Goal: Task Accomplishment & Management: Manage account settings

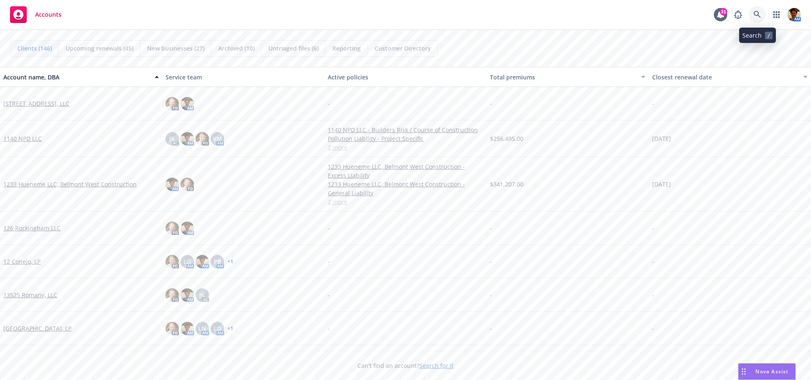
click at [754, 16] on icon at bounding box center [758, 15] width 8 height 8
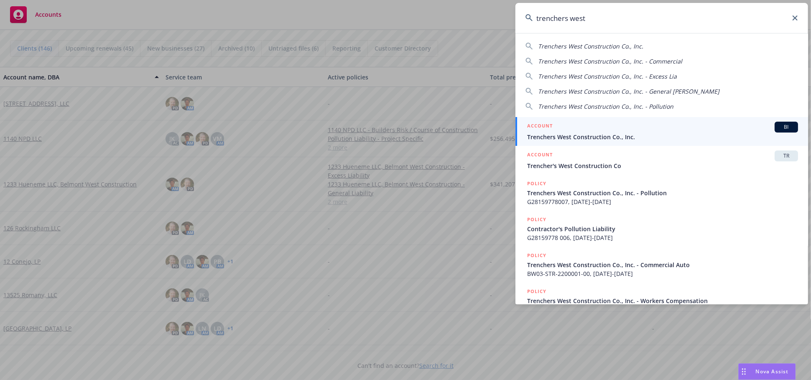
type input "trenchers west"
click at [643, 122] on div "ACCOUNT BI" at bounding box center [662, 127] width 271 height 11
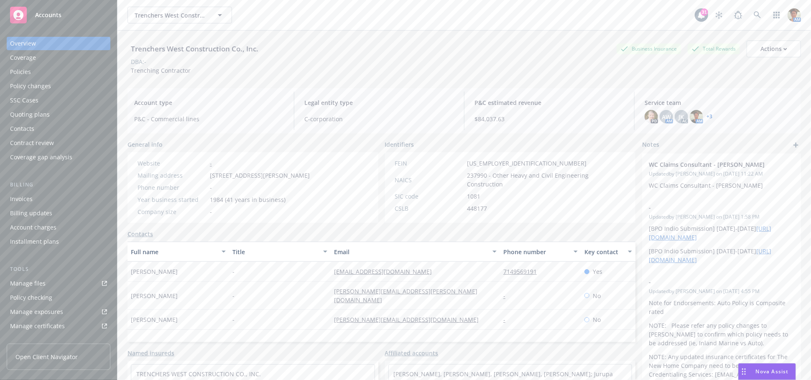
click at [60, 74] on div "Policies" at bounding box center [58, 71] width 97 height 13
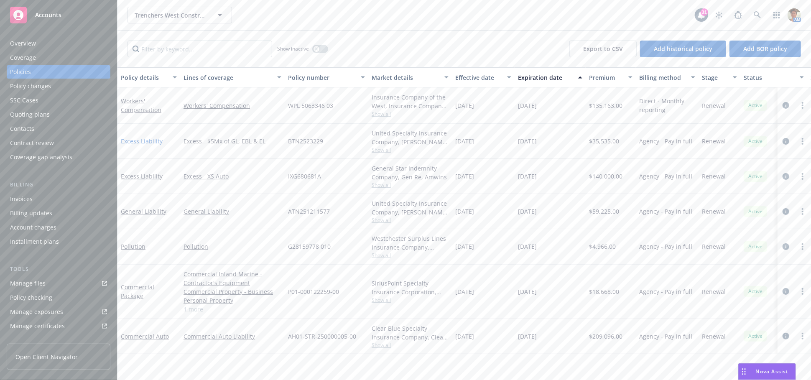
click at [142, 139] on link "Excess Liability" at bounding box center [142, 141] width 42 height 8
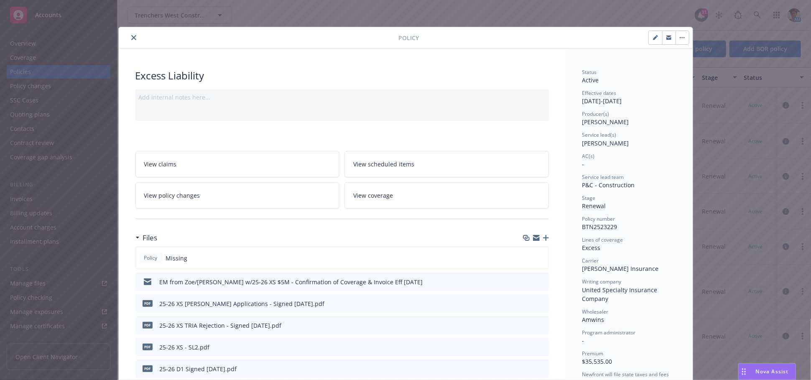
click at [129, 34] on button "close" at bounding box center [134, 38] width 10 height 10
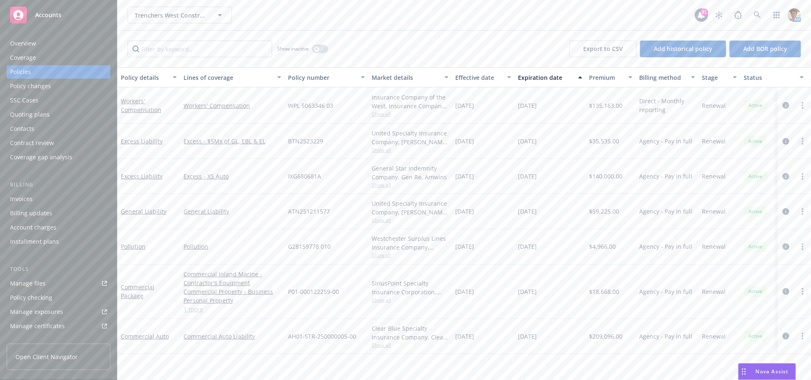
click at [802, 141] on icon "more" at bounding box center [803, 141] width 2 height 7
click at [749, 260] on link "Copy logging email" at bounding box center [758, 258] width 98 height 17
click at [33, 290] on div "Manage files" at bounding box center [28, 283] width 36 height 13
drag, startPoint x: 27, startPoint y: 70, endPoint x: 40, endPoint y: 73, distance: 13.2
click at [27, 71] on div "Policies" at bounding box center [20, 71] width 21 height 13
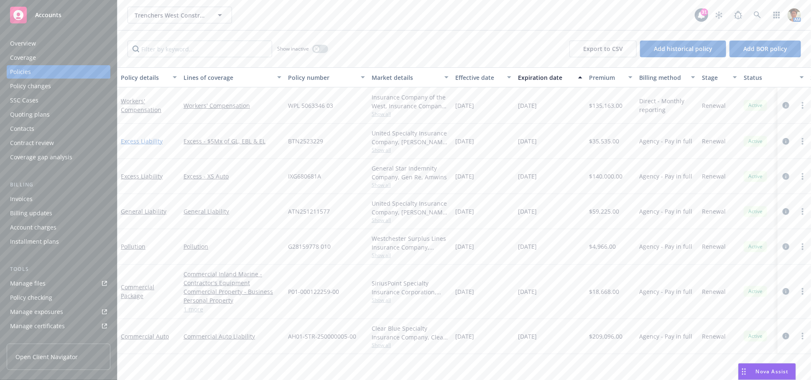
click at [149, 140] on link "Excess Liability" at bounding box center [142, 141] width 42 height 8
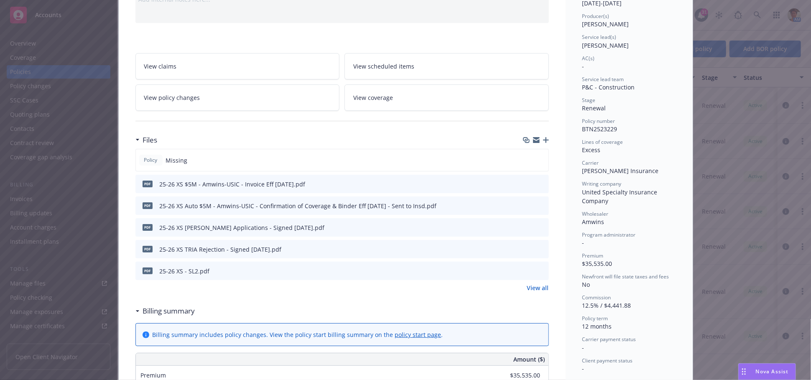
scroll to position [139, 0]
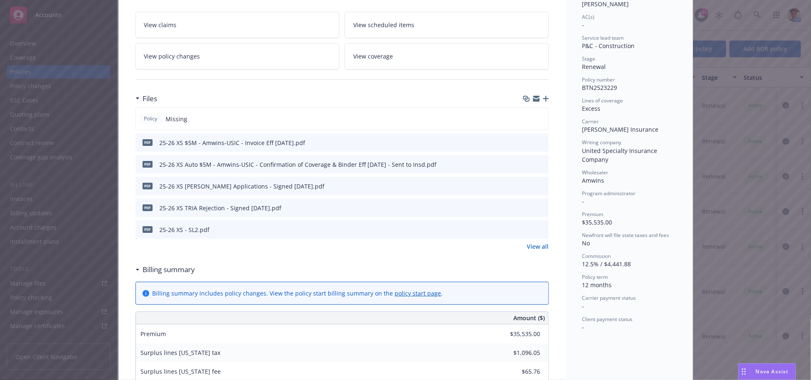
click at [539, 248] on link "View all" at bounding box center [538, 246] width 22 height 9
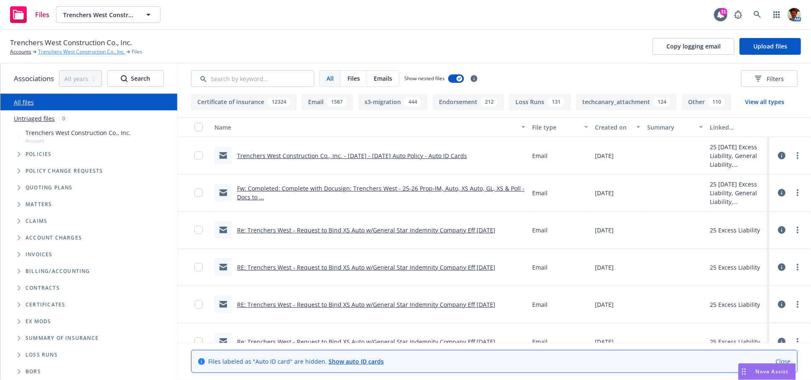
click at [60, 50] on link "Trenchers West Construction Co., Inc." at bounding box center [81, 52] width 87 height 8
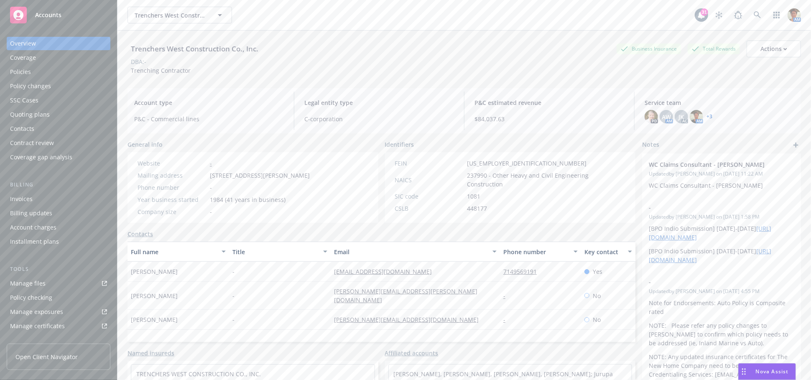
click at [50, 73] on div "Policies" at bounding box center [58, 71] width 97 height 13
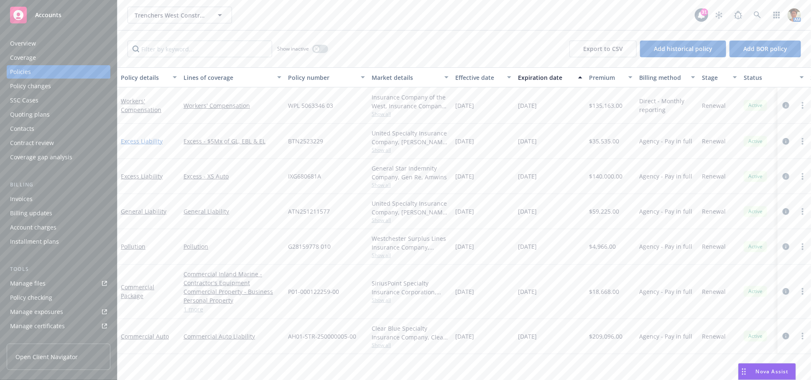
click at [131, 141] on link "Excess Liability" at bounding box center [142, 141] width 42 height 8
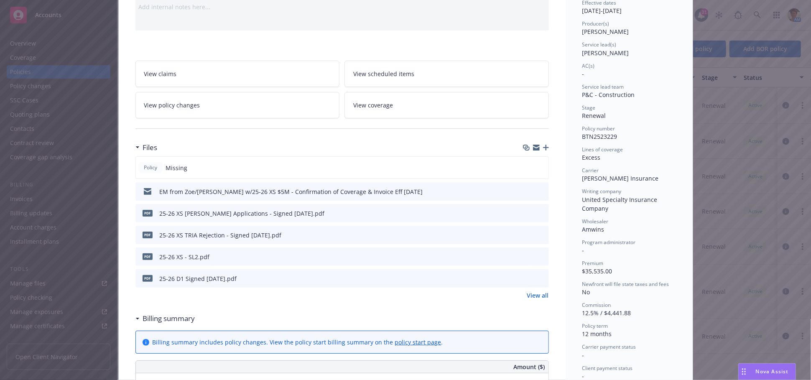
scroll to position [93, 0]
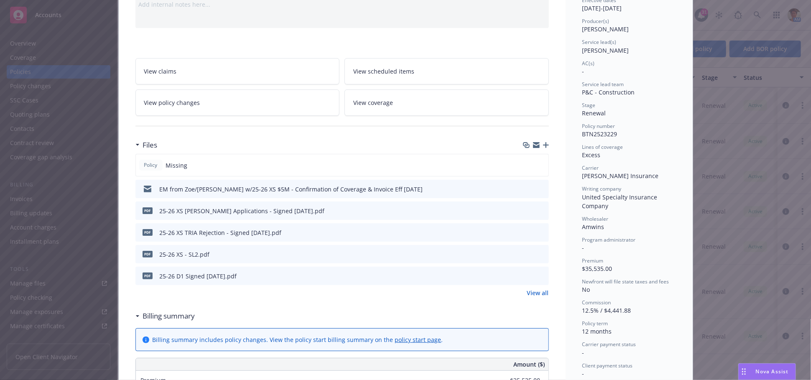
click at [531, 291] on link "View all" at bounding box center [538, 292] width 22 height 9
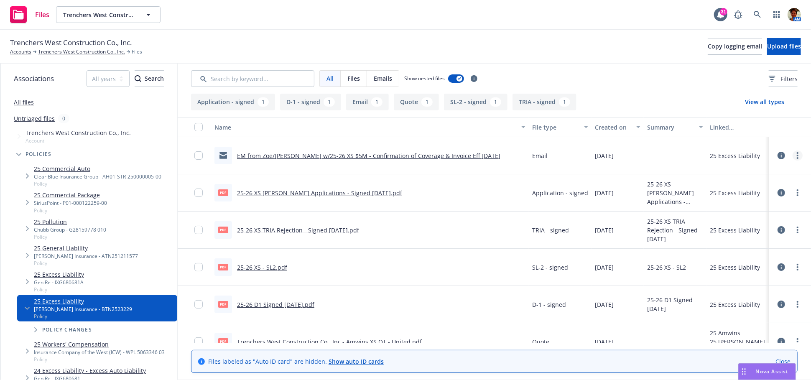
click at [797, 158] on circle "more" at bounding box center [798, 158] width 2 height 2
click at [733, 206] on link "Edit" at bounding box center [753, 206] width 83 height 17
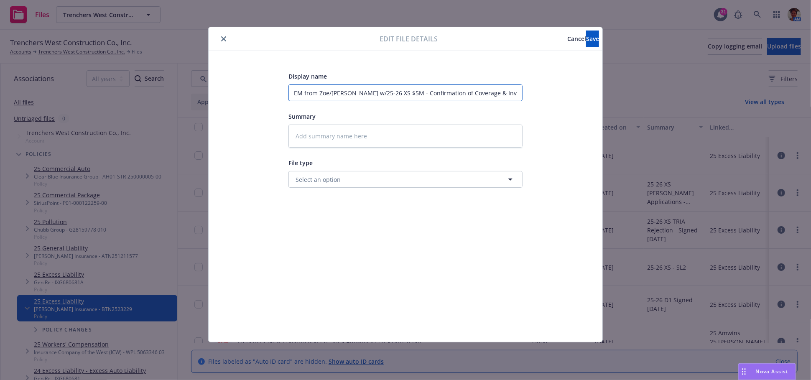
click at [385, 94] on input "EM from Zoe/Amwins w/25-26 XS $5M - Confirmation of Coverage & Invoice Eff 09/0…" at bounding box center [405, 92] width 234 height 17
type textarea "x"
type input "EM from Zoe/Amwins w/25-26 XS A$5M - Confirmation of Coverage & Invoice Eff 09/…"
type textarea "x"
type input "EM from Zoe/Amwins w/25-26 XS Au$5M - Confirmation of Coverage & Invoice Eff 09…"
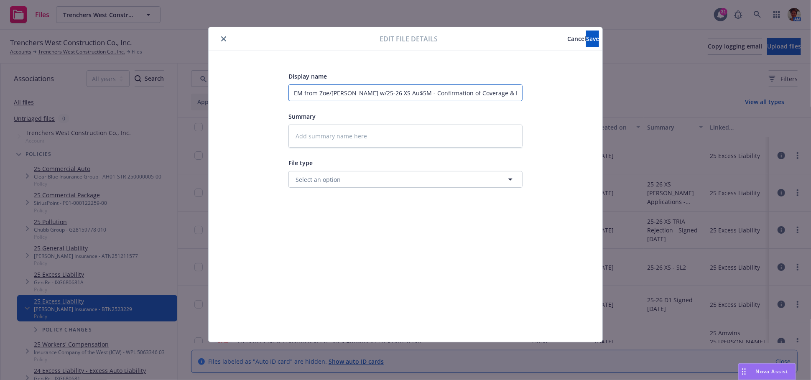
type textarea "x"
type input "EM from Zoe/Amwins w/25-26 XS Aut$5M - Confirmation of Coverage & Invoice Eff 0…"
type textarea "x"
type input "EM from Zoe/Amwins w/25-26 XS Auto$5M - Confirmation of Coverage & Invoice Eff …"
type textarea "x"
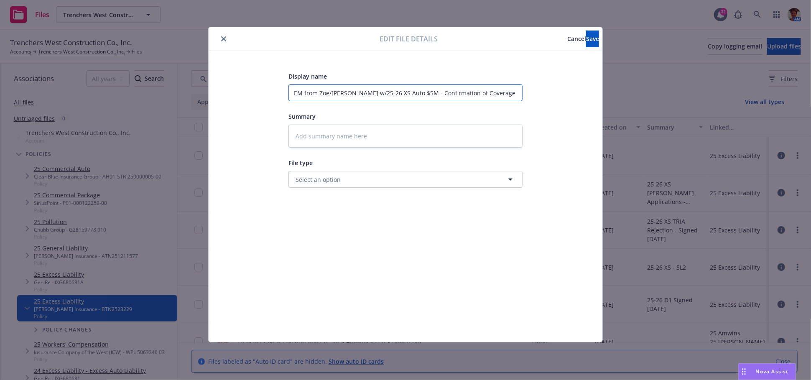
scroll to position [0, 37]
drag, startPoint x: 290, startPoint y: 91, endPoint x: 551, endPoint y: 93, distance: 260.8
click at [552, 93] on div "Display name EM from Zoe/Amwins w/25-26 XS Auto $5M - Confirmation of Coverage …" at bounding box center [405, 196] width 360 height 251
type input "EM from Zoe/Amwins w/25-26 XS Auto $5M - Confirmation of Coverage & Invoice Eff…"
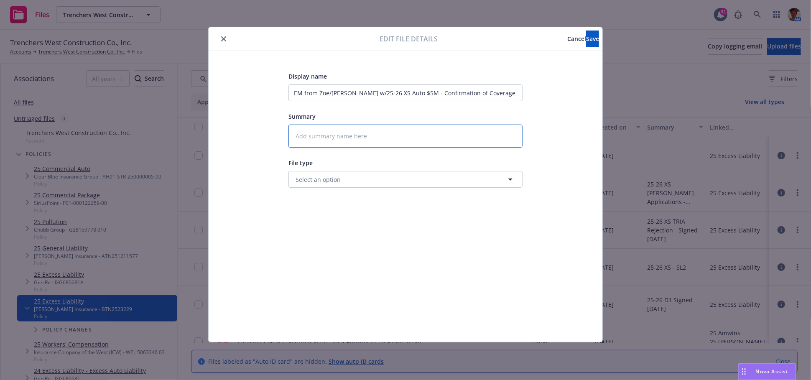
click at [380, 137] on textarea at bounding box center [405, 136] width 234 height 23
paste textarea "EM from Zoe/Amwins w/25-26 XS Auto $5M - Confirmation of Coverage & Invoice Eff…"
type textarea "x"
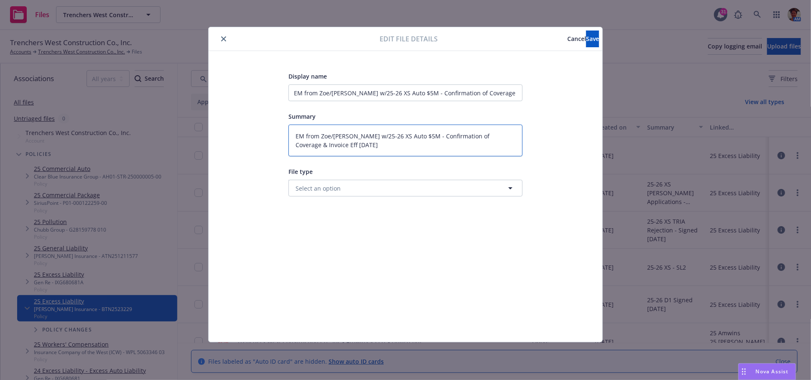
type textarea "EM from Zoe/Amwins w/25-26 XS Auto $5M - Confirmation of Coverage & Invoice Eff…"
click at [358, 189] on button "Select an option" at bounding box center [405, 188] width 234 height 17
type input "Bind"
click at [362, 230] on div "Bind confirmation" at bounding box center [405, 234] width 223 height 12
click at [586, 37] on button "Save" at bounding box center [592, 39] width 13 height 17
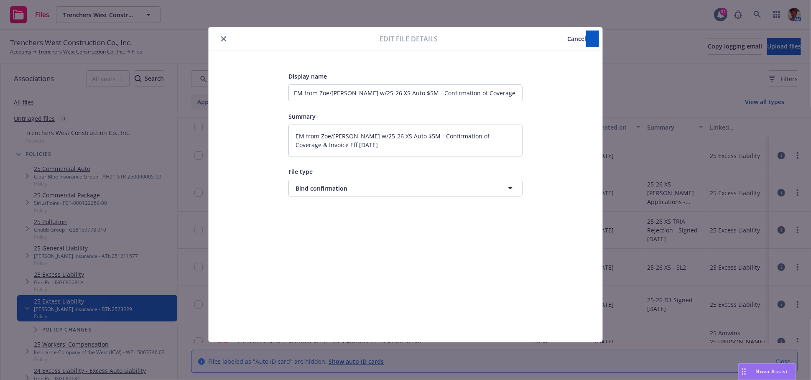
type textarea "x"
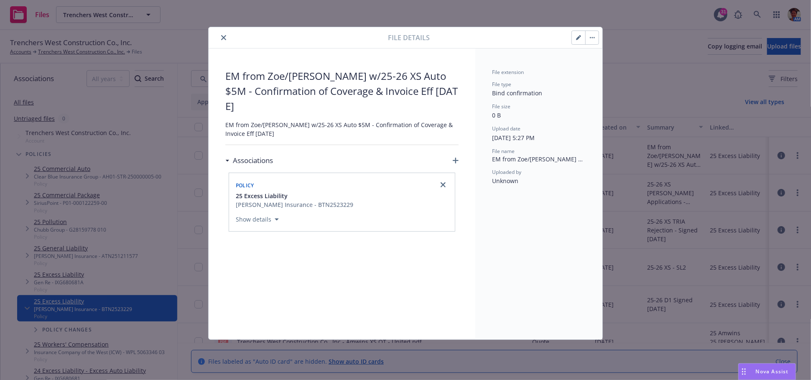
click at [455, 158] on icon "button" at bounding box center [456, 161] width 6 height 6
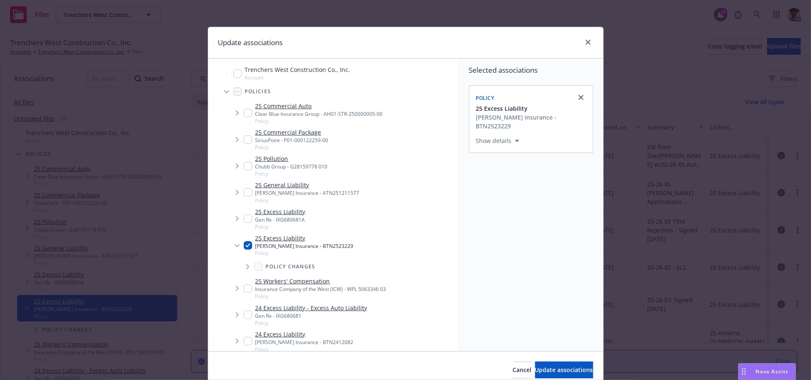
click at [244, 219] on input "Tree Example" at bounding box center [248, 218] width 8 height 8
checkbox input "true"
click at [244, 249] on input "Tree Example" at bounding box center [248, 245] width 8 height 8
checkbox input "false"
click at [550, 367] on span "Update associations" at bounding box center [564, 370] width 58 height 8
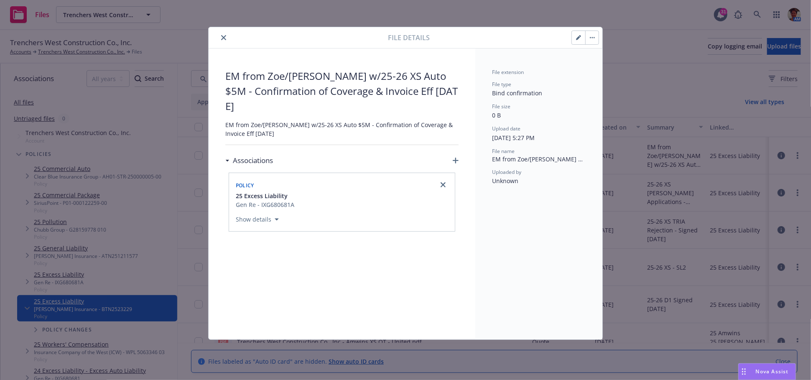
click at [222, 37] on icon "close" at bounding box center [223, 37] width 5 height 5
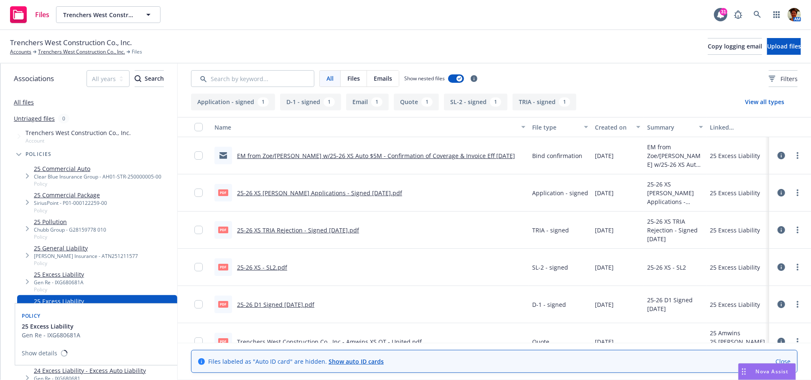
click at [68, 279] on link "25 Excess Liability" at bounding box center [59, 274] width 50 height 9
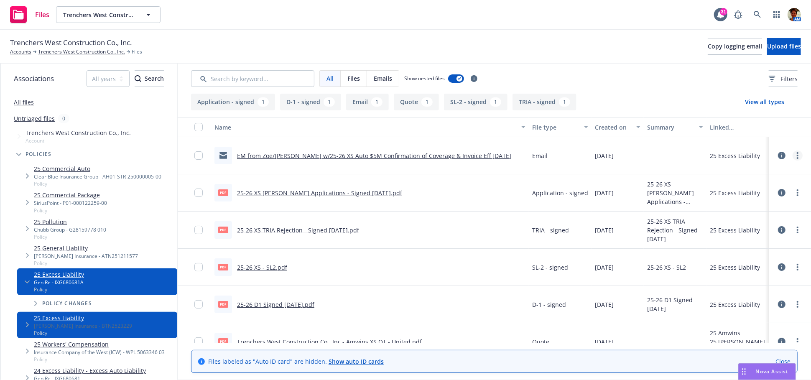
click at [793, 158] on link "more" at bounding box center [797, 155] width 10 height 10
click at [743, 221] on link "Update associations" at bounding box center [753, 222] width 83 height 17
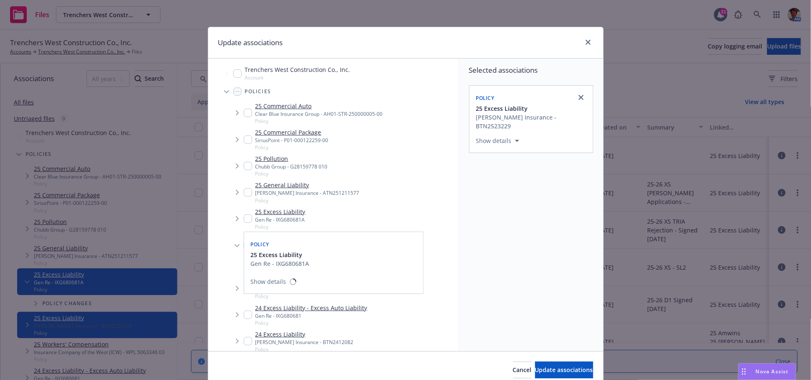
click at [244, 220] on input "Tree Example" at bounding box center [248, 218] width 8 height 8
checkbox input "true"
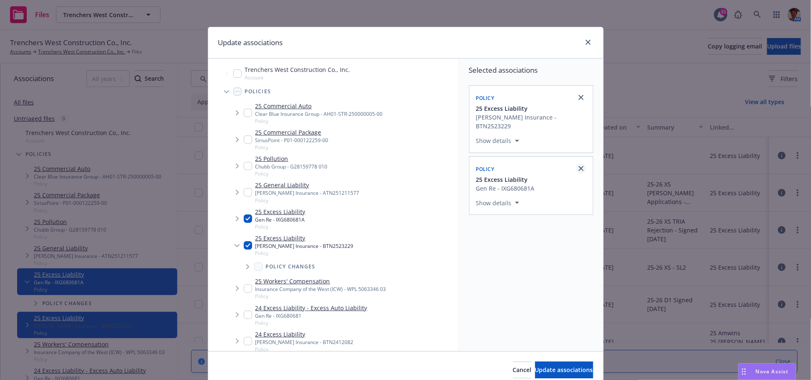
click at [577, 94] on link "close" at bounding box center [581, 97] width 10 height 10
checkbox input "false"
click at [557, 368] on span "Update associations" at bounding box center [564, 370] width 58 height 8
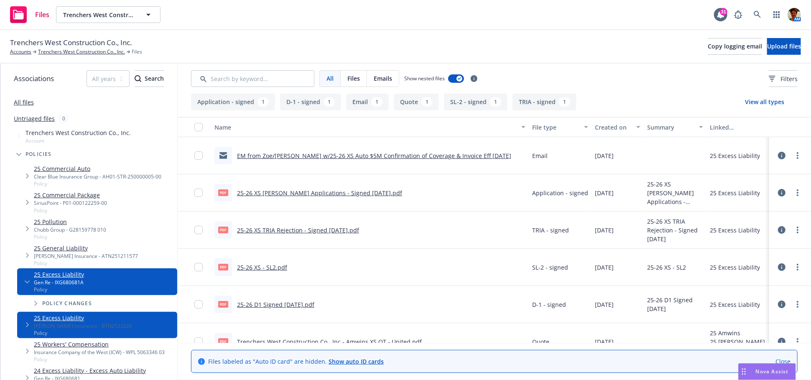
click at [28, 327] on icon "Tree Example" at bounding box center [27, 324] width 3 height 5
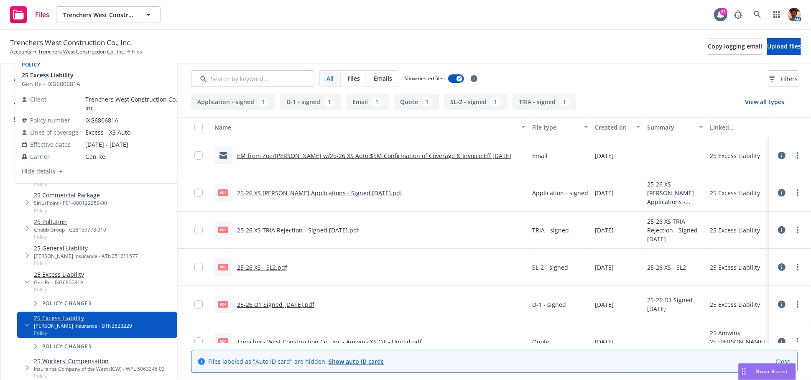
click at [54, 279] on link "25 Excess Liability" at bounding box center [59, 274] width 50 height 9
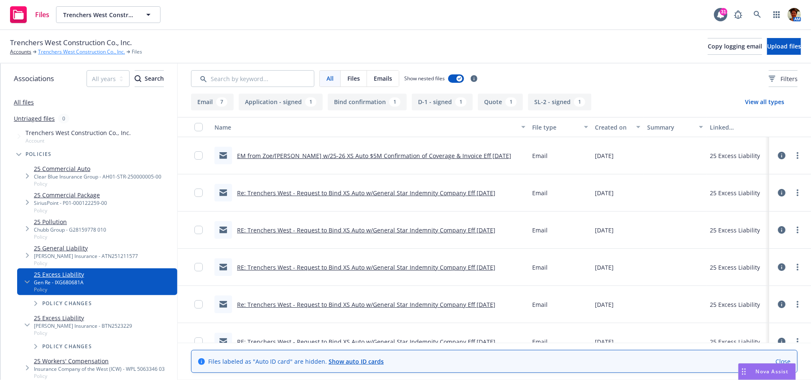
click at [87, 56] on link "Trenchers West Construction Co., Inc." at bounding box center [81, 52] width 87 height 8
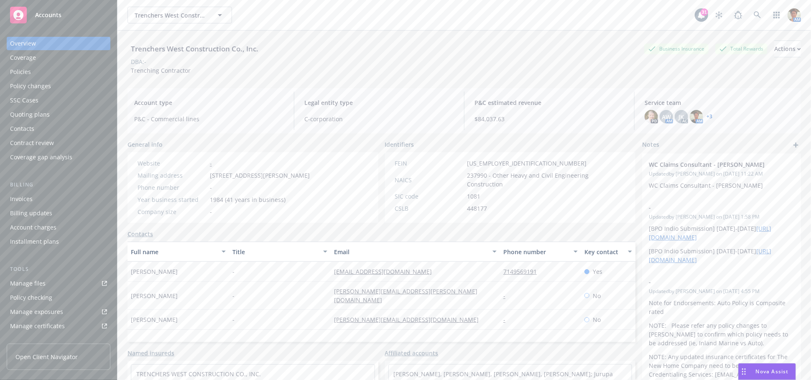
click at [29, 72] on div "Policies" at bounding box center [20, 71] width 21 height 13
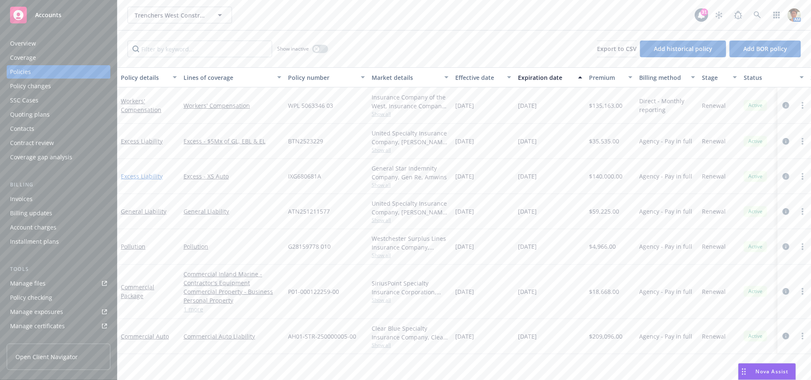
click at [139, 176] on link "Excess Liability" at bounding box center [142, 176] width 42 height 8
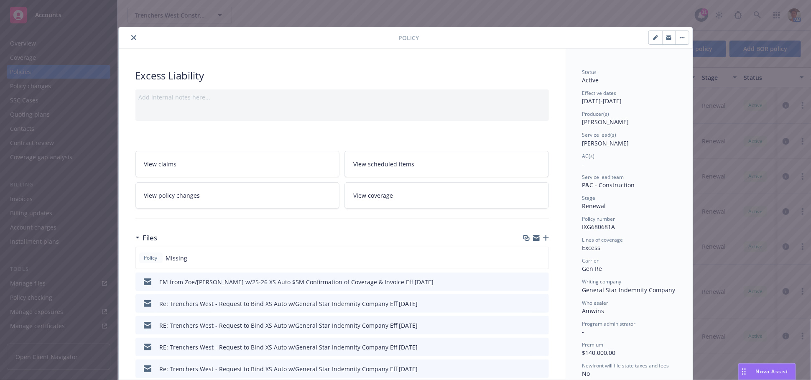
click at [543, 238] on icon "button" at bounding box center [546, 238] width 6 height 6
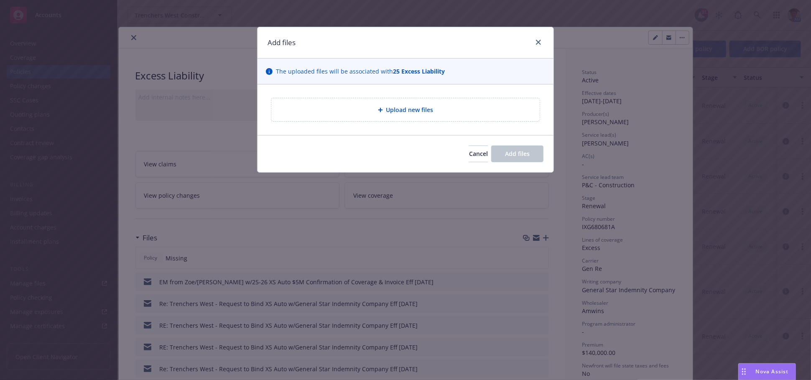
click at [403, 112] on span "Upload new files" at bounding box center [409, 109] width 47 height 9
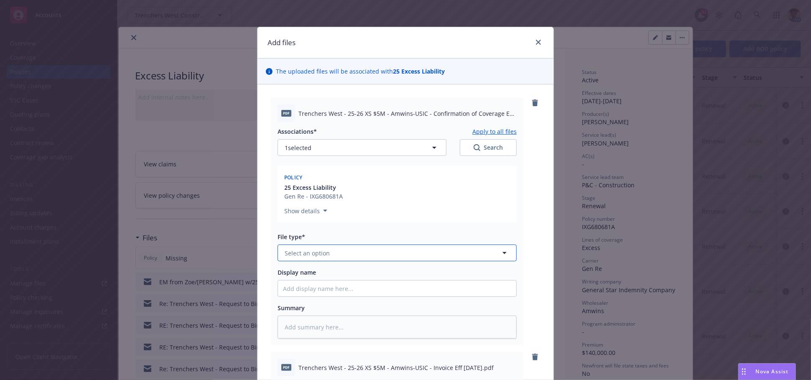
click at [334, 250] on button "Select an option" at bounding box center [397, 252] width 239 height 17
type input "bind confirmation"
click at [314, 282] on div "Bind confirmation" at bounding box center [311, 276] width 57 height 12
drag, startPoint x: 342, startPoint y: 115, endPoint x: 467, endPoint y: 125, distance: 125.3
click at [467, 125] on div "pdf Trenchers West - 25-26 XS $5M - Amwins-USIC - Confirmation of Coverage Eff …" at bounding box center [397, 221] width 252 height 247
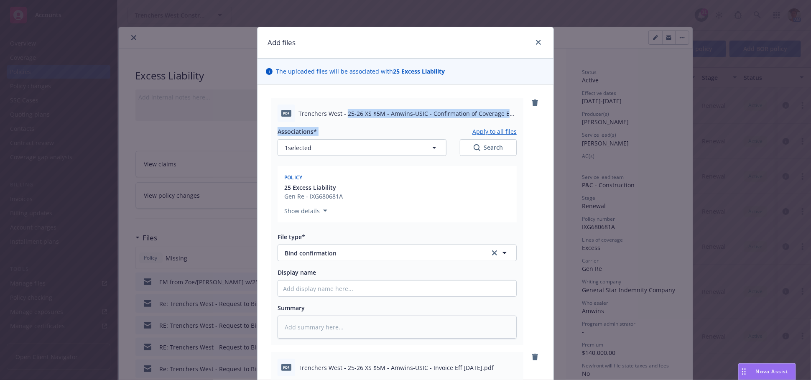
copy div "25-26 XS $5M - Amwins-USIC - Confirmation of Coverage Eff [DATE].pdf Associatio…"
click at [374, 287] on input "Display name" at bounding box center [397, 288] width 238 height 16
paste input "25-26 XS $5M - Amwins-USIC - Confirmation of Coverage Eff [DATE].pdf Associatio…"
type textarea "x"
type input "25-26 XS $5M - Amwins-USIC - Confirmation of Coverage Eff [DATE].pdf Associatio…"
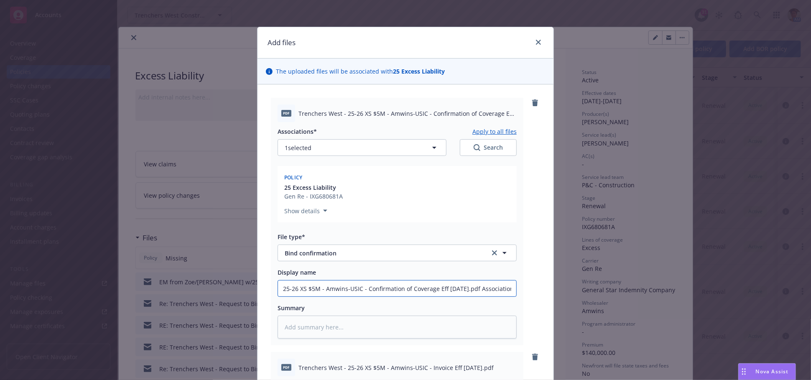
scroll to position [0, 14]
type textarea "x"
type input "25-26 XS $5M - Amwins-USIC - Confirmation of Coverage Eff [DATE].pdf Associatio…"
type textarea "x"
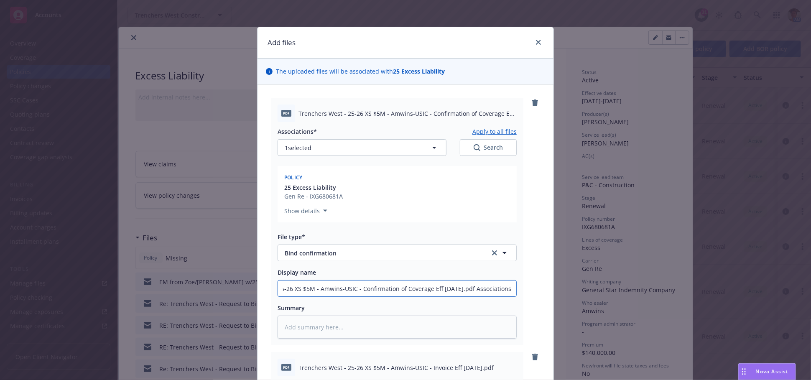
type input "25-26 XS $5M - Amwins-USIC - Confirmation of Coverage Eff [DATE].pdf Association"
type textarea "x"
type input "25-26 XS $5M - Amwins-USIC - Confirmation of Coverage Eff 09-05-2025.pdf Associ…"
type textarea "x"
type input "25-26 XS $5M - Amwins-USIC - Confirmation of Coverage Eff 09-05-2025.pdf Associ…"
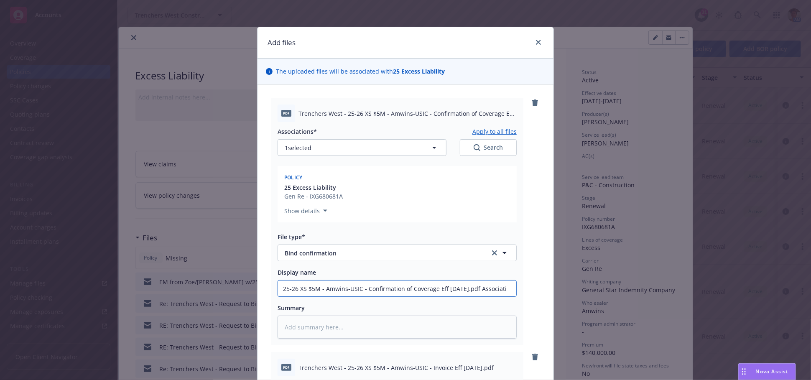
type textarea "x"
type input "25-26 XS $5M - Amwins-USIC - Confirmation of Coverage Eff 09-05-2025.pdf Associ…"
type textarea "x"
type input "25-26 XS $5M - Amwins-USIC - Confirmation of Coverage Eff 09-05-2025.pdf Associa"
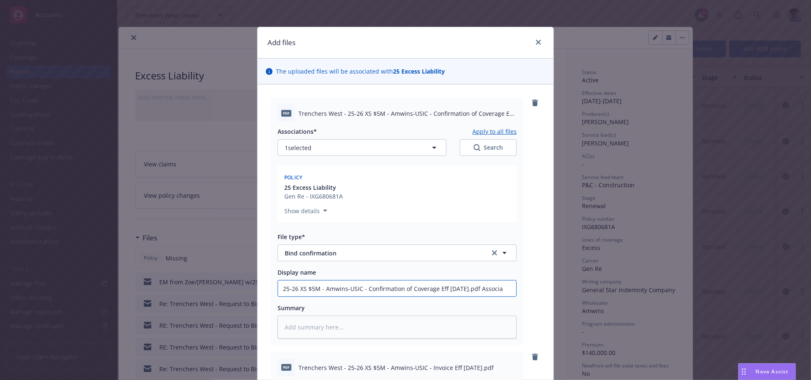
type textarea "x"
type input "25-26 XS $5M - Amwins-USIC - Confirmation of Coverage Eff 09-05-2025.pdf Associ"
type textarea "x"
type input "25-26 XS $5M - Amwins-USIC - Confirmation of Coverage Eff 09-05-2025.pdf Assoc"
type textarea "x"
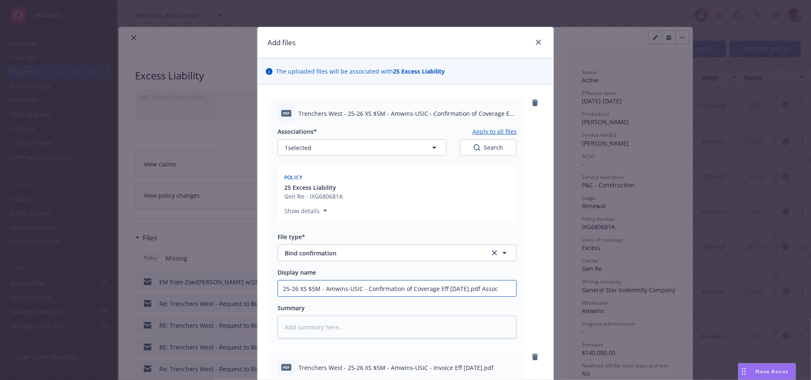
type input "25-26 XS $5M - Amwins-USIC - Confirmation of Coverage Eff 09-05-2025.pdf Asso"
type textarea "x"
type input "25-26 XS $5M - Amwins-USIC - Confirmation of Coverage Eff 09-05-2025.pdf Ass"
type textarea "x"
type input "25-26 XS $5M - Amwins-USIC - Confirmation of Coverage Eff 09-05-2025.pdf As"
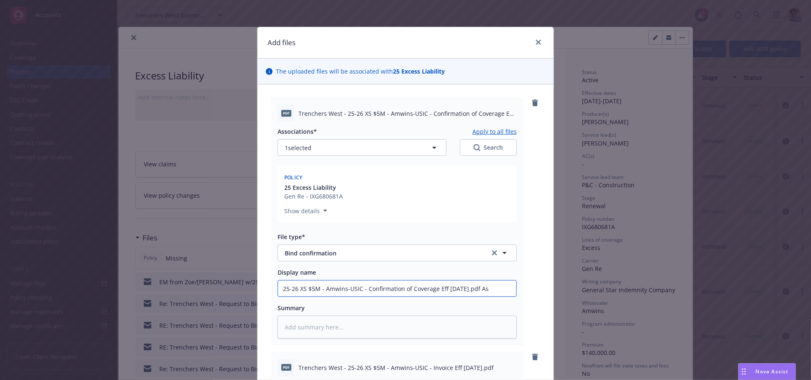
type textarea "x"
type input "25-26 XS $5M - Amwins-USIC - Confirmation of Coverage Eff 09-05-2025.pdf A"
type textarea "x"
type input "25-26 XS $5M - Amwins-USIC - Confirmation of Coverage Eff [DATE].pdf"
type textarea "x"
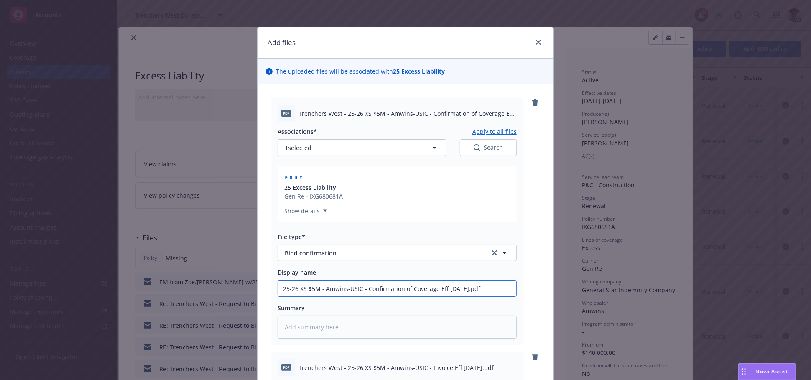
type input "25-26 XS $5M - Amwins-USIC - Confirmation of Coverage Eff [DATE].pdf"
type textarea "x"
type input "25-26 XS $5M - Amwins-USIC - Confirmation of Coverage Eff 09-05-2025.pd"
type textarea "x"
type input "25-26 XS $5M - Amwins-USIC - Confirmation of Coverage Eff 09-05-2025.p"
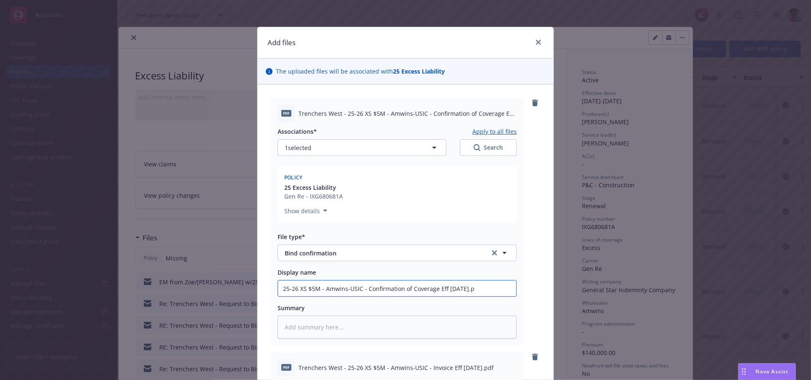
type textarea "x"
type input "25-26 XS $5M - Amwins-USIC - Confirmation of Coverage Eff 09-05-2025."
type textarea "x"
type input "25-26 XS $5M - Amwins-USIC - Confirmation of Coverage Eff [DATE]"
click at [358, 331] on textarea at bounding box center [397, 327] width 239 height 23
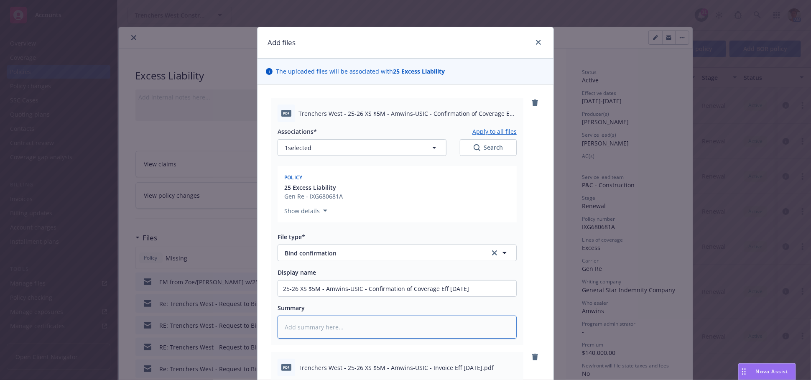
paste textarea "25-26 XS $5M - Amwins-USIC - Confirmation of Coverage Eff 09-05-2025.pdf Associ…"
type textarea "x"
type textarea "25-26 XS $5M - Amwins-USIC - Confirmation of Coverage Eff 09-05-2025.pdf Associ…"
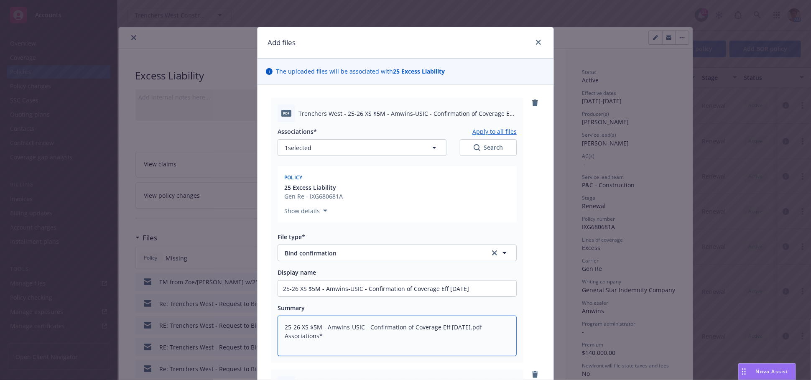
type textarea "x"
type textarea "25-26 XS $5M - Amwins-USIC - Confirmation of Coverage Eff 09-05-2025.pdf Associ…"
type textarea "x"
type textarea "25-26 XS $5M - Amwins-USIC - Confirmation of Coverage Eff 09-05-2025.pdf Associ…"
type textarea "x"
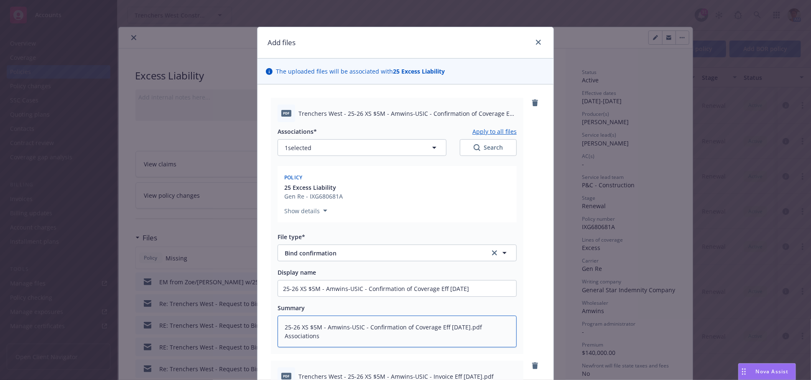
type textarea "25-26 XS $5M - Amwins-USIC - Confirmation of Coverage Eff 09-05-2025.pdf Associ…"
type textarea "x"
type textarea "25-26 XS $5M - Amwins-USIC - Confirmation of Coverage Eff 09-05-2025.pdf Associ…"
type textarea "x"
type textarea "25-26 XS $5M - Amwins-USIC - Confirmation of Coverage Eff 09-05-2025.pdf Associ…"
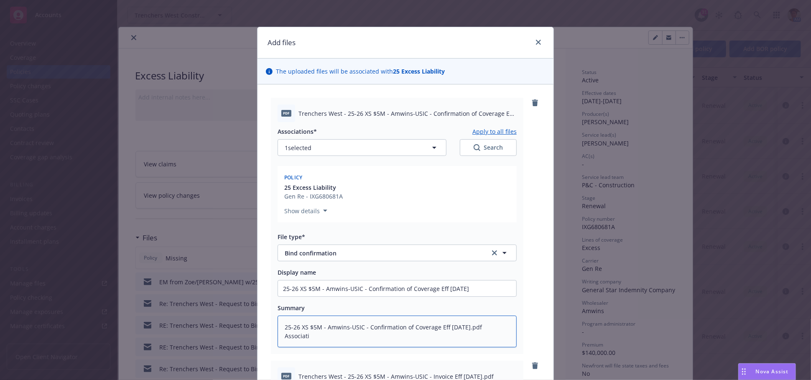
type textarea "x"
type textarea "25-26 XS $5M - Amwins-USIC - Confirmation of Coverage Eff 09-05-2025.pdf Associ…"
type textarea "x"
type textarea "25-26 XS $5M - Amwins-USIC - Confirmation of Coverage Eff 09-05-2025.pdf Associa"
type textarea "x"
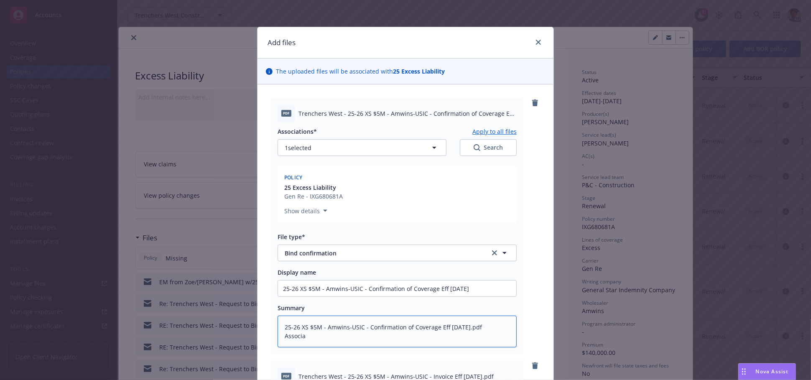
type textarea "25-26 XS $5M - Amwins-USIC - Confirmation of Coverage Eff 09-05-2025.pdf Associ"
type textarea "x"
type textarea "25-26 XS $5M - Amwins-USIC - Confirmation of Coverage Eff 09-05-2025.pdf Assoc"
type textarea "x"
type textarea "25-26 XS $5M - Amwins-USIC - Confirmation of Coverage Eff 09-05-2025.pdf Asso"
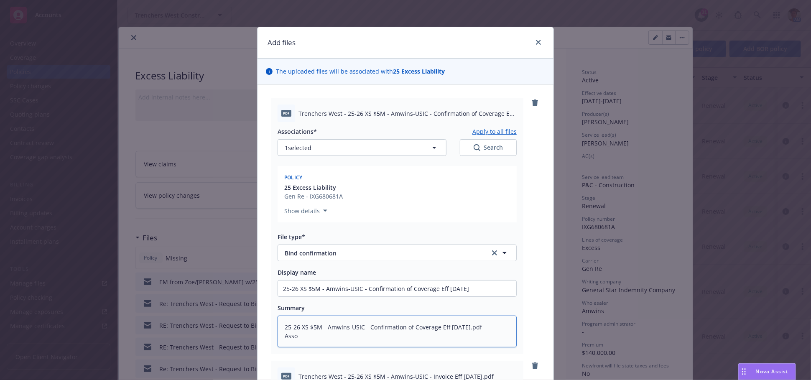
type textarea "x"
type textarea "25-26 XS $5M - Amwins-USIC - Confirmation of Coverage Eff 09-05-2025.pdf Ass"
type textarea "x"
type textarea "25-26 XS $5M - Amwins-USIC - Confirmation of Coverage Eff 09-05-2025.pdf As"
type textarea "x"
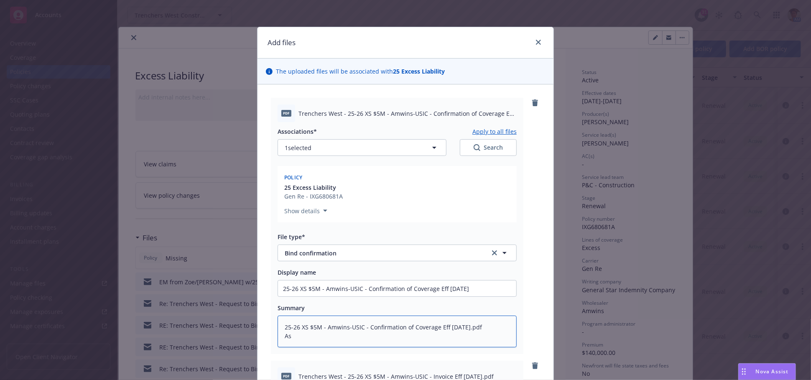
type textarea "25-26 XS $5M - Amwins-USIC - Confirmation of Coverage Eff 09-05-2025.pdf A"
type textarea "x"
type textarea "25-26 XS $5M - Amwins-USIC - Confirmation of Coverage Eff 09-05-2025.pdf"
type textarea "x"
type textarea "25-26 XS $5M - Amwins-USIC - Confirmation of Coverage Eff 09-05-2025.pdf"
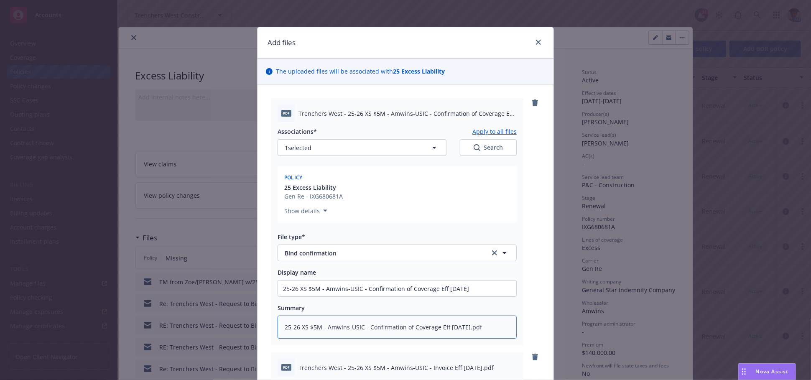
type textarea "x"
type textarea "25-26 XS $5M - Amwins-USIC - Confirmation of Coverage Eff 09-05-2025.pd"
type textarea "x"
type textarea "25-26 XS $5M - Amwins-USIC - Confirmation of Coverage Eff 09-05-2025.p"
type textarea "x"
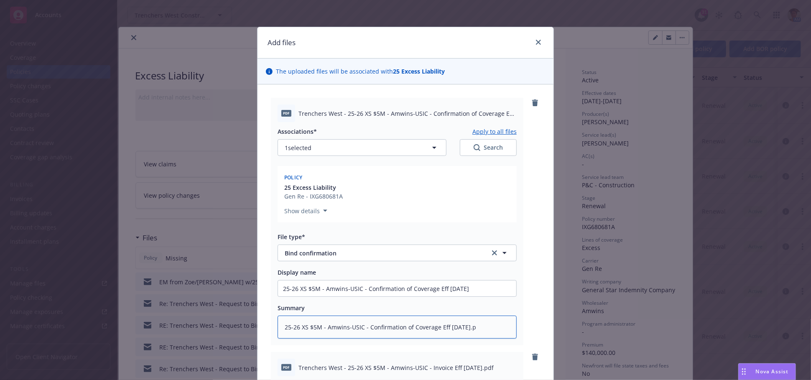
type textarea "25-26 XS $5M - Amwins-USIC - Confirmation of Coverage Eff 09-05-2025."
type textarea "x"
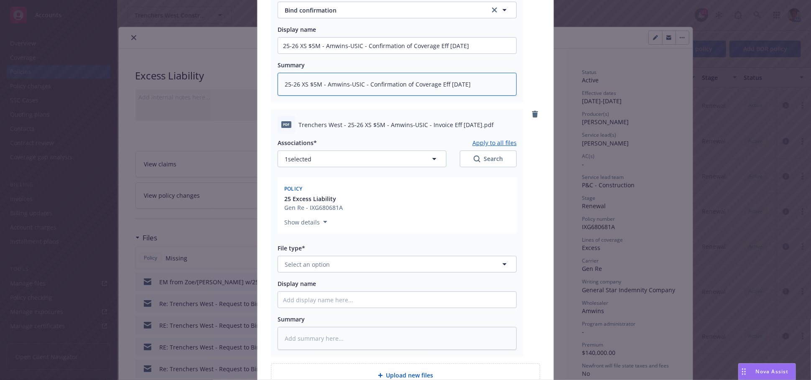
scroll to position [278, 0]
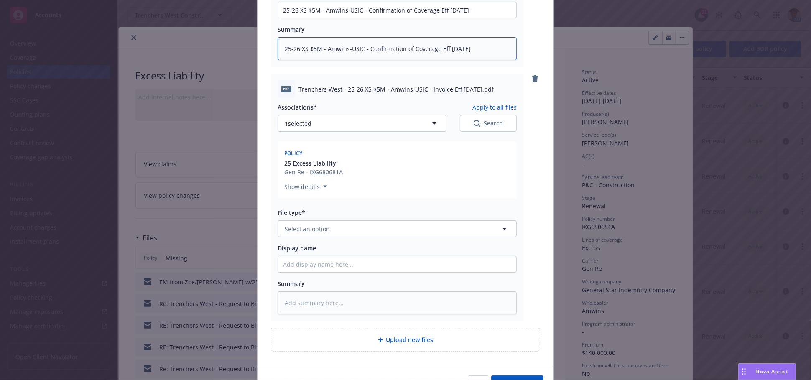
type textarea "25-26 XS $5M - Amwins-USIC - Confirmation of Coverage Eff 09-05-2025"
click at [361, 228] on button "Select an option" at bounding box center [397, 228] width 239 height 17
type input "invoice"
click at [352, 269] on div "Invoice - Third Party" at bounding box center [397, 274] width 228 height 12
drag, startPoint x: 342, startPoint y: 87, endPoint x: 425, endPoint y: 107, distance: 85.8
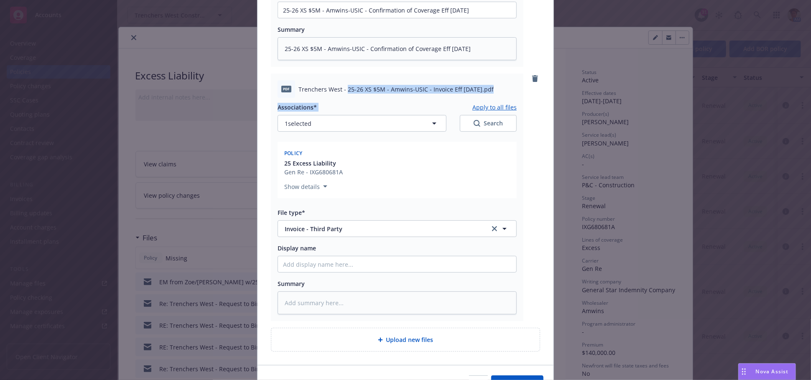
click at [425, 107] on div "pdf Trenchers West - 25-26 XS $5M - Amwins-USIC - Invoice Eff 09-05-2025.pdf As…" at bounding box center [397, 197] width 252 height 247
copy div "25-26 XS $5M - Amwins-USIC - Invoice Eff 09-05-2025.pdf Associations*"
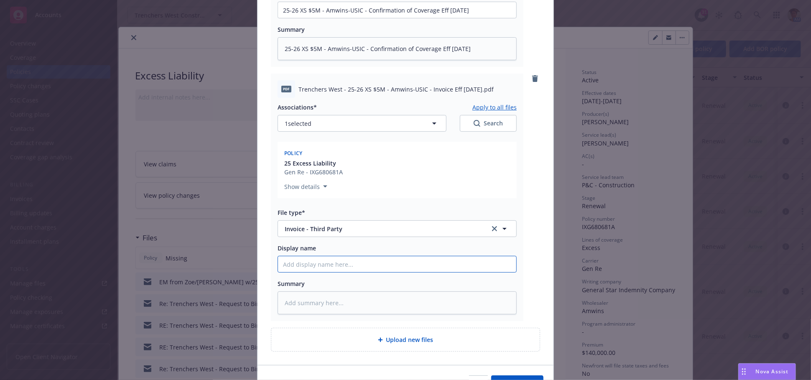
click at [329, 266] on input "Display name" at bounding box center [397, 264] width 238 height 16
paste input "25-26 XS $5M - Amwins-USIC - Invoice Eff 09-05-2025.pdf Associations*"
type textarea "x"
type input "25-26 XS $5M - Amwins-USIC - Invoice Eff 09-05-2025.pdf Associations*"
type textarea "x"
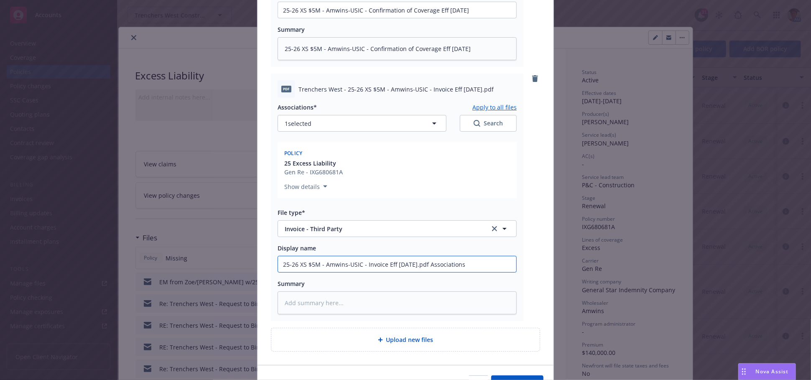
type input "25-26 XS $5M - Amwins-USIC - Invoice Eff 09-05-2025.pdf Association"
type textarea "x"
type input "25-26 XS $5M - Amwins-USIC - Invoice Eff 09-05-2025.pdf Associatio"
type textarea "x"
type input "25-26 XS $5M - Amwins-USIC - Invoice Eff 09-05-2025.pdf Associat"
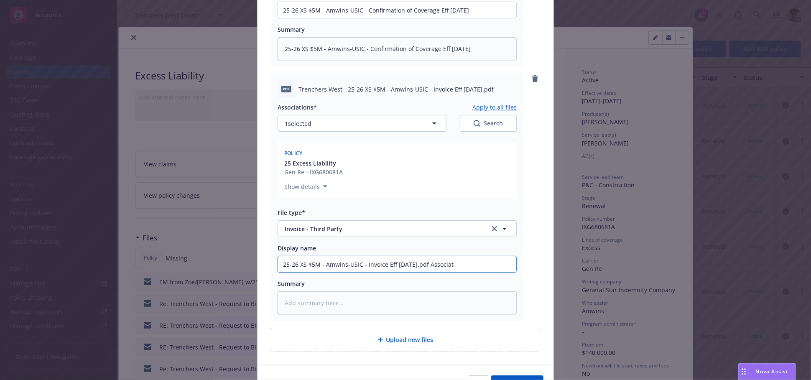
type textarea "x"
type input "25-26 XS $5M - Amwins-USIC - Invoice Eff 09-05-2025.pdf Associa"
type textarea "x"
type input "25-26 XS $5M - Amwins-USIC - Invoice Eff 09-05-2025.pdf Associ"
type textarea "x"
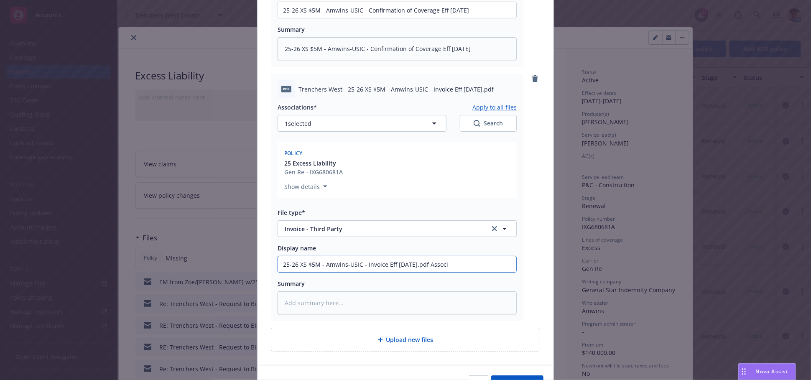
type input "25-26 XS $5M - Amwins-USIC - Invoice Eff 09-05-2025.pdf Assoc"
type textarea "x"
type input "25-26 XS $5M - Amwins-USIC - Invoice Eff 09-05-2025.pdf Asso"
type textarea "x"
type input "25-26 XS $5M - Amwins-USIC - Invoice Eff 09-05-2025.pdf Ass"
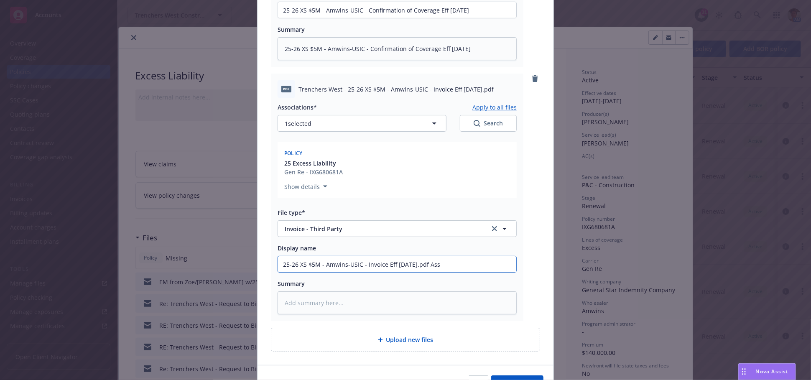
type textarea "x"
type input "25-26 XS $5M - Amwins-USIC - Invoice Eff 09-05-2025.pdf As"
type textarea "x"
type input "25-26 XS $5M - Amwins-USIC - Invoice Eff 09-05-2025.pdf A"
type textarea "x"
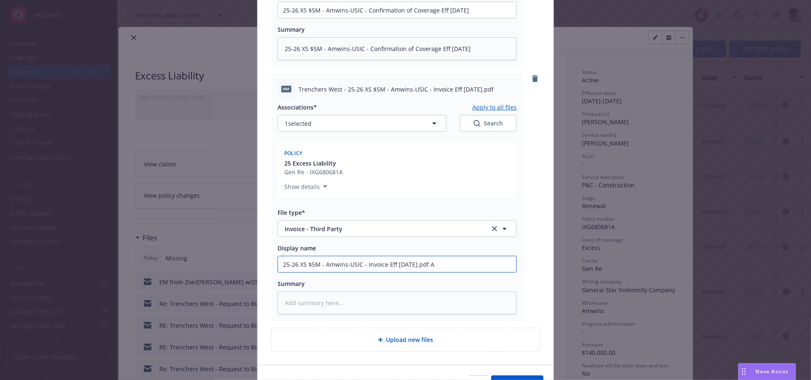
type input "25-26 XS $5M - Amwins-USIC - Invoice Eff 09-05-2025.pdf"
type textarea "x"
type input "25-26 XS $5M - Amwins-USIC - Invoice Eff 09-05-2025.pdf"
type textarea "x"
type input "25-26 XS $5M - Amwins-USIC - Invoice Eff 09-05-2025.p"
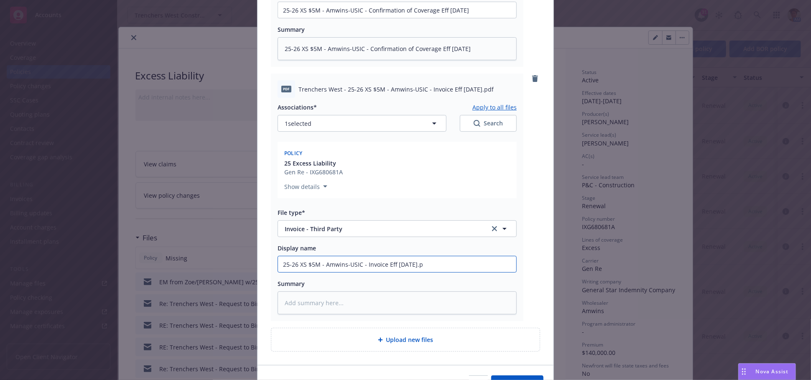
type textarea "x"
type input "25-26 XS $5M - Amwins-USIC - Invoice Eff 09-05-2025."
type textarea "x"
type input "25-26 XS $5M - Amwins-USIC - Invoice Eff 09-05-2025"
click at [344, 304] on textarea at bounding box center [397, 302] width 239 height 23
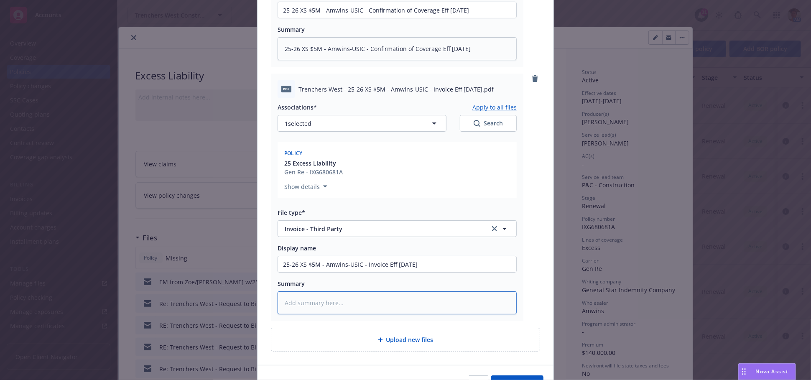
paste textarea "25-26 XS $5M - Amwins-USIC - Invoice Eff 09-05-2025.pdf Associations*"
type textarea "x"
type textarea "25-26 XS $5M - Amwins-USIC - Invoice Eff 09-05-2025.pdf Associations*"
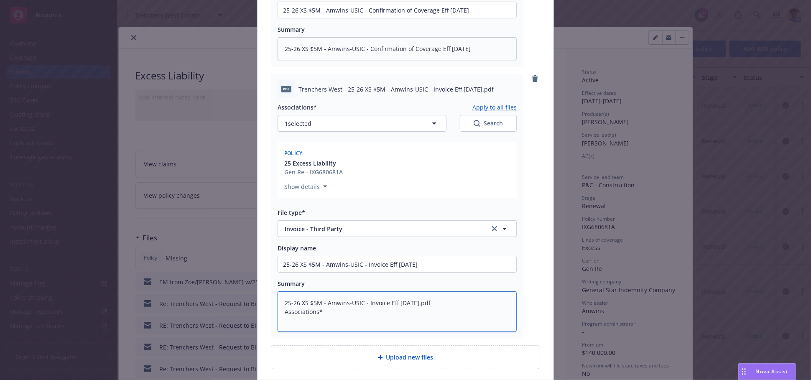
type textarea "x"
type textarea "25-26 XS $5M - Amwins-USIC - Invoice Eff 09-05-2025.pdf Associations*"
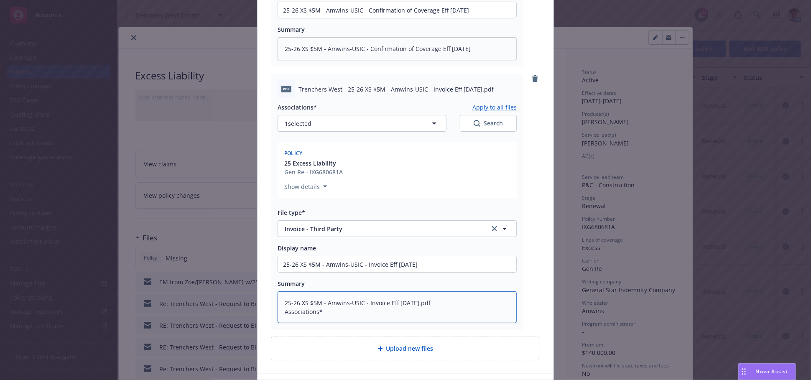
type textarea "x"
type textarea "25-26 XS $5M - Amwins-USIC - Invoice Eff 09-05-2025.pdf Associations"
type textarea "x"
type textarea "25-26 XS $5M - Amwins-USIC - Invoice Eff 09-05-2025.pdf Association"
type textarea "x"
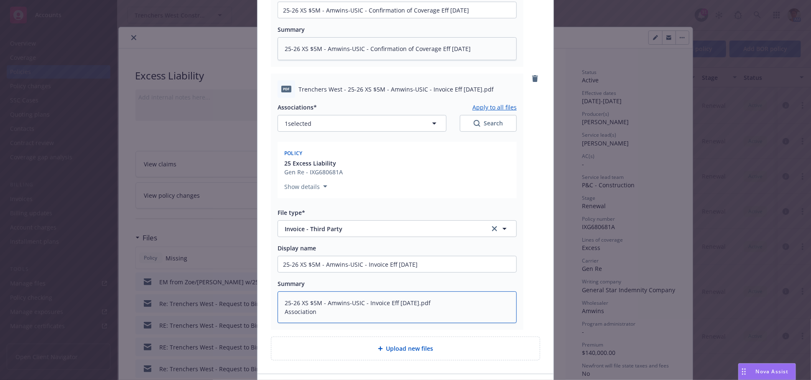
type textarea "25-26 XS $5M - Amwins-USIC - Invoice Eff 09-05-2025.pdf Associatio"
type textarea "x"
type textarea "25-26 XS $5M - Amwins-USIC - Invoice Eff 09-05-2025.pdf Associati"
type textarea "x"
type textarea "25-26 XS $5M - Amwins-USIC - Invoice Eff 09-05-2025.pdf Associat"
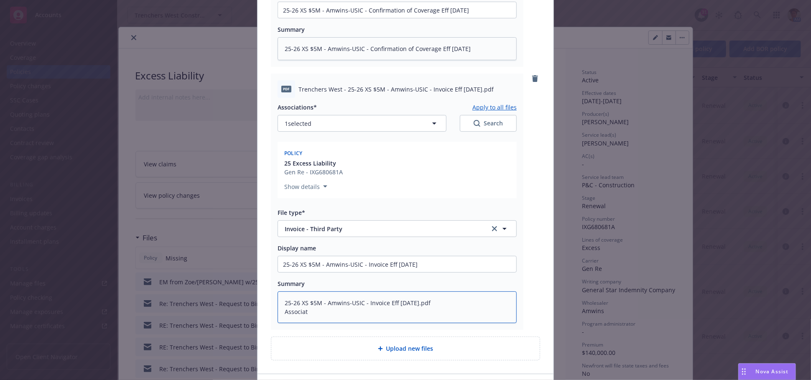
type textarea "x"
type textarea "25-26 XS $5M - Amwins-USIC - Invoice Eff 09-05-2025.pdf Associa"
type textarea "x"
type textarea "25-26 XS $5M - Amwins-USIC - Invoice Eff 09-05-2025.pdf Associ"
type textarea "x"
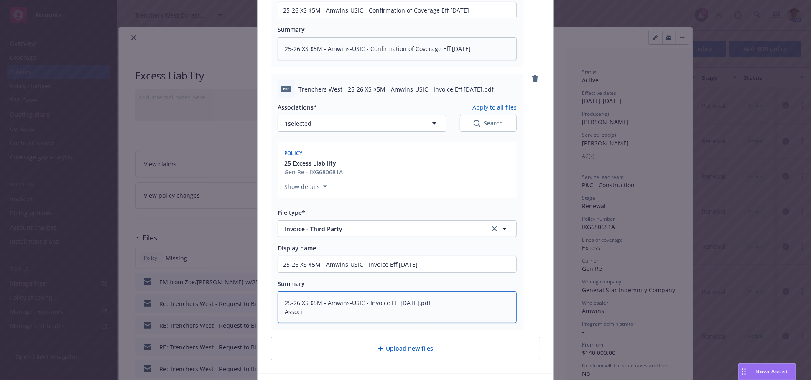
type textarea "25-26 XS $5M - Amwins-USIC - Invoice Eff 09-05-2025.pdf Assoc"
type textarea "x"
type textarea "25-26 XS $5M - Amwins-USIC - Invoice Eff 09-05-2025.pdf Asso"
type textarea "x"
type textarea "25-26 XS $5M - Amwins-USIC - Invoice Eff 09-05-2025.pdf As"
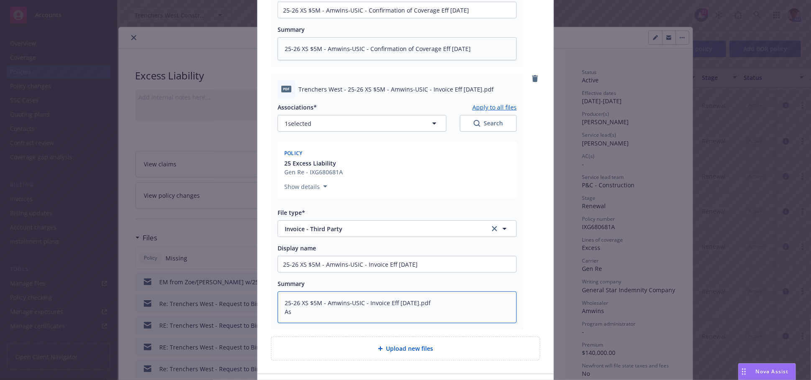
type textarea "x"
type textarea "25-26 XS $5M - Amwins-USIC - Invoice Eff 09-05-2025.pdf A"
type textarea "x"
type textarea "25-26 XS $5M - Amwins-USIC - Invoice Eff 09-05-2025.pdf"
type textarea "x"
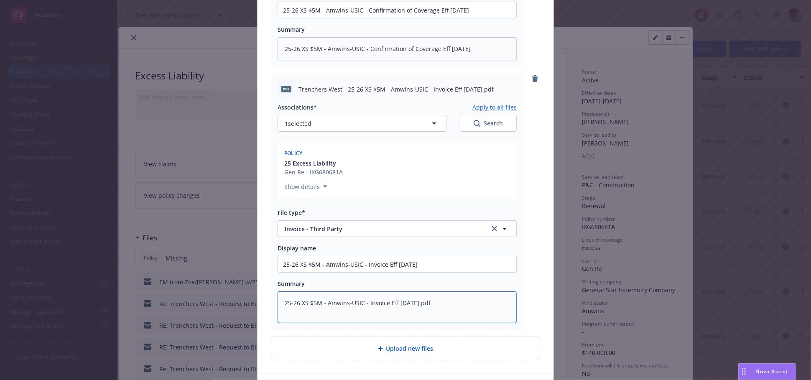
type textarea "25-26 XS $5M - Amwins-USIC - Invoice Eff 09-05-2025.pdf"
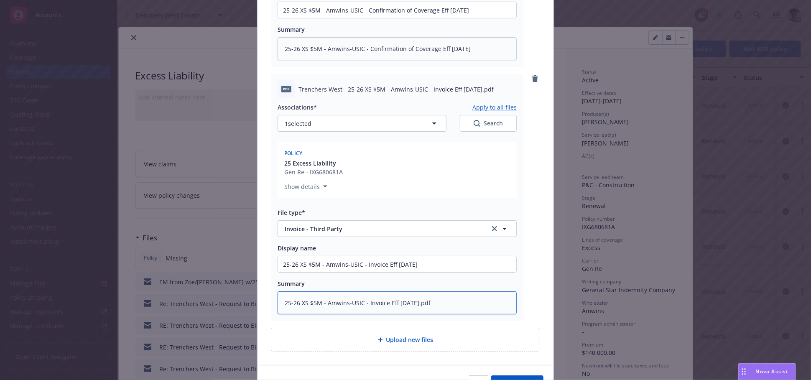
type textarea "x"
type textarea "25-26 XS $5M - Amwins-USIC - Invoice Eff 09-05-2025.pd"
type textarea "x"
type textarea "25-26 XS $5M - Amwins-USIC - Invoice Eff 09-05-2025.p"
type textarea "x"
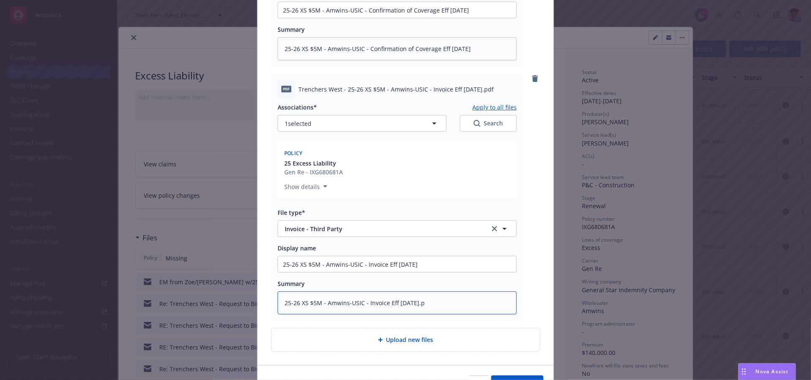
type textarea "25-26 XS $5M - Amwins-USIC - Invoice Eff 09-05-2025."
type textarea "x"
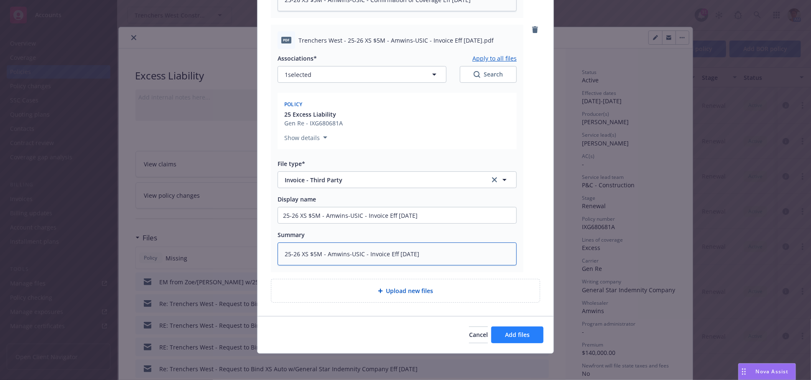
type textarea "25-26 XS $5M - Amwins-USIC - Invoice Eff 09-05-2025"
click at [523, 333] on span "Add files" at bounding box center [517, 335] width 25 height 8
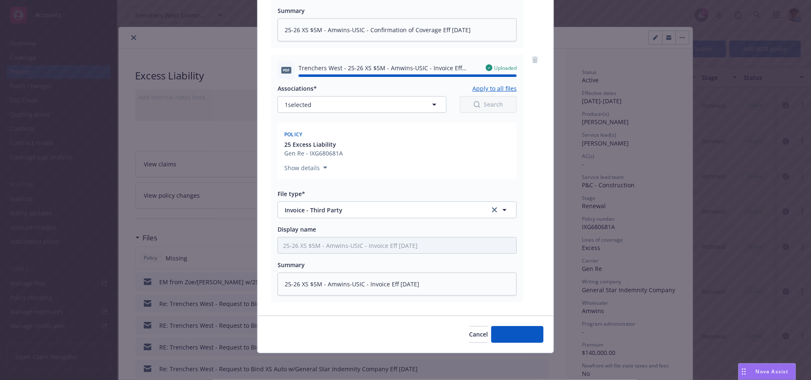
type textarea "x"
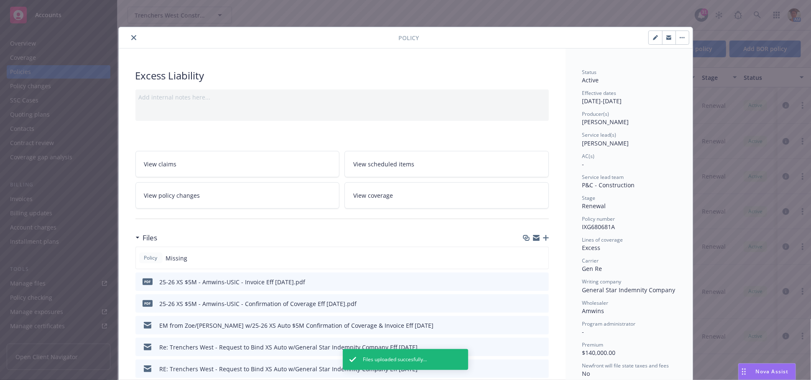
drag, startPoint x: 131, startPoint y: 36, endPoint x: 155, endPoint y: 43, distance: 24.7
click at [132, 37] on icon "close" at bounding box center [133, 37] width 5 height 5
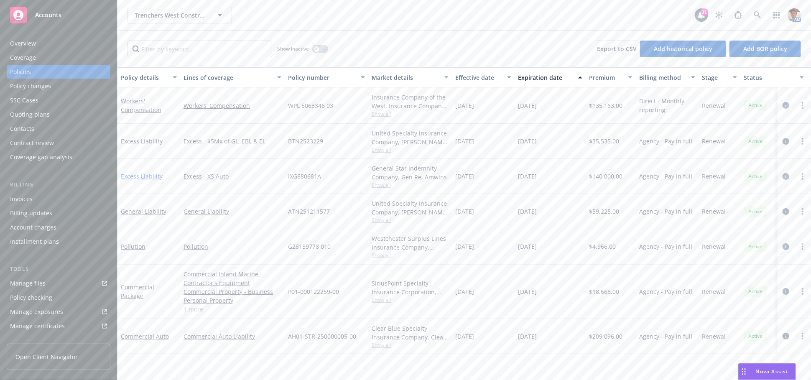
click at [141, 175] on link "Excess Liability" at bounding box center [142, 176] width 42 height 8
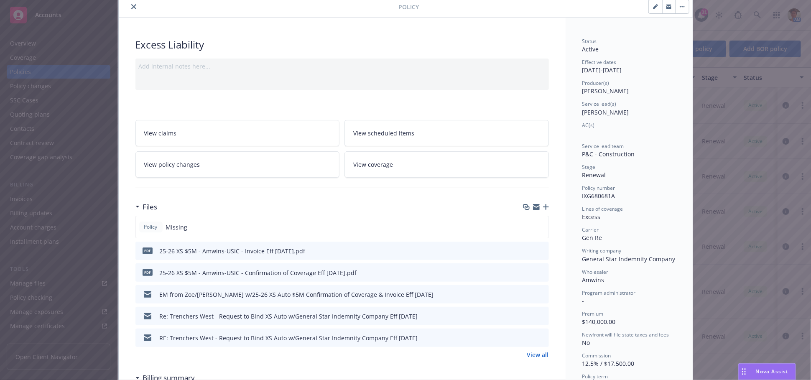
scroll to position [46, 0]
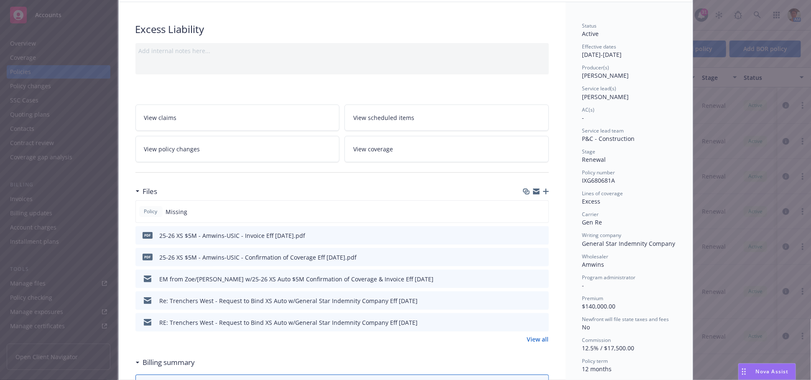
click at [541, 339] on link "View all" at bounding box center [538, 339] width 22 height 9
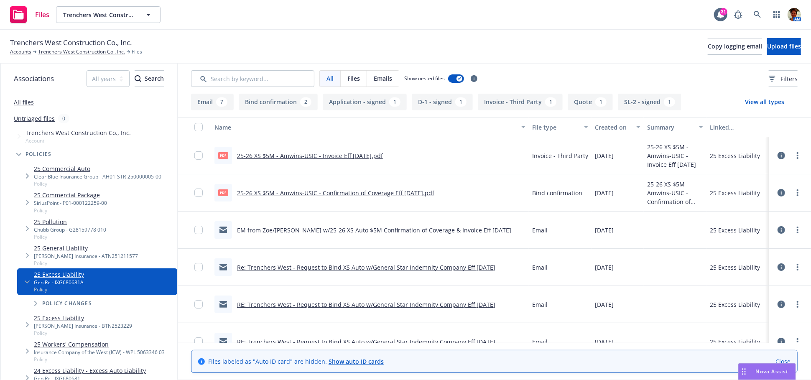
click at [347, 191] on link "25-26 XS $5M - Amwins-USIC - Confirmation of Coverage Eff [DATE].pdf" at bounding box center [335, 193] width 197 height 8
click at [797, 192] on circle "more" at bounding box center [798, 193] width 2 height 2
click at [741, 239] on link "Edit" at bounding box center [753, 243] width 83 height 17
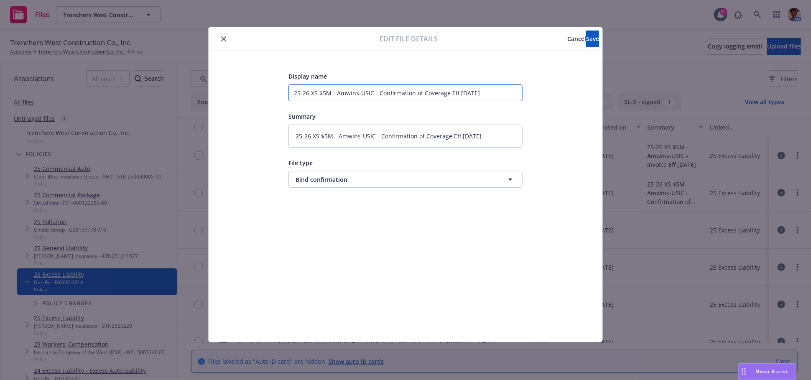
click at [448, 95] on input "25-26 XS $5M - Amwins-USIC - Confirmation of Coverage Eff [DATE]" at bounding box center [405, 92] width 234 height 17
type textarea "x"
type input "25-26 XS $5M - Amwins-USIC - Confirmation of Coverage &Eff 09-05-2025"
type textarea "x"
type input "25-26 XS $5M - Amwins-USIC - Confirmation of Coverage & Eff 09-05-2025"
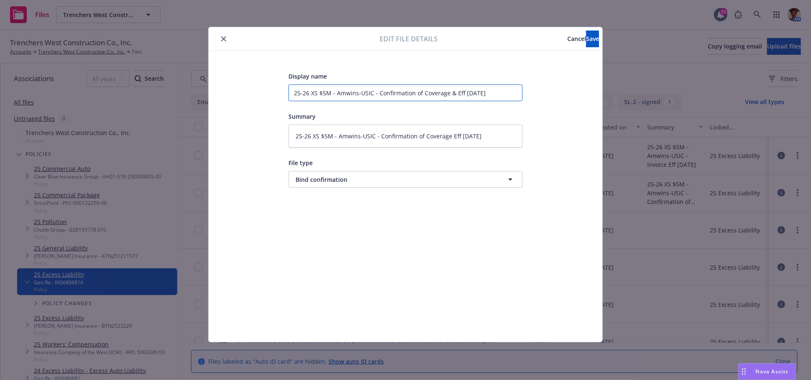
type textarea "x"
type input "25-26 XS $5M - Amwins-USIC - Confirmation of Coverage & BEff 09-05-2025"
type textarea "x"
type input "25-26 XS $5M - Amwins-USIC - Confirmation of Coverage & BiEff 09-05-2025"
type textarea "x"
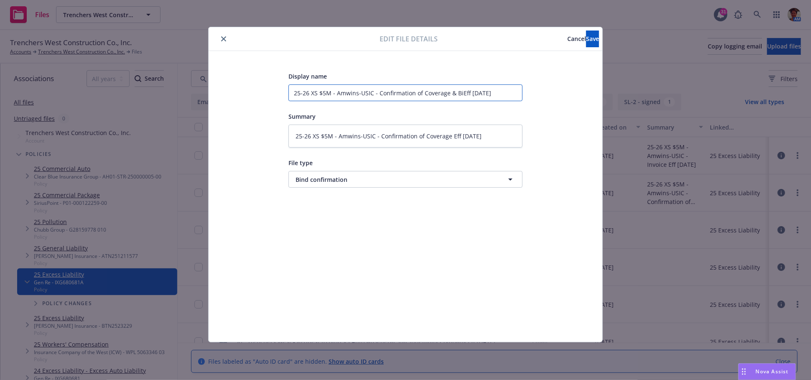
type input "25-26 XS $5M - Amwins-USIC - Confirmation of Coverage & BinEff 09-05-2025"
type textarea "x"
type input "25-26 XS $5M - Amwins-USIC - Confirmation of Coverage & BindEff 09-05-2025"
type textarea "x"
type input "25-26 XS $5M - Amwins-USIC - Confirmation of Coverage & BindeEff 09-05-2025"
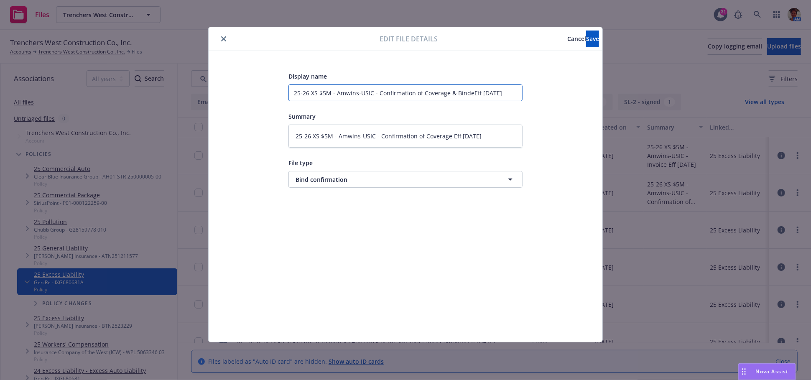
type textarea "x"
type input "25-26 XS $5M - Amwins-USIC - Confirmation of Coverage & BinderEff 09-05-2025"
type textarea "x"
type input "25-26 XS $5M - Amwins-USIC - Confirmation of Coverage & Binder Eff 09-05-2025"
click at [451, 138] on textarea "25-26 XS $5M - Amwins-USIC - Confirmation of Coverage Eff 09-05-2025" at bounding box center [405, 136] width 234 height 23
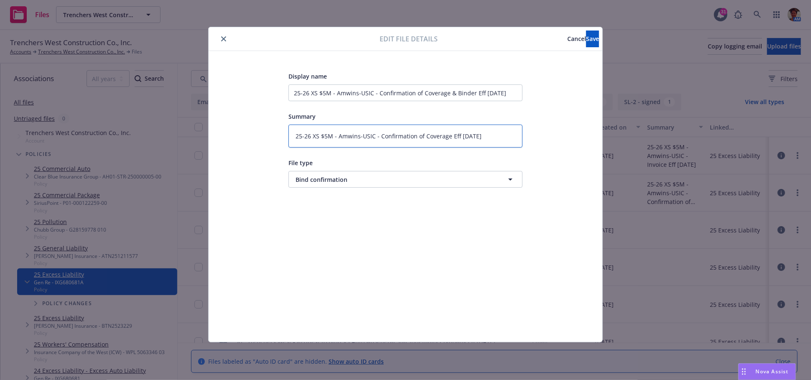
type textarea "x"
type textarea "25-26 XS $5M - Amwins-USIC - Confirmation of Coverage &Eff 09-05-2025"
type textarea "x"
type textarea "25-26 XS $5M - Amwins-USIC - Confirmation of Coverage & Eff 09-05-2025"
type textarea "x"
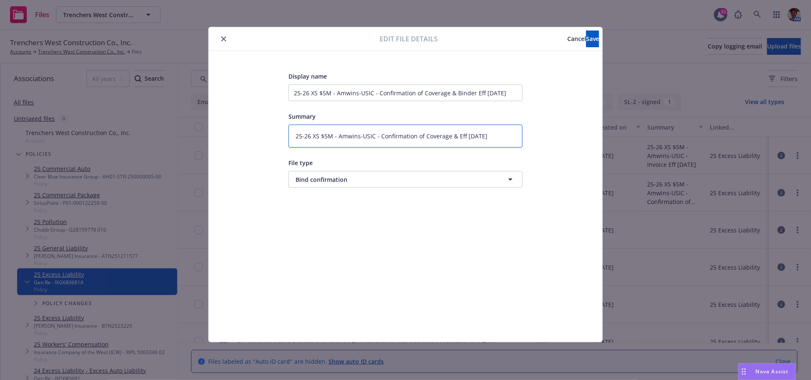
type textarea "25-26 XS $5M - Amwins-USIC - Confirmation of Coverage & BEff 09-05-2025"
type textarea "x"
type textarea "25-26 XS $5M - Amwins-USIC - Confirmation of Coverage & BiEff 09-05-2025"
type textarea "x"
type textarea "25-26 XS $5M - Amwins-USIC - Confirmation of Coverage & BinEff 09-05-2025"
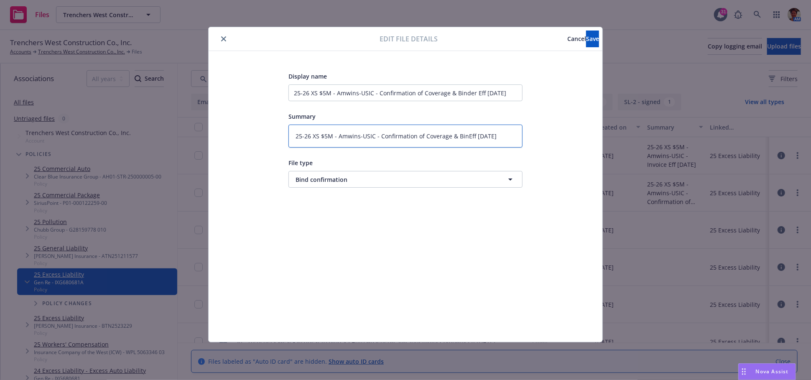
type textarea "x"
type textarea "25-26 XS $5M - Amwins-USIC - Confirmation of Coverage & BindEff 09-05-2025"
type textarea "x"
type textarea "25-26 XS $5M - Amwins-USIC - Confirmation of Coverage & BindeEff 09-05-2025"
type textarea "x"
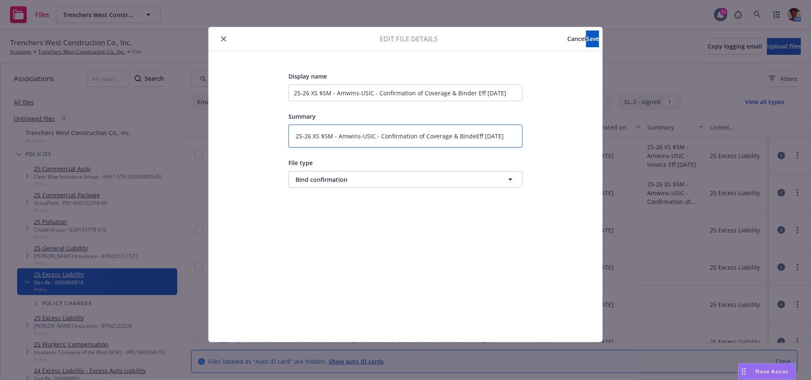
type textarea "25-26 XS $5M - Amwins-USIC - Confirmation of Coverage & BinderEff 09-05-2025"
type textarea "x"
type textarea "25-26 XS $5M - Amwins-USIC - Confirmation of Coverage & Binder Eff 09-05-2025"
type textarea "x"
type textarea "25-26 XS $5M - Amwins-USIC - Confirmation of Coverage & Binder Eff 09-05-2025"
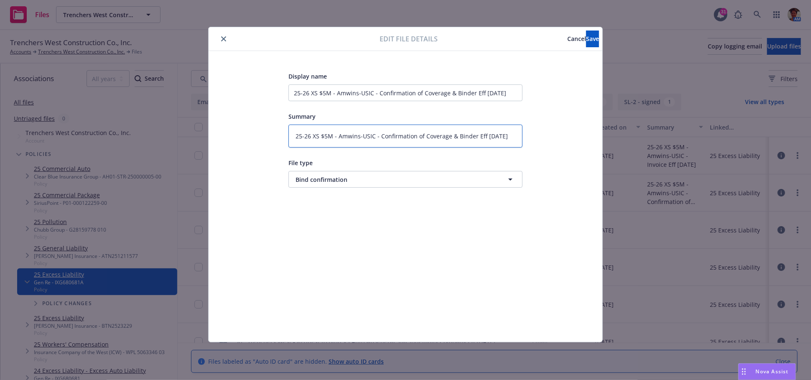
type textarea "x"
type textarea "25-26 XS $5M - Amwins-USIC - Confirmation of Coverage & Binder Eff 09-05-2025 -"
type textarea "x"
type textarea "25-26 XS $5M - Amwins-USIC - Confirmation of Coverage & Binder Eff 09-05-2025 -"
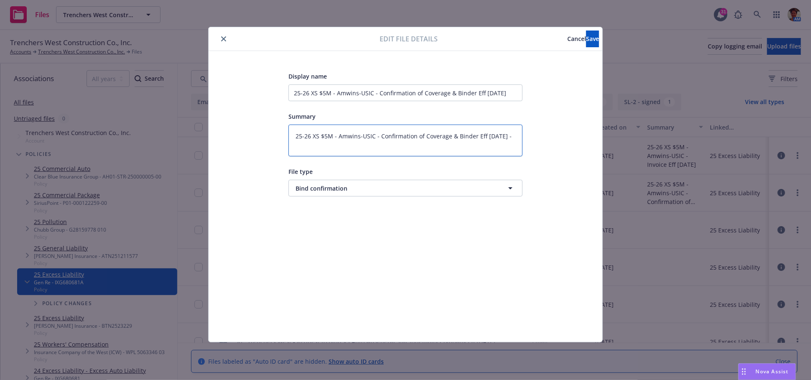
type textarea "x"
type textarea "25-26 XS $5M - Amwins-USIC - Confirmation of Coverage & Binder Eff 09-05-2025 -…"
type textarea "x"
type textarea "25-26 XS $5M - Amwins-USIC - Confirmation of Coverage & Binder Eff 09-05-2025 -…"
type textarea "x"
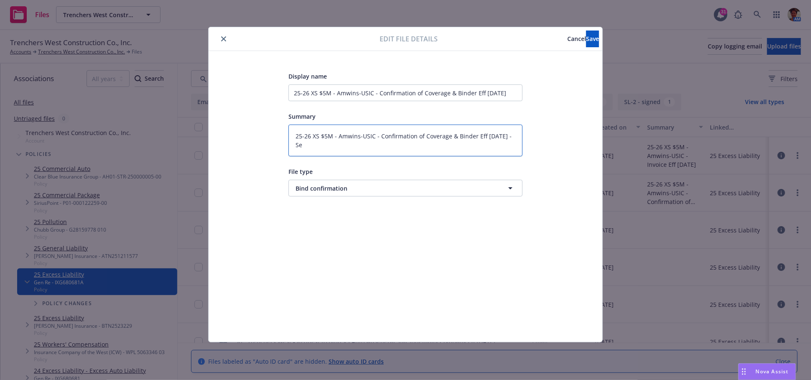
type textarea "25-26 XS $5M - Amwins-USIC - Confirmation of Coverage & Binder Eff 09-05-2025 -…"
type textarea "x"
type textarea "25-26 XS $5M - Amwins-USIC - Confirmation of Coverage & Binder Eff 09-05-2025 -…"
type textarea "x"
type textarea "25-26 XS $5M - Amwins-USIC - Confirmation of Coverage & Binder Eff 09-05-2025 -…"
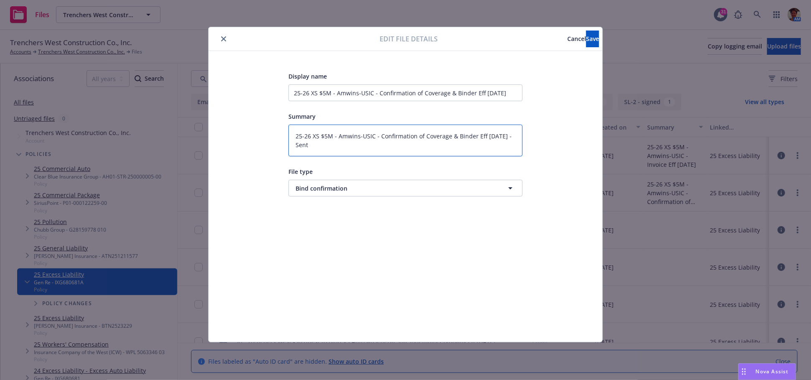
type textarea "x"
type textarea "25-26 XS $5M - Amwins-USIC - Confirmation of Coverage & Binder Eff 09-05-2025 -…"
type textarea "x"
type textarea "25-26 XS $5M - Amwins-USIC - Confirmation of Coverage & Binder Eff 09-05-2025 -…"
type textarea "x"
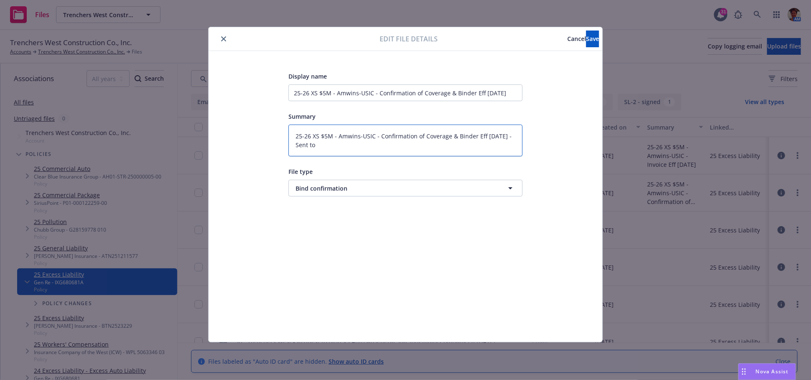
type textarea "25-26 XS $5M - Amwins-USIC - Confirmation of Coverage & Binder Eff 09-05-2025 -…"
type textarea "x"
type textarea "25-26 XS $5M - Amwins-USIC - Confirmation of Coverage & Binder Eff 09-05-2025 -…"
type textarea "x"
type textarea "25-26 XS $5M - Amwins-USIC - Confirmation of Coverage & Binder Eff 09-05-2025 -…"
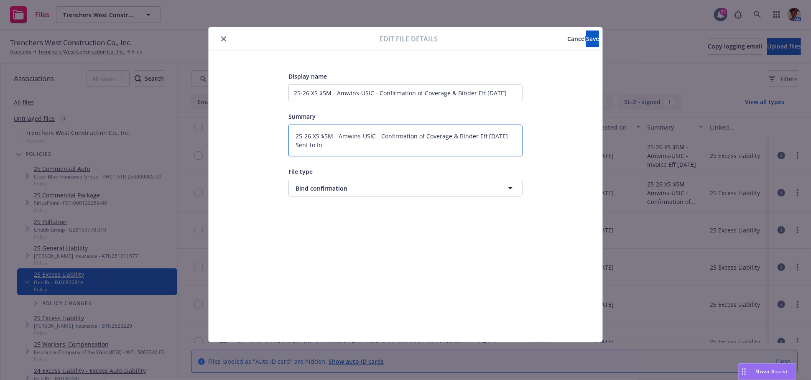
type textarea "x"
type textarea "25-26 XS $5M - Amwins-USIC - Confirmation of Coverage & Binder Eff 09-05-2025 -…"
type textarea "x"
type textarea "25-26 XS $5M - Amwins-USIC - Confirmation of Coverage & Binder Eff 09-05-2025 -…"
click at [519, 92] on input "25-26 XS $5M - Amwins-USIC - Confirmation of Coverage & Binder Eff 09-05-2025" at bounding box center [405, 92] width 234 height 17
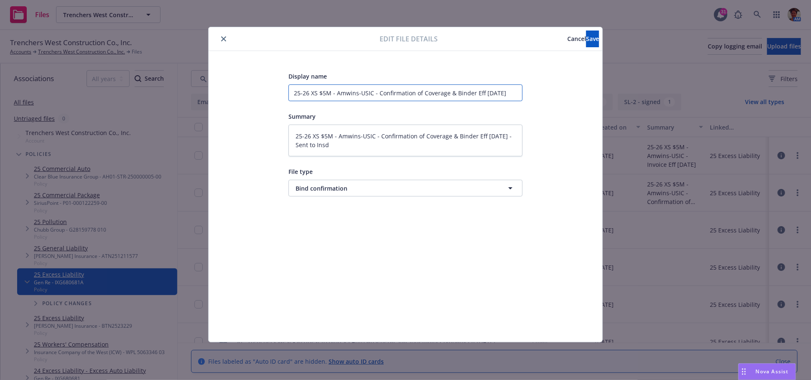
type textarea "x"
type input "25-26 XS $5M - Amwins-USIC - Confirmation of Coverage & Binder Eff 09-05-2025"
type textarea "x"
type input "25-26 XS $5M - Amwins-USIC - Confirmation of Coverage & Binder Eff 09-05-2025 -"
type textarea "x"
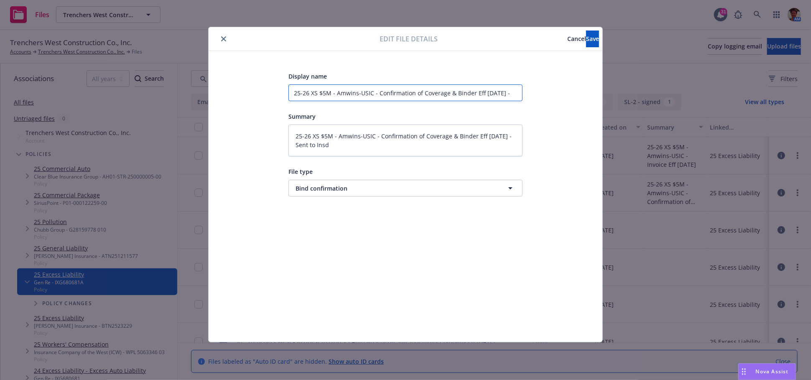
type input "25-26 XS $5M - Amwins-USIC - Confirmation of Coverage & Binder Eff 09-05-2025 -"
type textarea "x"
type input "25-26 XS $5M - Amwins-USIC - Confirmation of Coverage & Binder Eff 09-05-2025 -…"
type textarea "x"
type input "25-26 XS $5M - Amwins-USIC - Confirmation of Coverage & Binder Eff 09-05-2025 -…"
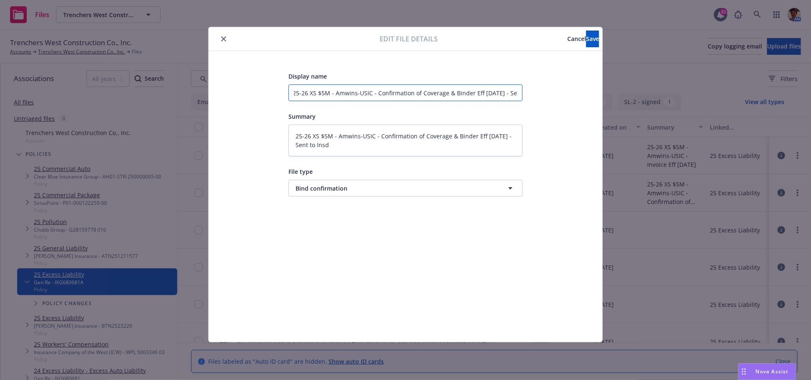
type textarea "x"
type input "25-26 XS $5M - Amwins-USIC - Confirmation of Coverage & Binder Eff 09-05-2025 -…"
type textarea "x"
type input "25-26 XS $5M - Amwins-USIC - Confirmation of Coverage & Binder Eff 09-05-2025 -…"
type textarea "x"
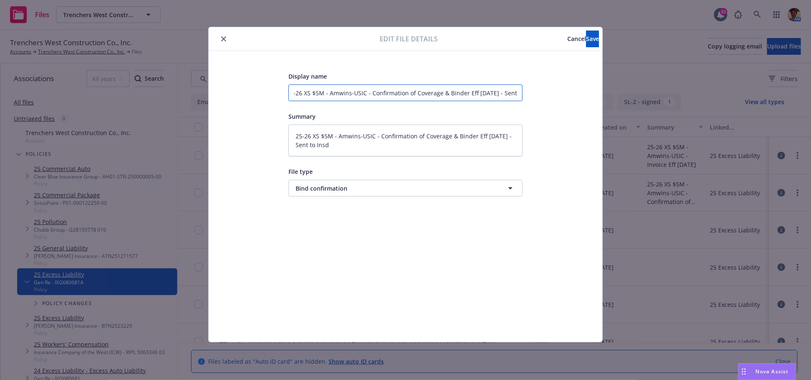
type input "25-26 XS $5M - Amwins-USIC - Confirmation of Coverage & Binder Eff 09-05-2025 -…"
type textarea "x"
type input "25-26 XS $5M - Amwins-USIC - Confirmation of Coverage & Binder Eff 09-05-2025 -…"
type textarea "x"
type input "25-26 XS $5M - Amwins-USIC - Confirmation of Coverage & Binder Eff 09-05-2025 -…"
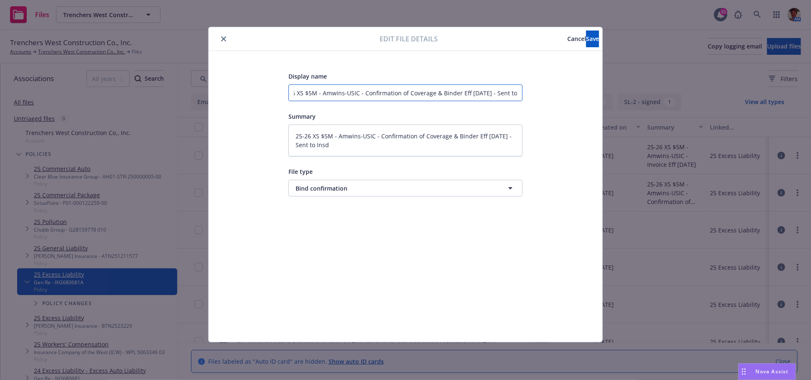
type textarea "x"
type input "25-26 XS $5M - Amwins-USIC - Confirmation of Coverage & Binder Eff 09-05-2025 -…"
type textarea "x"
type input "25-26 XS $5M - Amwins-USIC - Confirmation of Coverage & Binder Eff 09-05-2025 -…"
type textarea "x"
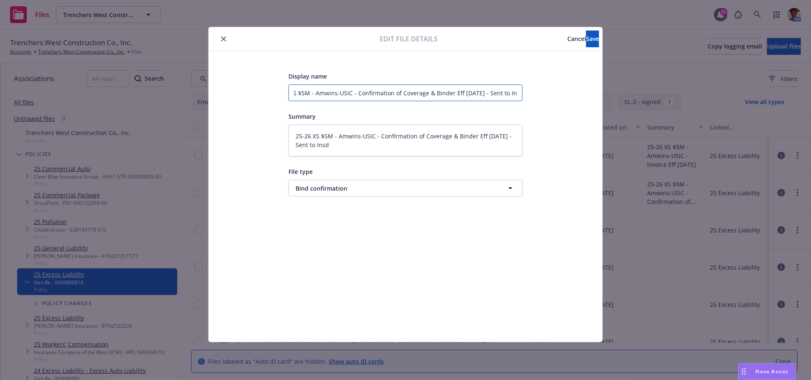
type input "25-26 XS $5M - Amwins-USIC - Confirmation of Coverage & Binder Eff 09-05-2025 -…"
type textarea "x"
type input "25-26 XS $5M - Amwins-USIC - Confirmation of Coverage & Binder Eff 09-05-2025 -…"
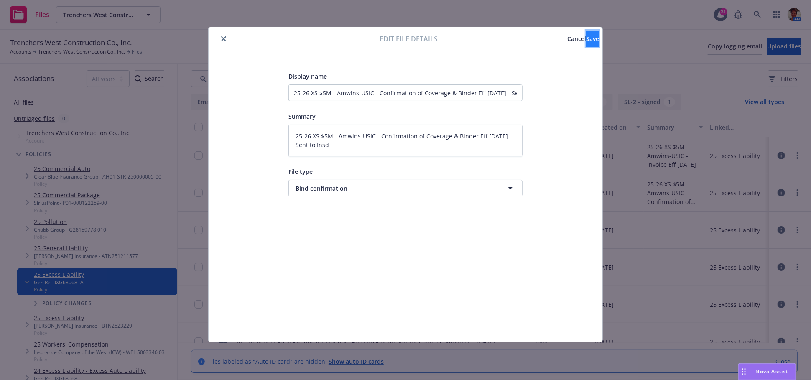
click at [586, 42] on span "Save" at bounding box center [592, 39] width 13 height 8
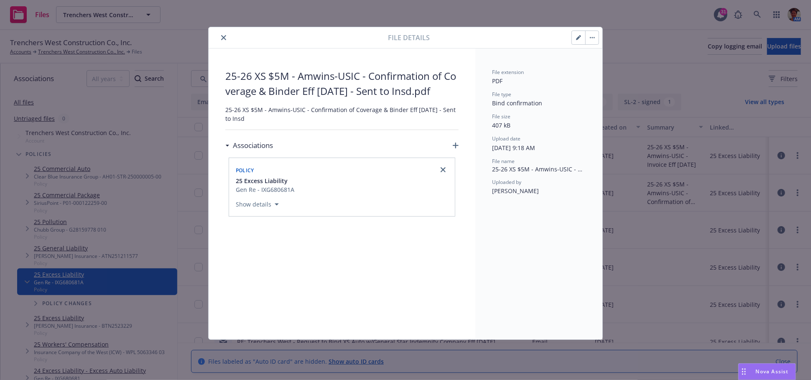
click at [225, 40] on button "close" at bounding box center [224, 38] width 10 height 10
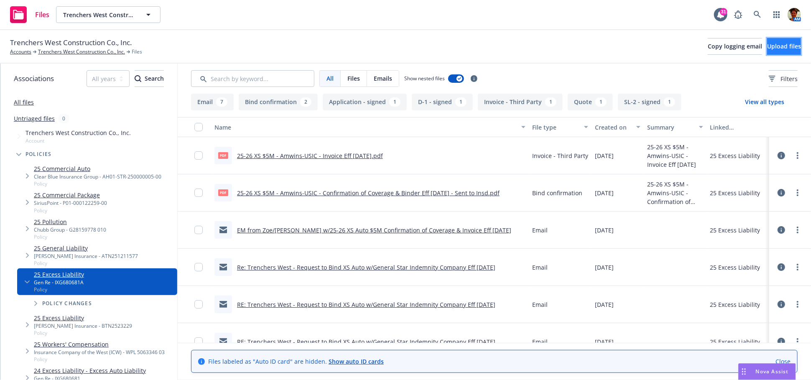
click at [779, 45] on span "Upload files" at bounding box center [784, 46] width 34 height 8
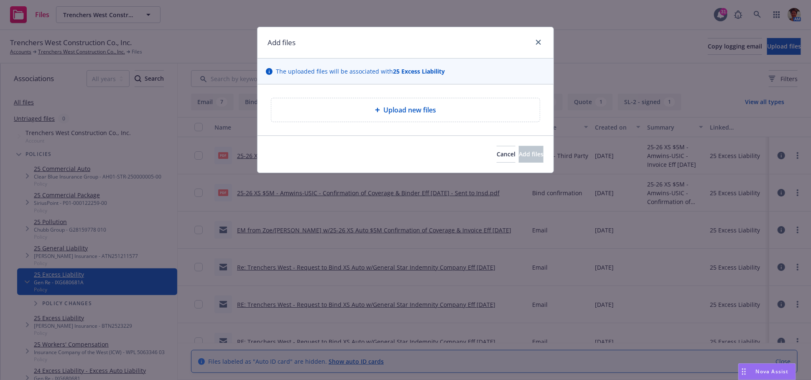
type textarea "x"
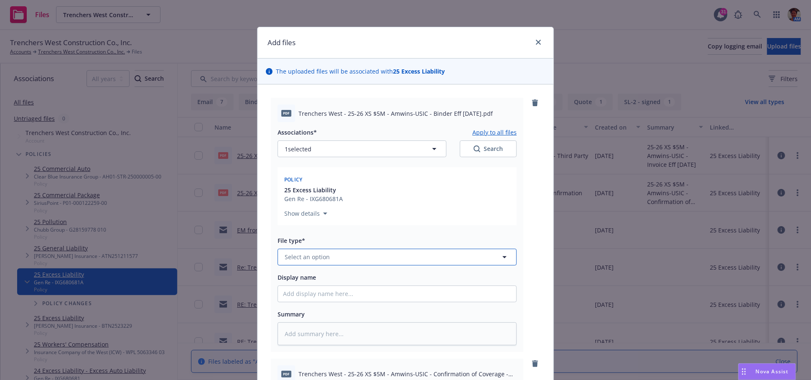
click at [367, 261] on button "Select an option" at bounding box center [397, 257] width 239 height 17
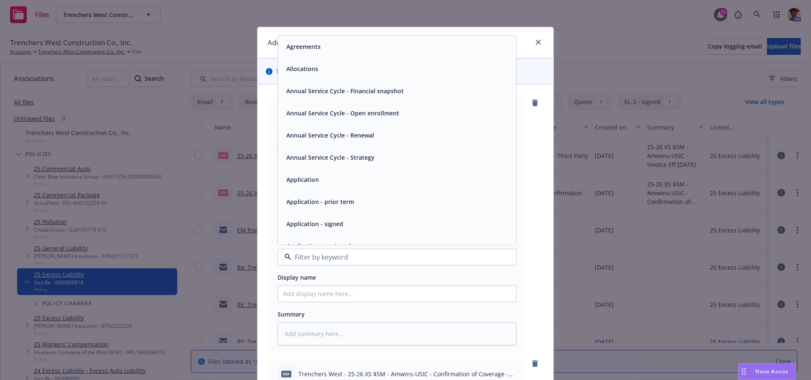
click at [541, 161] on div "pdf Trenchers West - 25-26 XS $5M - Amwins-USIC - Binder Eff 09-05-2025.pdf Ass…" at bounding box center [405, 370] width 296 height 572
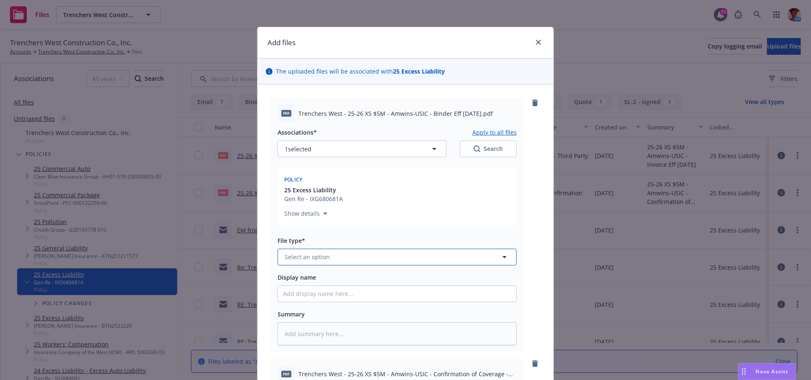
click at [351, 262] on button "Select an option" at bounding box center [397, 257] width 239 height 17
type input "binder"
click at [349, 209] on div "Binder" at bounding box center [397, 211] width 228 height 12
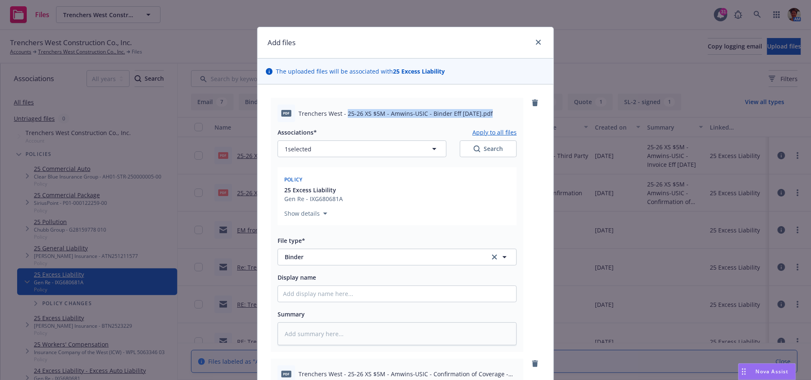
drag, startPoint x: 342, startPoint y: 113, endPoint x: 484, endPoint y: 109, distance: 141.3
click at [484, 109] on span "Trenchers West - 25-26 XS $5M - Amwins-USIC - Binder Eff 09-05-2025.pdf" at bounding box center [395, 113] width 194 height 9
drag, startPoint x: 534, startPoint y: 42, endPoint x: 541, endPoint y: 53, distance: 12.6
click at [536, 43] on icon "close" at bounding box center [538, 42] width 5 height 5
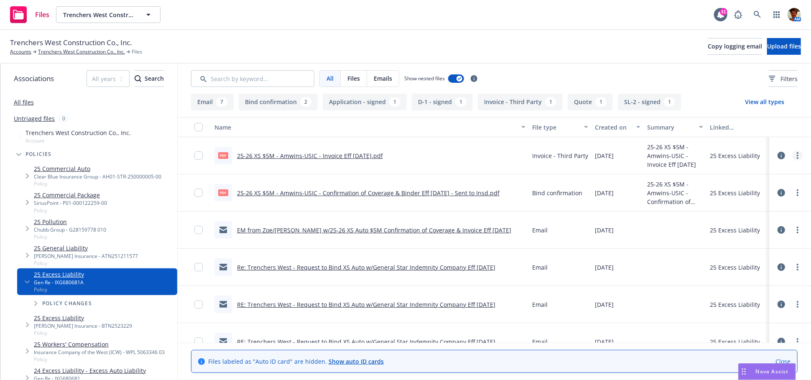
click at [797, 157] on icon "more" at bounding box center [798, 155] width 2 height 7
click at [735, 206] on link "Edit" at bounding box center [753, 206] width 83 height 17
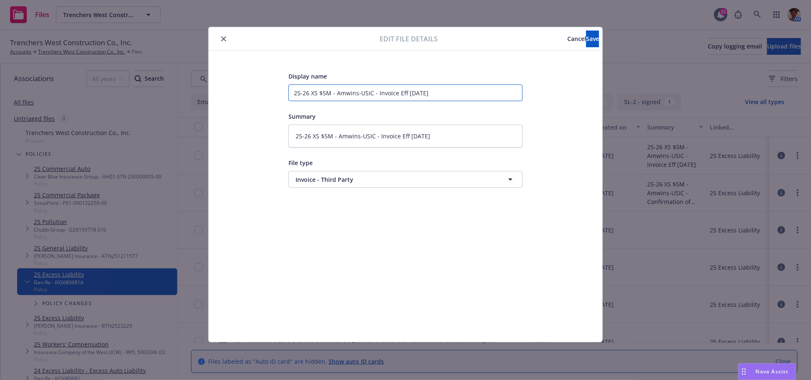
click at [319, 94] on input "25-26 XS $5M - Amwins-USIC - Invoice Eff 09-05-2025" at bounding box center [405, 92] width 234 height 17
type textarea "x"
type input "25-26 XS A$5M - Amwins-USIC - Invoice Eff 09-05-2025"
type textarea "x"
type input "25-26 XS Au$5M - Amwins-USIC - Invoice Eff 09-05-2025"
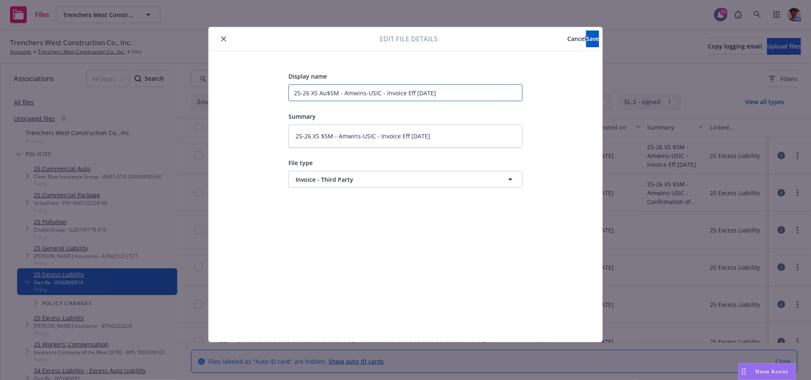
type textarea "x"
type input "25-26 XS Aut$5M - Amwins-USIC - Invoice Eff 09-05-2025"
type textarea "x"
type input "25-26 XS Auto$5M - Amwins-USIC - Invoice Eff 09-05-2025"
type textarea "x"
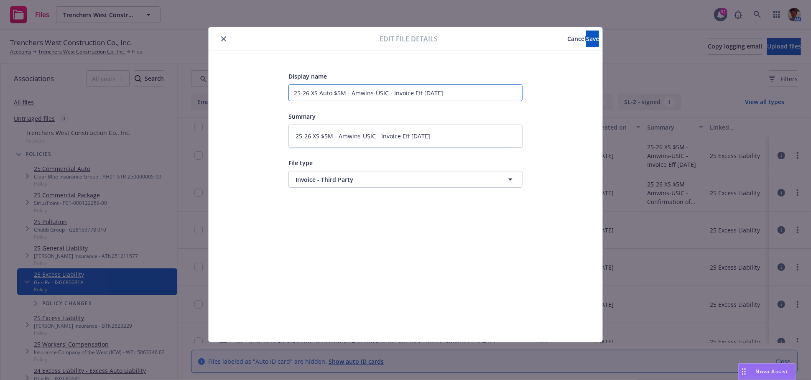
type input "25-26 XS Auto $5M - Amwins-USIC - Invoice Eff 09-05-2025"
click at [321, 139] on textarea "25-26 XS $5M - Amwins-USIC - Invoice Eff 09-05-2025" at bounding box center [405, 136] width 234 height 23
type textarea "x"
type textarea "25-26 XS A$5M - Amwins-USIC - Invoice Eff 09-05-2025"
type textarea "x"
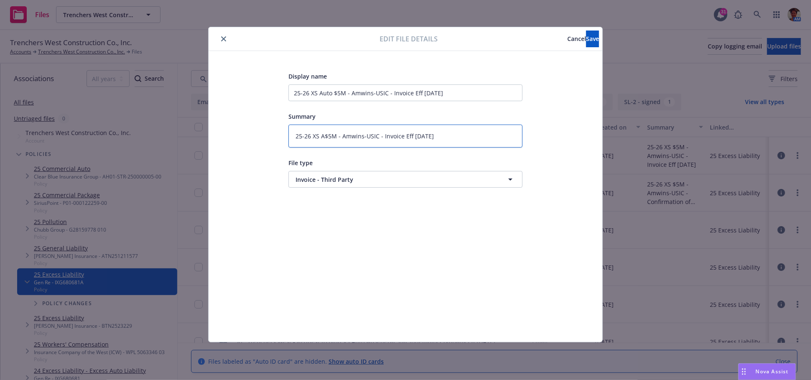
type textarea "25-26 XS Au$5M - Amwins-USIC - Invoice Eff 09-05-2025"
type textarea "x"
type textarea "25-26 XS Aut$5M - Amwins-USIC - Invoice Eff 09-05-2025"
type textarea "x"
type textarea "25-26 XS Auto$5M - Amwins-USIC - Invoice Eff 09-05-2025"
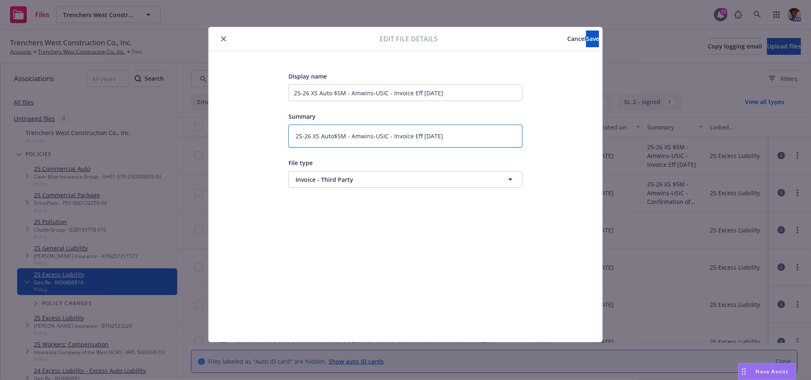
type textarea "x"
type textarea "25-26 XS Auto $5M - Amwins-USIC - Invoice Eff 09-05-2025"
click at [586, 36] on button "Save" at bounding box center [592, 39] width 13 height 17
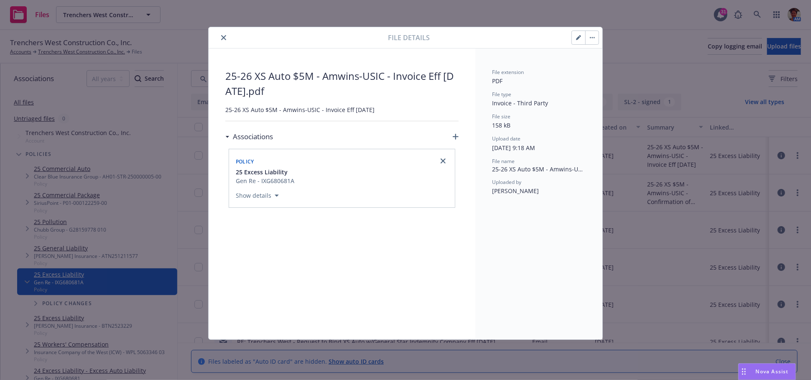
click at [224, 39] on icon "close" at bounding box center [223, 37] width 5 height 5
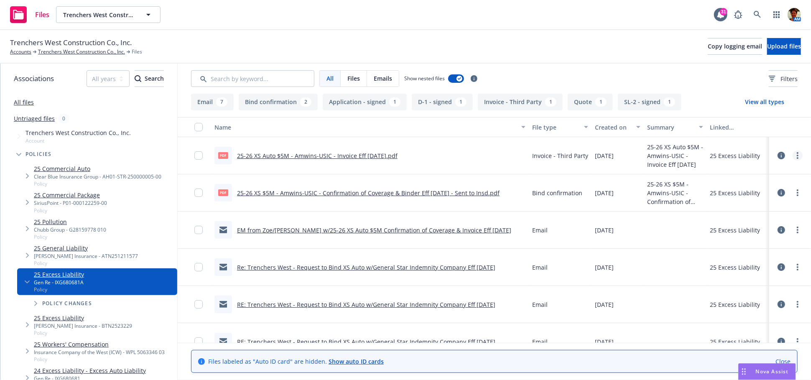
click at [793, 156] on link "more" at bounding box center [797, 155] width 10 height 10
click at [734, 204] on link "Edit" at bounding box center [753, 206] width 83 height 17
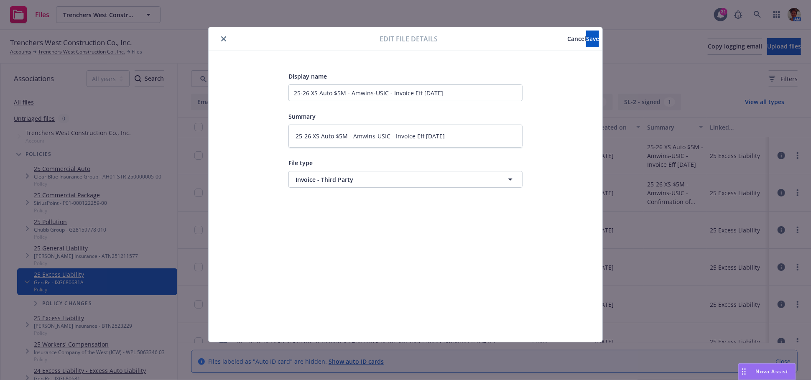
drag, startPoint x: 222, startPoint y: 39, endPoint x: 247, endPoint y: 66, distance: 36.4
click at [222, 40] on icon "close" at bounding box center [223, 38] width 5 height 5
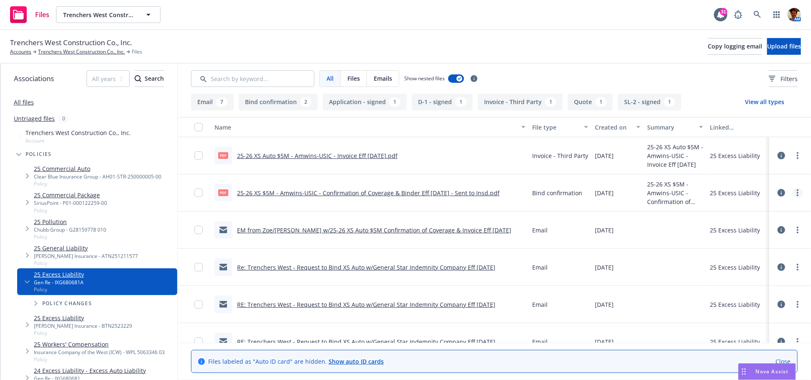
click at [792, 194] on link "more" at bounding box center [797, 193] width 10 height 10
click at [721, 241] on link "Edit" at bounding box center [753, 243] width 83 height 17
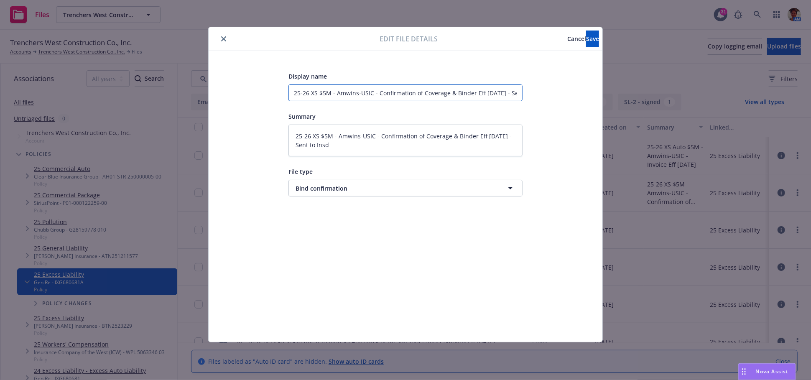
click at [318, 94] on input "25-26 XS $5M - Amwins-USIC - Confirmation of Coverage & Binder Eff 09-05-2025 -…" at bounding box center [405, 92] width 234 height 17
type textarea "x"
type input "25-26 XS $5M - Amwins-USIC - Confirmation of Coverage & Binder Eff 09-05-2025 -…"
type textarea "x"
type input "25-26 XS A $5M - Amwins-USIC - Confirmation of Coverage & Binder Eff 09-05-2025…"
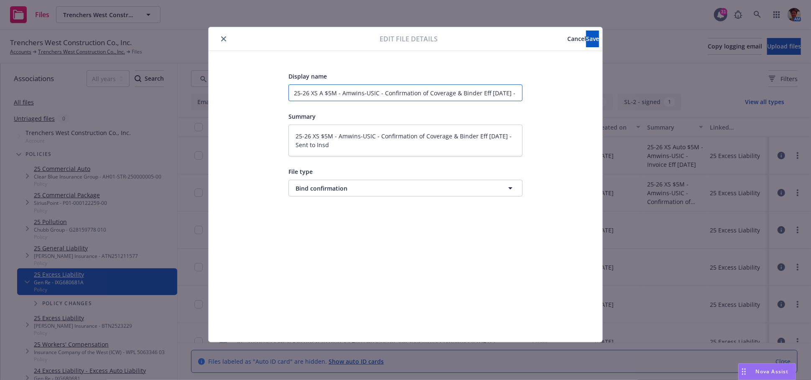
type textarea "x"
type input "25-26 XS Au $5M - Amwins-USIC - Confirmation of Coverage & Binder Eff 09-05-202…"
type textarea "x"
type input "25-26 XS Auto $5M - Amwins-USIC - Confirmation of Coverage & Binder Eff 09-05-2…"
type textarea "x"
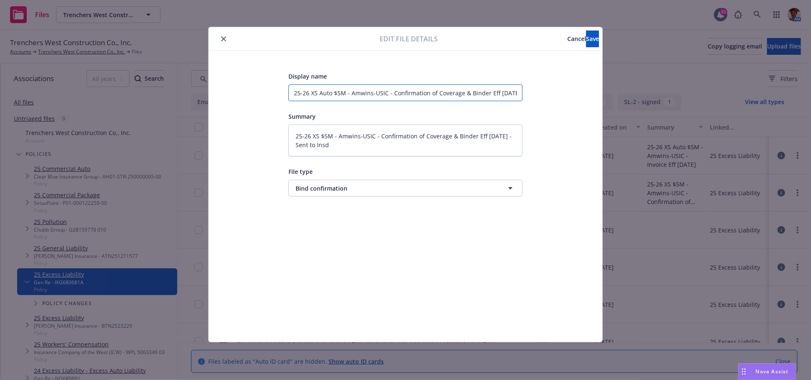
type input "25-26 XS Auto $5M - Amwins-USIC - Confirmation of Coverage & Binder Eff 09-05-2…"
click at [332, 135] on textarea "25-26 XS $5M - Amwins-USIC - Confirmation of Coverage & Binder Eff 09-05-2025 -…" at bounding box center [405, 141] width 234 height 32
type textarea "x"
type textarea "25-26 XS A$5M - Amwins-USIC - Confirmation of Coverage & Binder Eff 09-05-2025 …"
type textarea "x"
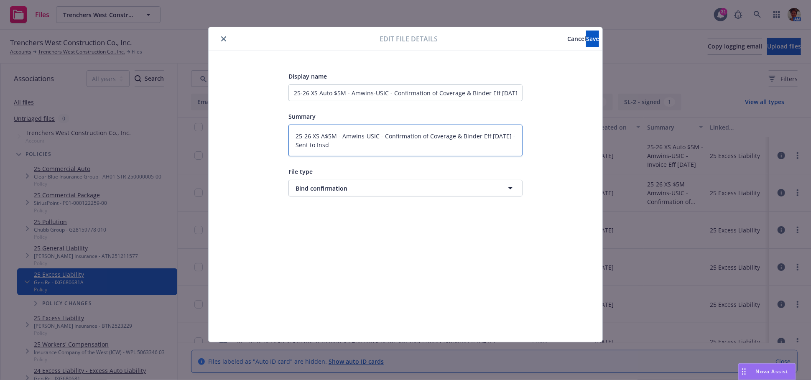
type textarea "25-26 XS Au$5M - Amwins-USIC - Confirmation of Coverage & Binder Eff 09-05-2025…"
type textarea "x"
type textarea "25-26 XS Aut$5M - Amwins-USIC - Confirmation of Coverage & Binder Eff 09-05-202…"
type textarea "x"
type textarea "25-26 XS Auto$5M - Amwins-USIC - Confirmation of Coverage & Binder Eff 09-05-20…"
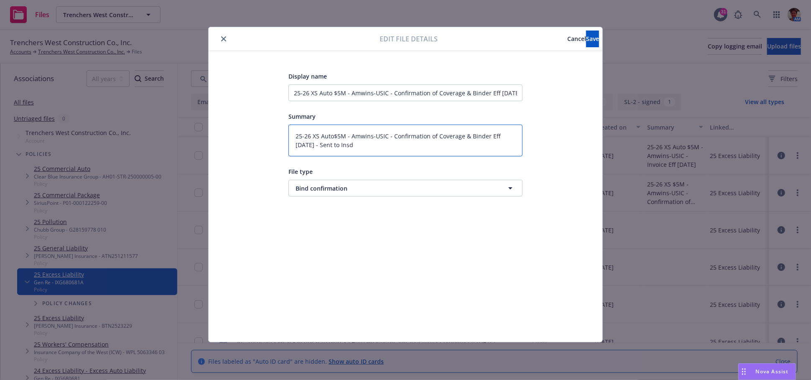
type textarea "x"
type textarea "25-26 XS Auto $5M - Amwins-USIC - Confirmation of Coverage & Binder Eff 09-05-2…"
type textarea "x"
type textarea "25-26 XS Auto $5M - Amwins-USIC - Confirmation of Coverage & Binder Eff 09-05-2…"
type textarea "x"
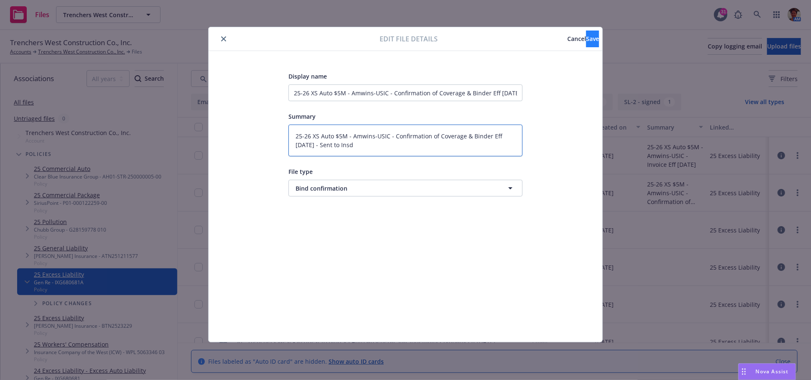
type textarea "25-26 XS Auto $5M - Amwins-USIC - Confirmation of Coverage & Binder Eff 09-05-2…"
click at [586, 38] on span "Save" at bounding box center [592, 39] width 13 height 8
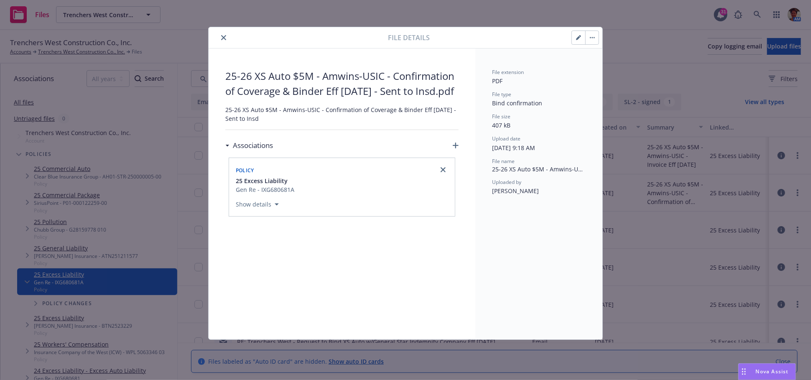
click at [221, 36] on icon "close" at bounding box center [223, 37] width 5 height 5
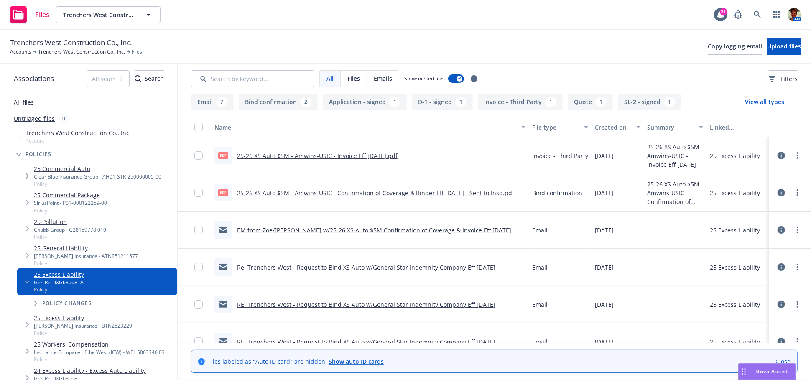
click at [310, 154] on link "25-26 XS Auto $5M - Amwins-USIC - Invoice Eff 09-05-2025.pdf" at bounding box center [317, 156] width 160 height 8
click at [792, 159] on link "more" at bounding box center [797, 155] width 10 height 10
click at [744, 204] on link "Edit" at bounding box center [753, 206] width 83 height 17
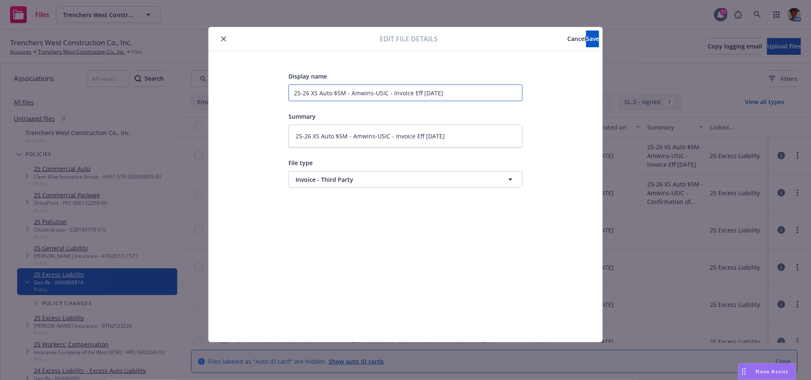
click at [319, 94] on input "25-26 XS Auto $5M - Amwins-USIC - Invoice Eff 09-05-2025" at bounding box center [405, 92] width 234 height 17
type textarea "x"
type input "25-26 XS uto $5M - Amwins-USIC - Invoice Eff 09-05-2025"
type textarea "x"
type input "25-26 XS to $5M - Amwins-USIC - Invoice Eff 09-05-2025"
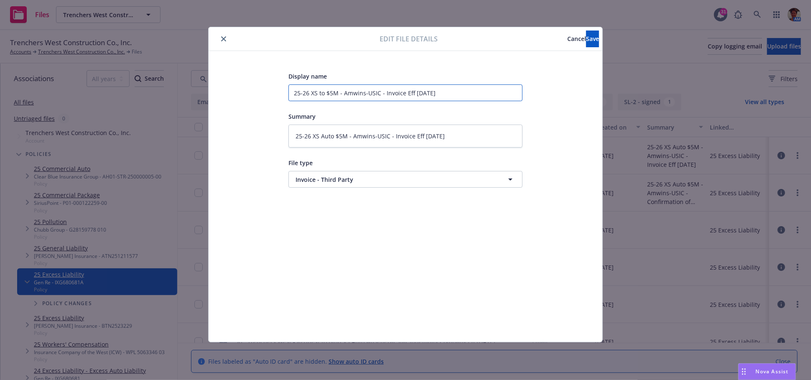
type textarea "x"
type input "25-26 XS o $5M - Amwins-USIC - Invoice Eff 09-05-2025"
type textarea "x"
type input "25-26 XS $5M - Amwins-USIC - Invoice Eff 09-05-2025"
type textarea "x"
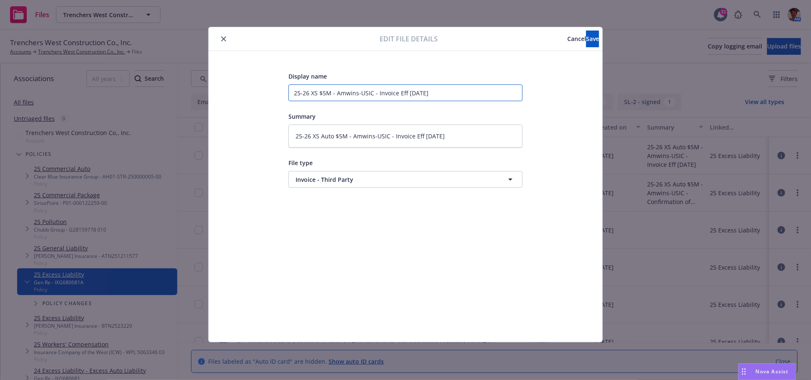
type input "25-26 XS $5M - Amwins-USIC - Invoice Eff 09-05-2025"
click at [323, 133] on textarea "25-26 XS Auto $5M - Amwins-USIC - Invoice Eff 09-05-2025" at bounding box center [405, 136] width 234 height 23
type textarea "x"
type textarea "25-26 XS uto $5M - Amwins-USIC - Invoice Eff 09-05-2025"
type textarea "x"
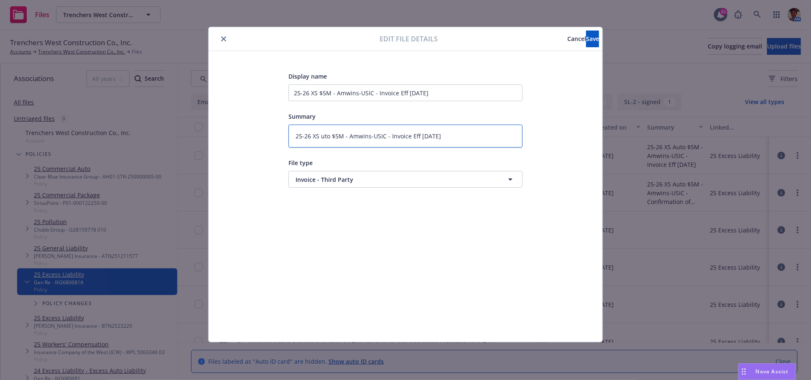
type textarea "25-26 XS to $5M - Amwins-USIC - Invoice Eff 09-05-2025"
type textarea "x"
type textarea "25-26 XS o $5M - Amwins-USIC - Invoice Eff 09-05-2025"
type textarea "x"
type textarea "25-26 XS $5M - Amwins-USIC - Invoice Eff 09-05-2025"
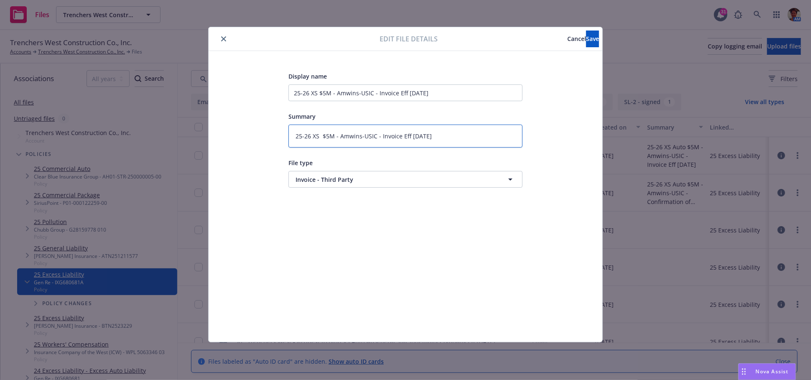
type textarea "x"
type textarea "25-26 XS $5M - Amwins-USIC - Invoice Eff 09-05-2025"
click at [586, 36] on button "Save" at bounding box center [592, 39] width 13 height 17
type textarea "x"
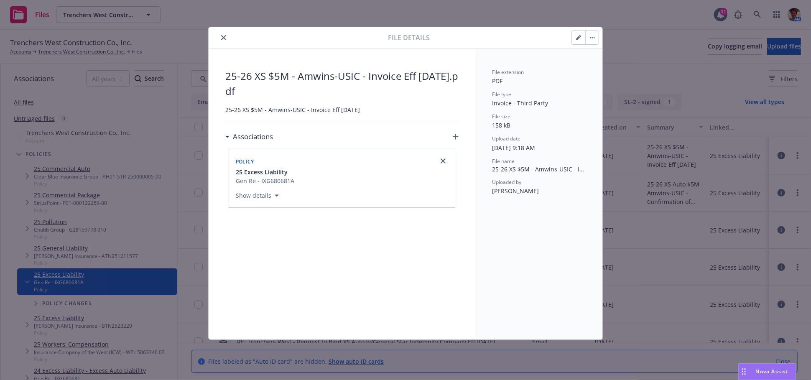
click at [224, 37] on icon "close" at bounding box center [223, 37] width 5 height 5
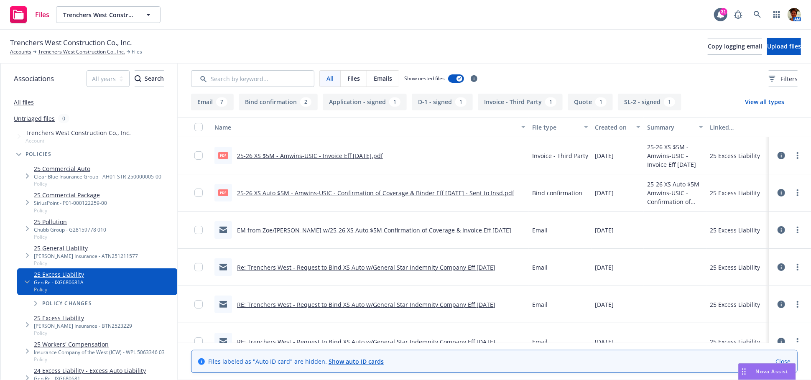
click at [329, 196] on div "25-26 XS Auto $5M - Amwins-USIC - Confirmation of Coverage & Binder Eff 09-05-2…" at bounding box center [375, 192] width 277 height 9
click at [329, 192] on link "25-26 XS Auto $5M - Amwins-USIC - Confirmation of Coverage & Binder Eff 09-05-2…" at bounding box center [375, 193] width 277 height 8
click at [797, 152] on icon "more" at bounding box center [798, 155] width 2 height 7
click at [735, 225] on link "Update associations" at bounding box center [753, 222] width 83 height 17
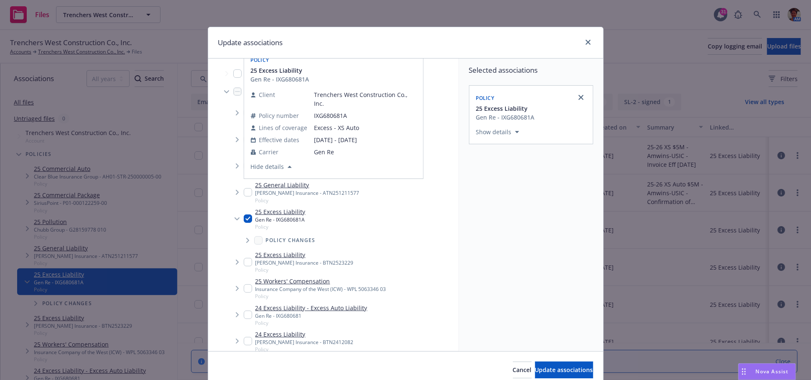
click at [244, 219] on input "Tree Example" at bounding box center [248, 218] width 8 height 8
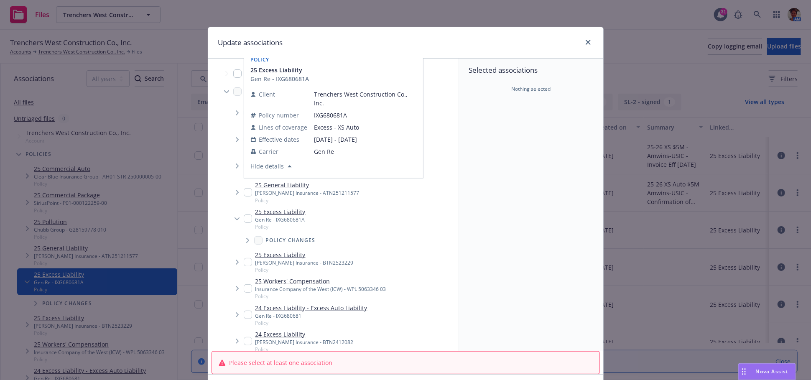
click at [245, 216] on input "Tree Example" at bounding box center [248, 218] width 8 height 8
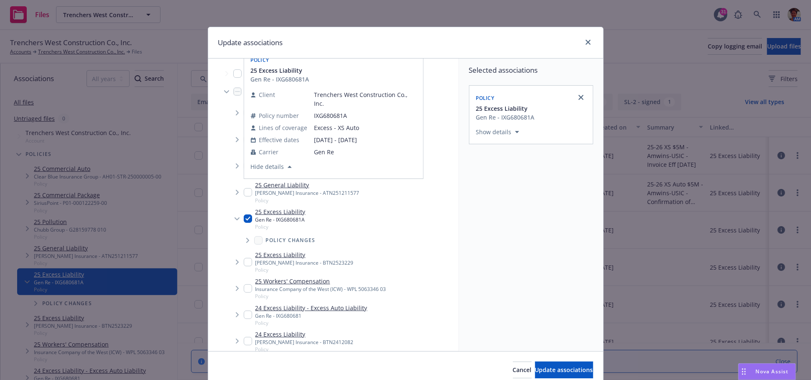
drag, startPoint x: 245, startPoint y: 219, endPoint x: 245, endPoint y: 224, distance: 5.0
click at [245, 219] on input "Tree Example" at bounding box center [248, 218] width 8 height 8
checkbox input "false"
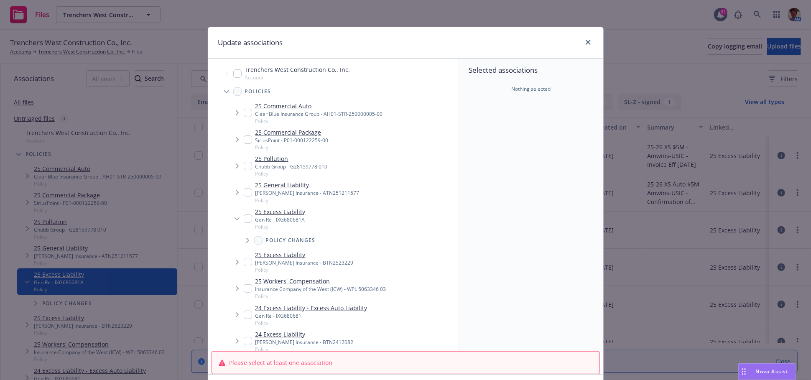
click at [244, 260] on input "Tree Example" at bounding box center [248, 262] width 8 height 8
checkbox input "true"
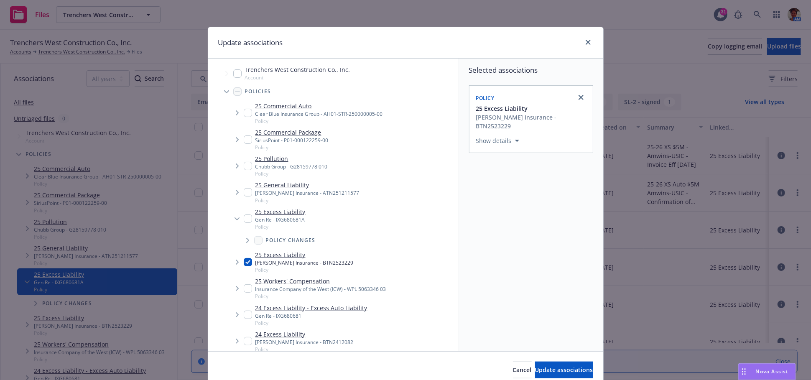
click at [527, 196] on div "Selected associations Policy 25 Excess Liability Markel Insurance - BTN2523229 …" at bounding box center [531, 205] width 144 height 293
click at [553, 371] on span "Update associations" at bounding box center [564, 370] width 58 height 8
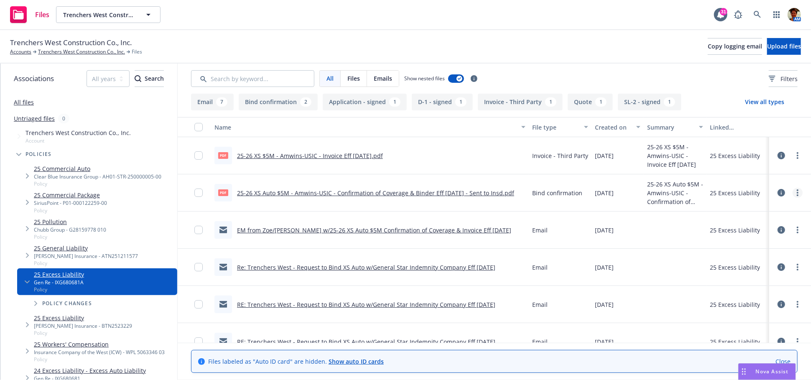
click at [792, 192] on link "more" at bounding box center [797, 193] width 10 height 10
click at [736, 259] on link "Update associations" at bounding box center [753, 260] width 83 height 17
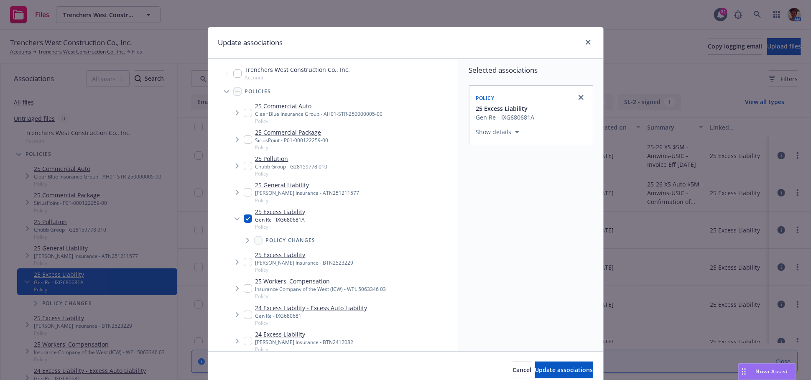
click at [507, 202] on div "Selected associations Policy 25 Excess Liability Gen Re - IXG680681A Show detai…" at bounding box center [531, 205] width 144 height 293
click at [578, 97] on icon "close" at bounding box center [580, 97] width 5 height 5
checkbox input "false"
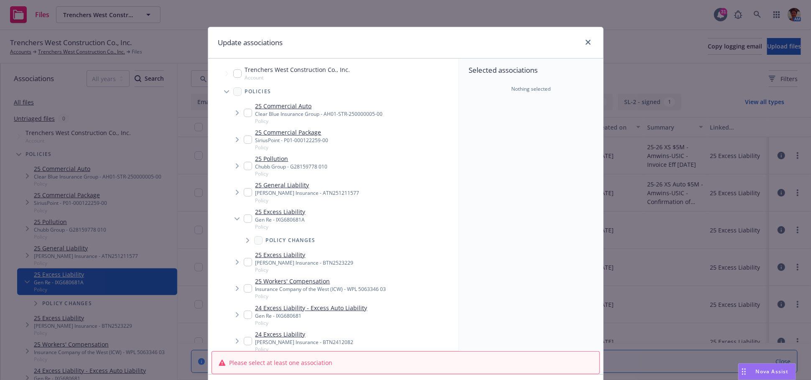
click at [245, 261] on input "Tree Example" at bounding box center [248, 262] width 8 height 8
checkbox input "true"
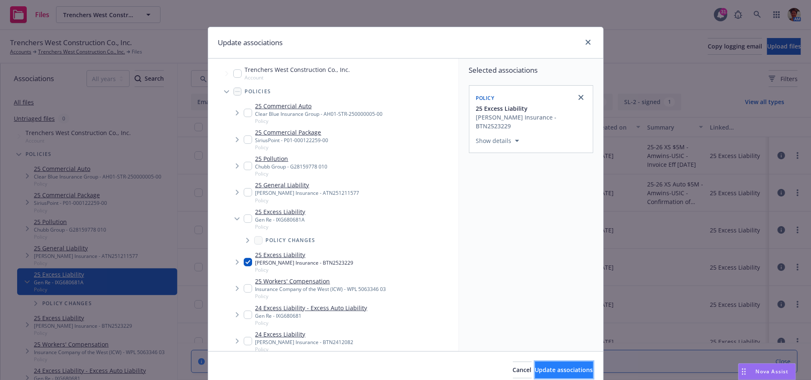
click at [564, 371] on span "Update associations" at bounding box center [564, 370] width 58 height 8
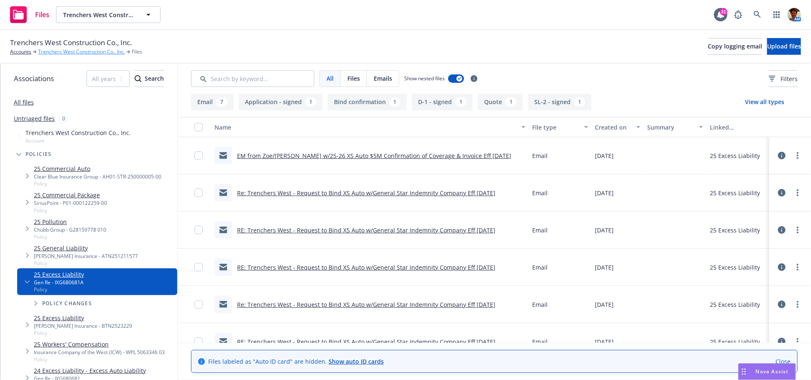
click at [71, 51] on link "Trenchers West Construction Co., Inc." at bounding box center [81, 52] width 87 height 8
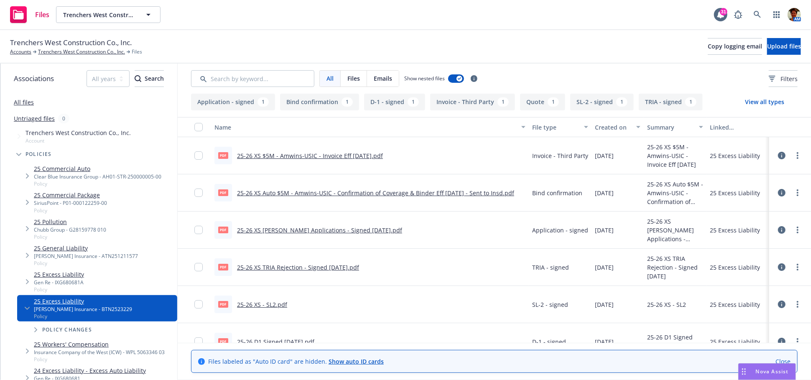
click at [331, 193] on link "25-26 XS Auto $5M - Amwins-USIC - Confirmation of Coverage & Binder Eff 09-05-2…" at bounding box center [375, 193] width 277 height 8
click at [792, 194] on link "more" at bounding box center [797, 193] width 10 height 10
click at [733, 245] on link "Edit" at bounding box center [753, 243] width 83 height 17
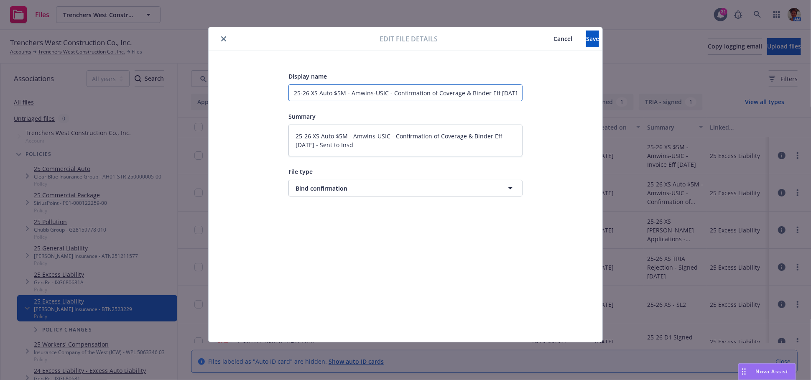
click at [336, 94] on input "25-26 XS Auto $5M - Amwins-USIC - Confirmation of Coverage & Binder Eff 09-05-2…" at bounding box center [405, 92] width 234 height 17
type textarea "x"
type input "25-26 XS Auto$5M - Amwins-USIC - Confirmation of Coverage & Binder Eff 09-05-20…"
type textarea "x"
type input "25-26 XS Aut$5M - Amwins-USIC - Confirmation of Coverage & Binder Eff 09-05-202…"
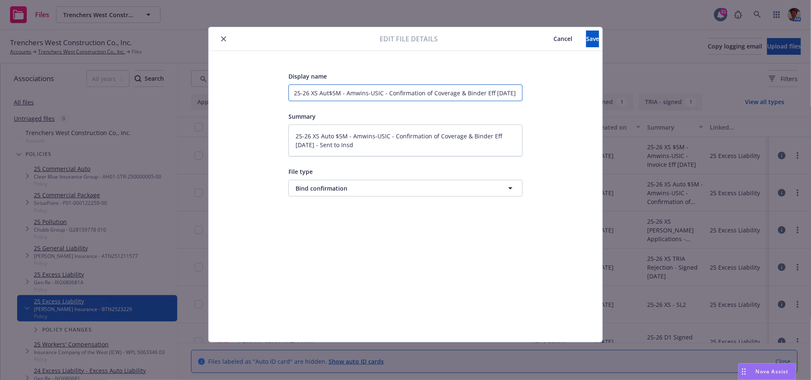
type textarea "x"
type input "25-26 XS Au$5M - Amwins-USIC - Confirmation of Coverage & Binder Eff 09-05-2025…"
type textarea "x"
type input "25-26 XS A$5M - Amwins-USIC - Confirmation of Coverage & Binder Eff 09-05-2025 …"
type textarea "x"
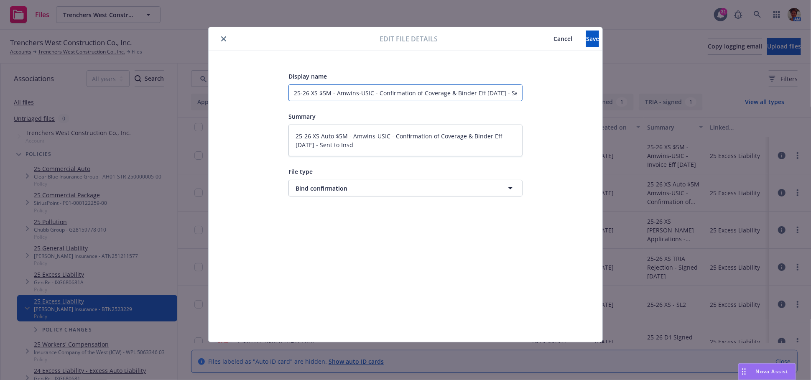
type input "25-26 XS $5M - Amwins-USIC - Confirmation of Coverage & Binder Eff 09-05-2025 -…"
click at [335, 136] on textarea "25-26 XS Auto $5M - Amwins-USIC - Confirmation of Coverage & Binder Eff 09-05-2…" at bounding box center [405, 141] width 234 height 32
type textarea "x"
type textarea "25-26 XS Auto$5M - Amwins-USIC - Confirmation of Coverage & Binder Eff 09-05-20…"
type textarea "x"
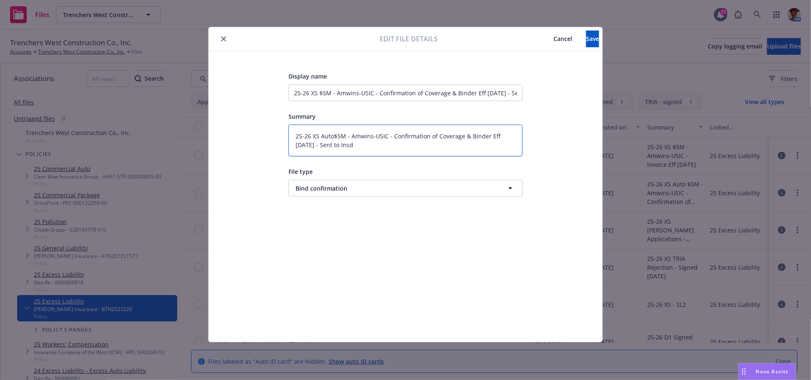
type textarea "25-26 XS Aut$5M - Amwins-USIC - Confirmation of Coverage & Binder Eff 09-05-202…"
type textarea "x"
type textarea "25-26 XS Au$5M - Amwins-USIC - Confirmation of Coverage & Binder Eff 09-05-2025…"
type textarea "x"
type textarea "25-26 XS A$5M - Amwins-USIC - Confirmation of Coverage & Binder Eff 09-05-2025 …"
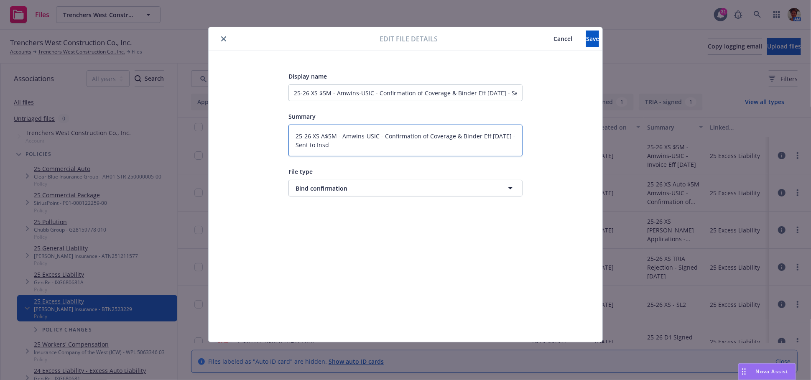
type textarea "x"
type textarea "25-26 XS $5M - Amwins-USIC - Confirmation of Coverage & Binder Eff 09-05-2025 -…"
click at [586, 41] on span "Save" at bounding box center [592, 39] width 13 height 8
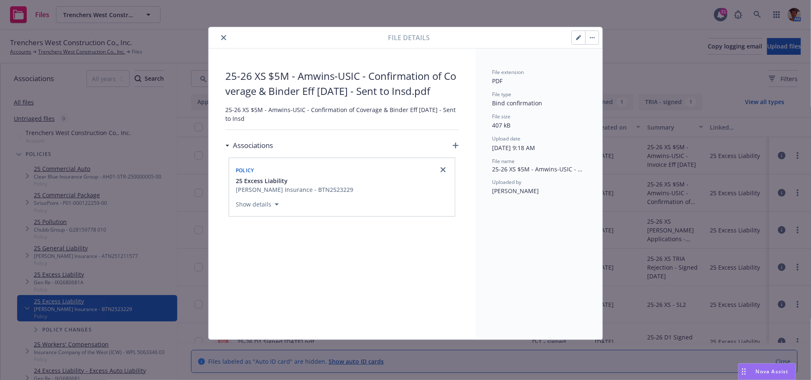
click at [223, 38] on icon "close" at bounding box center [223, 37] width 5 height 5
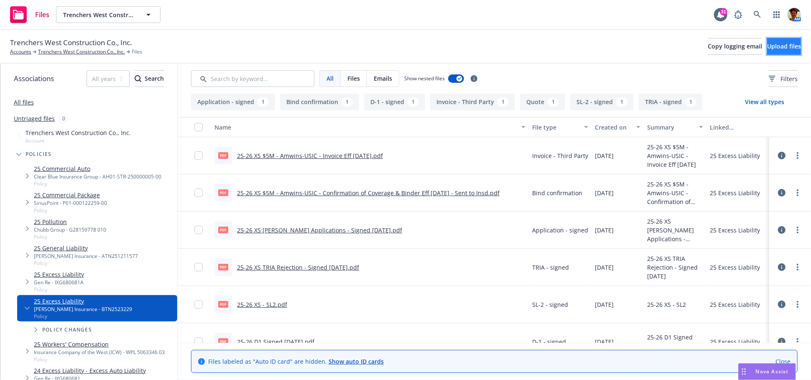
click at [781, 47] on span "Upload files" at bounding box center [784, 46] width 34 height 8
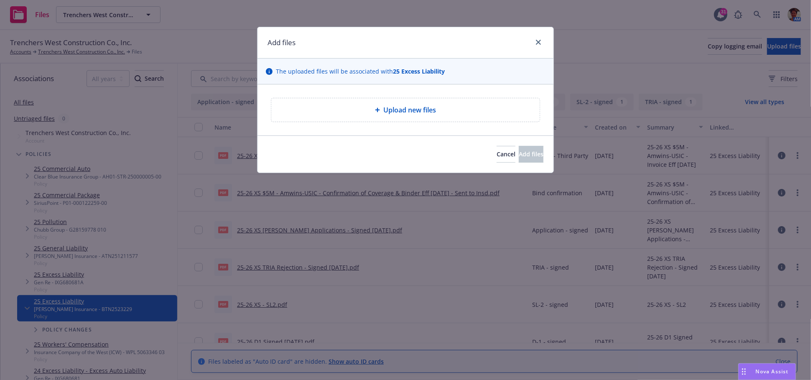
type textarea "x"
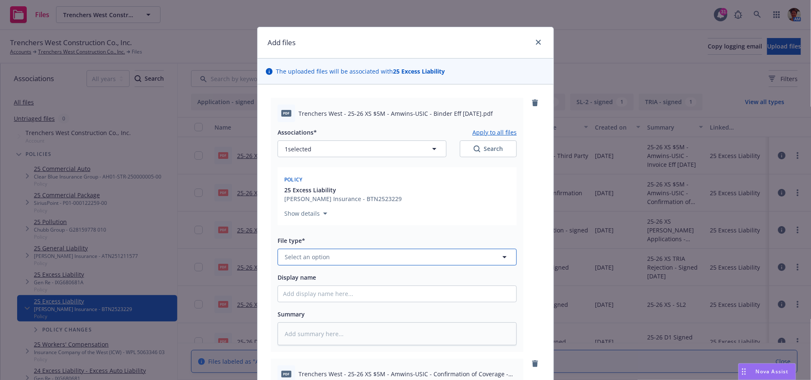
click at [329, 260] on button "Select an option" at bounding box center [397, 257] width 239 height 17
type input "binder"
click at [338, 216] on div "Binder" at bounding box center [397, 211] width 228 height 12
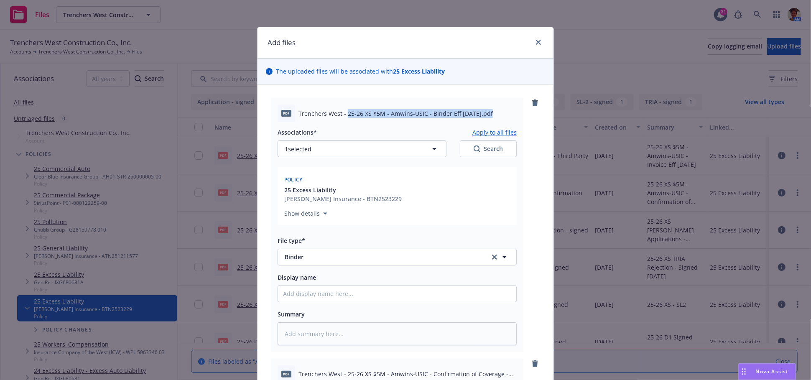
drag, startPoint x: 343, startPoint y: 113, endPoint x: 483, endPoint y: 113, distance: 139.6
click at [483, 113] on span "Trenchers West - 25-26 XS $5M - Amwins-USIC - Binder Eff 09-05-2025.pdf" at bounding box center [395, 113] width 194 height 9
copy span "25-26 XS $5M - Amwins-USIC - Binder Eff 09-05-2025"
click at [341, 290] on input "Display name" at bounding box center [397, 294] width 238 height 16
paste input "25-26 XS $5M - Amwins-USIC - Binder Eff 09-05-2025"
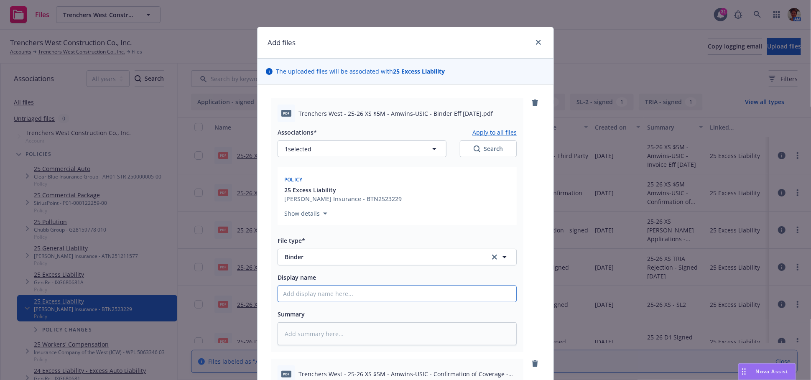
type textarea "x"
type input "25-26 XS $5M - Amwins-USIC - Binder Eff 09-05-2025"
click at [346, 339] on textarea at bounding box center [397, 333] width 239 height 23
paste textarea "25-26 XS $5M - Amwins-USIC - Binder Eff 09-05-2025"
type textarea "x"
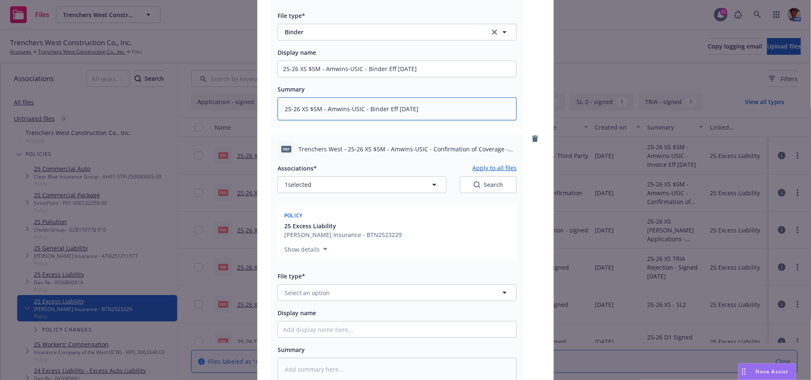
scroll to position [232, 0]
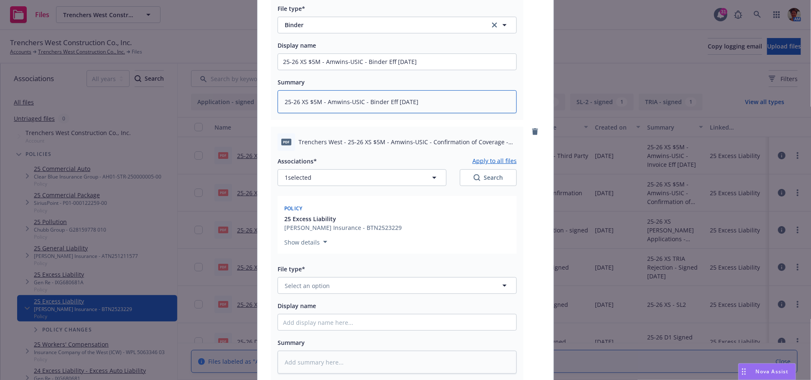
type textarea "25-26 XS $5M - Amwins-USIC - Binder Eff 09-05-2025"
drag, startPoint x: 344, startPoint y: 142, endPoint x: 475, endPoint y: 153, distance: 131.8
click at [475, 153] on div "pdf Trenchers West - 25-26 XS $5M - Amwins-USIC - Confirmation of Coverage - Ef…" at bounding box center [397, 254] width 252 height 254
copy div "25-26 XS $5M - Amwins-USIC - Confirmation of Coverage - Eff 09-05-2025.pdf Asso…"
click at [338, 325] on input "Display name" at bounding box center [397, 322] width 238 height 16
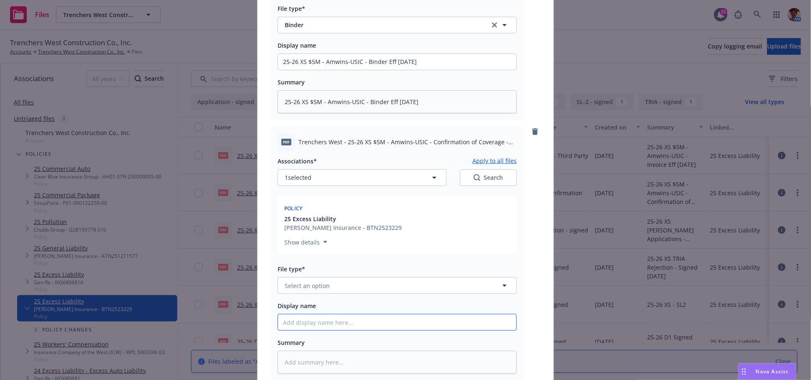
paste input "25-26 XS $5M - Amwins-USIC - Confirmation of Coverage - Eff 09-05-2025.pdf Asso…"
type textarea "x"
type input "25-26 XS $5M - Amwins-USIC - Confirmation of Coverage - Eff 09-05-2025.pdf Asso…"
type textarea "x"
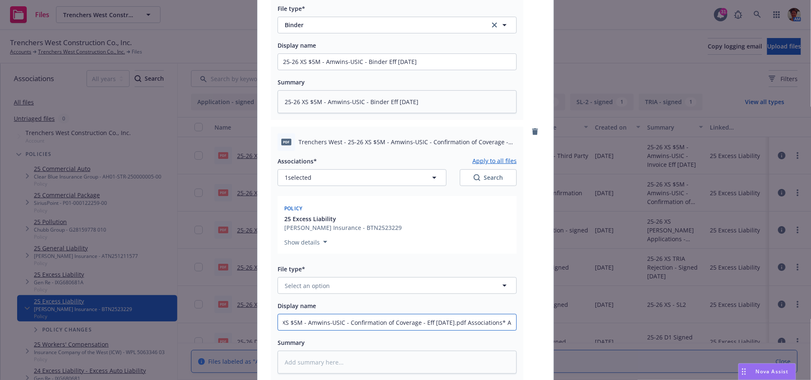
type input "25-26 XS $5M - Amwins-USIC - Confirmation of Coverage - Eff 09-05-2025.pdf Asso…"
type textarea "x"
type input "25-26 XS $5M - Amwins-USIC - Confirmation of Coverage - Eff 09-05-2025.pdf Asso…"
type textarea "x"
type input "25-26 XS $5M - Amwins-USIC - Confirmation of Coverage - Eff 09-05-2025.pdf Asso…"
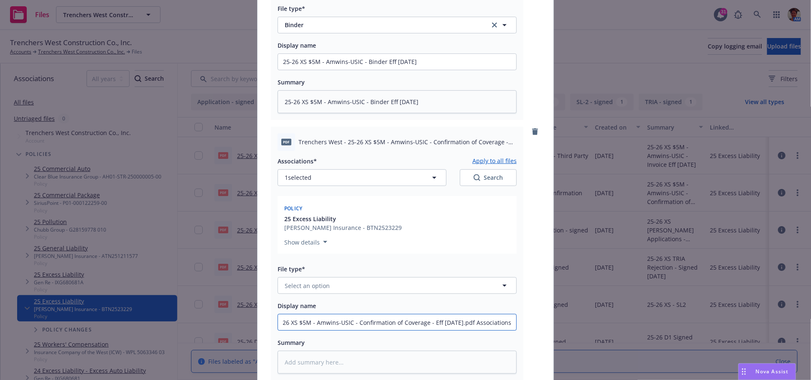
type textarea "x"
type input "25-26 XS $5M - Amwins-USIC - Confirmation of Coverage - Eff 09-05-2025.pdf Asso…"
type textarea "x"
type input "25-26 XS $5M - Amwins-USIC - Confirmation of Coverage - Eff 09-05-2025.pdf Asso…"
type textarea "x"
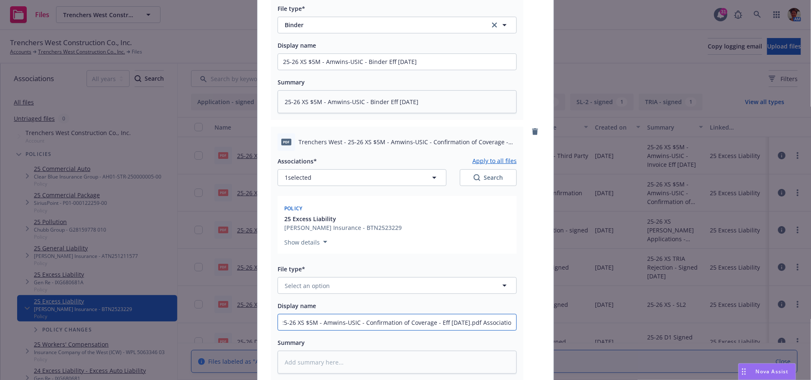
type input "25-26 XS $5M - Amwins-USIC - Confirmation of Coverage - Eff 09-05-2025.pdf Asso…"
type textarea "x"
type input "25-26 XS $5M - Amwins-USIC - Confirmation of Coverage - Eff 09-05-2025.pdf Asso…"
type textarea "x"
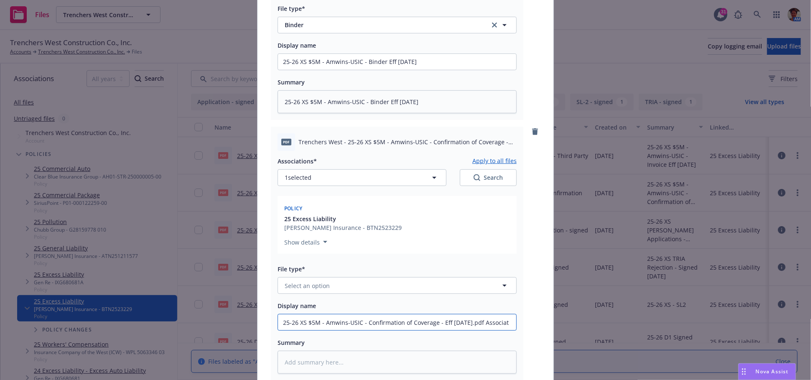
type input "25-26 XS $5M - Amwins-USIC - Confirmation of Coverage - Eff 09-05-2025.pdf Asso…"
type textarea "x"
type input "25-26 XS $5M - Amwins-USIC - Confirmation of Coverage - Eff 09-05-2025.pdf Asso…"
type textarea "x"
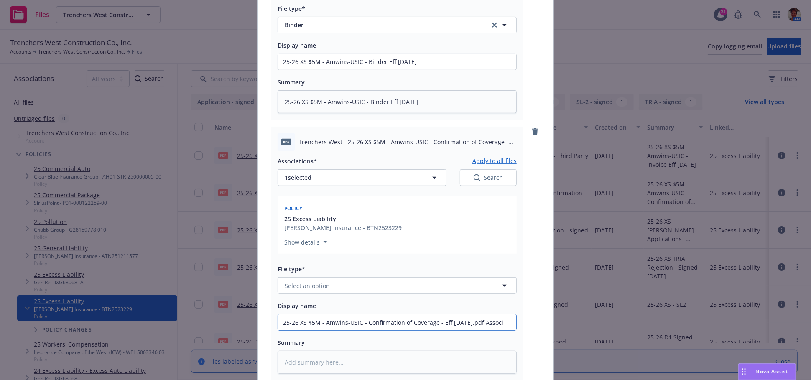
type input "25-26 XS $5M - Amwins-USIC - Confirmation of Coverage - Eff 09-05-2025.pdf Assoc"
type textarea "x"
type input "25-26 XS $5M - Amwins-USIC - Confirmation of Coverage - Eff 09-05-2025.pdf Asso"
type textarea "x"
type input "25-26 XS $5M - Amwins-USIC - Confirmation of Coverage - Eff 09-05-2025.pdf Ass"
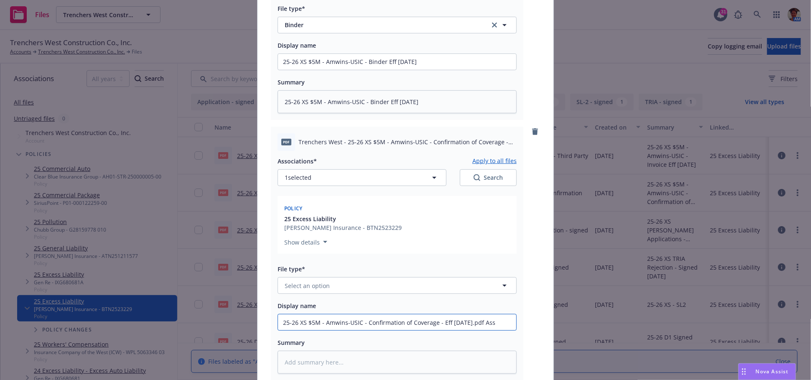
type textarea "x"
type input "25-26 XS $5M - Amwins-USIC - Confirmation of Coverage - Eff 09-05-2025.pdf As"
type textarea "x"
type input "25-26 XS $5M - Amwins-USIC - Confirmation of Coverage - Eff 09-05-2025.pdf A"
type textarea "x"
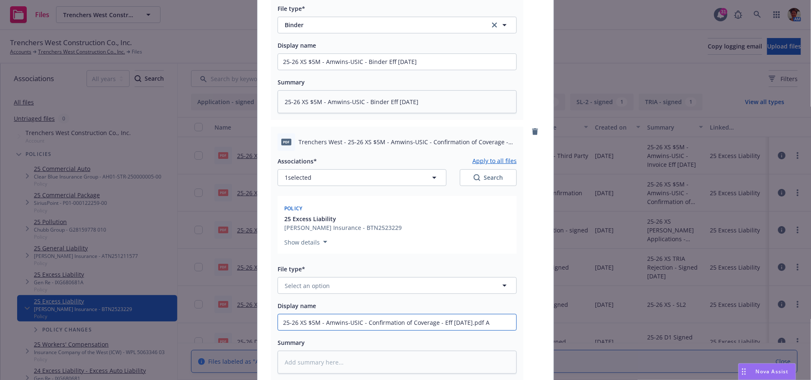
type input "25-26 XS $5M - Amwins-USIC - Confirmation of Coverage - Eff 09-05-2025.pdf"
type textarea "x"
type input "25-26 XS $5M - Amwins-USIC - Confirmation of Coverage - Eff 09-05-2025.pdf"
type textarea "x"
type input "25-26 XS $5M - Amwins-USIC - Confirmation of Coverage - Eff 09-05-2025.pd"
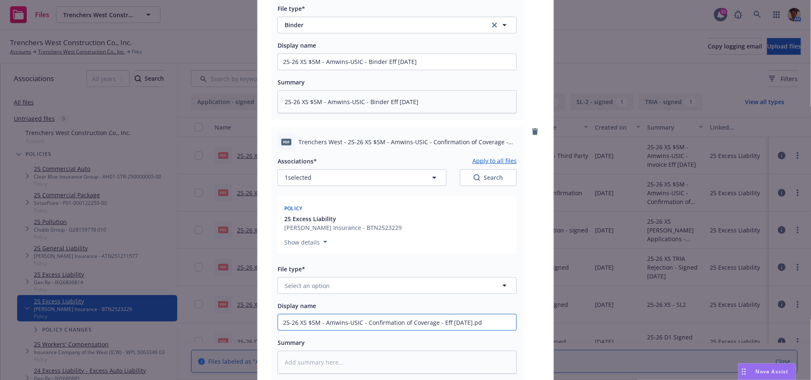
type textarea "x"
type input "25-26 XS $5M - Amwins-USIC - Confirmation of Coverage - Eff 09-05-2025.p"
type textarea "x"
type input "25-26 XS $5M - Amwins-USIC - Confirmation of Coverage - Eff 09-05-2025."
type textarea "x"
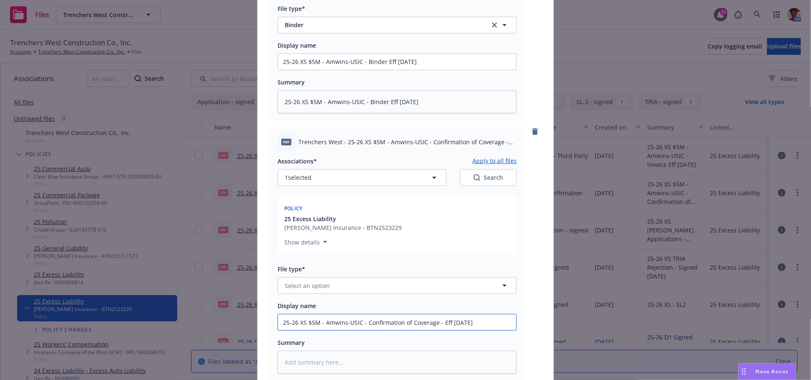
type input "25-26 XS $5M - Amwins-USIC - Confirmation of Coverage - Eff 09-05-2025"
click at [357, 362] on textarea at bounding box center [397, 362] width 239 height 23
paste textarea "25-26 XS $5M - Amwins-USIC - Confirmation of Coverage - Eff 09-05-2025.pdf Asso…"
type textarea "x"
type textarea "25-26 XS $5M - Amwins-USIC - Confirmation of Coverage - Eff 09-05-2025.pdf Asso…"
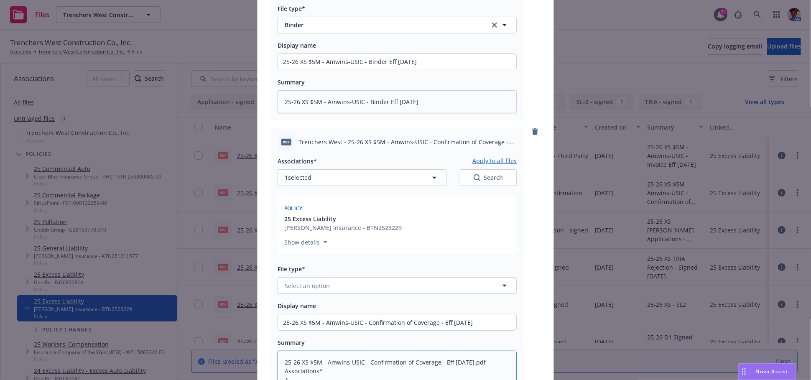
scroll to position [235, 0]
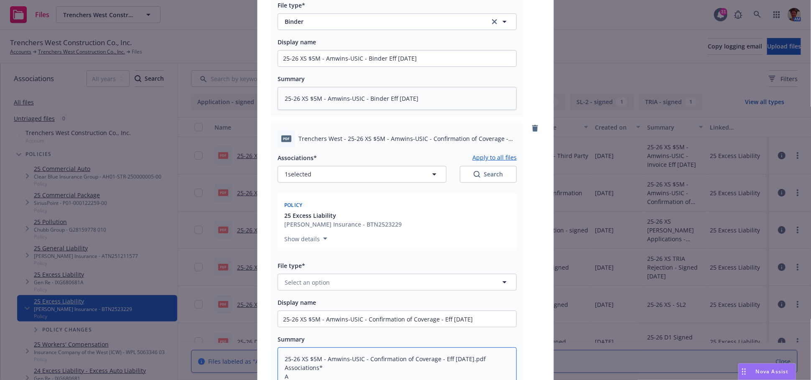
type textarea "x"
type textarea "25-26 XS $5M - Amwins-USIC - Confirmation of Coverage - Eff 09-05-2025.pdf Asso…"
type textarea "x"
type textarea "25-26 XS $5M - Amwins-USIC - Confirmation of Coverage - Eff 09-05-2025.pdf Asso…"
type textarea "x"
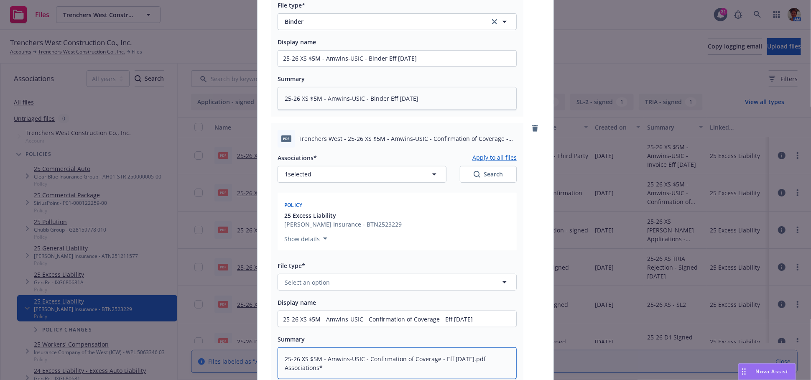
type textarea "25-26 XS $5M - Amwins-USIC - Confirmation of Coverage - Eff 09-05-2025.pdf Asso…"
type textarea "x"
type textarea "25-26 XS $5M - Amwins-USIC - Confirmation of Coverage - Eff 09-05-2025.pdf Asso…"
type textarea "x"
type textarea "25-26 XS $5M - Amwins-USIC - Confirmation of Coverage - Eff 09-05-2025.pdf Asso…"
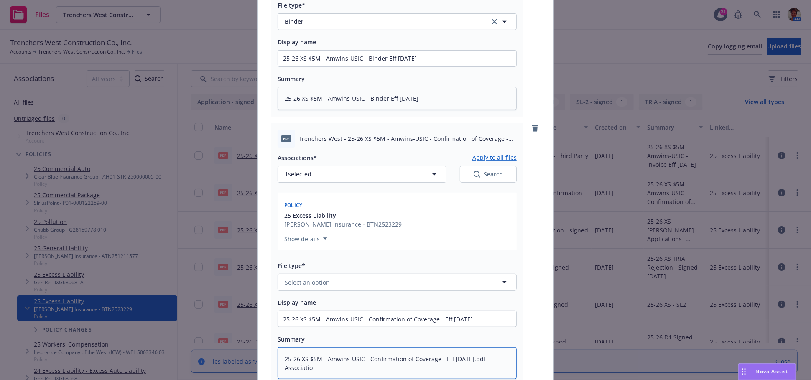
type textarea "x"
type textarea "25-26 XS $5M - Amwins-USIC - Confirmation of Coverage - Eff 09-05-2025.pdf Asso…"
type textarea "x"
type textarea "25-26 XS $5M - Amwins-USIC - Confirmation of Coverage - Eff 09-05-2025.pdf Asso…"
type textarea "x"
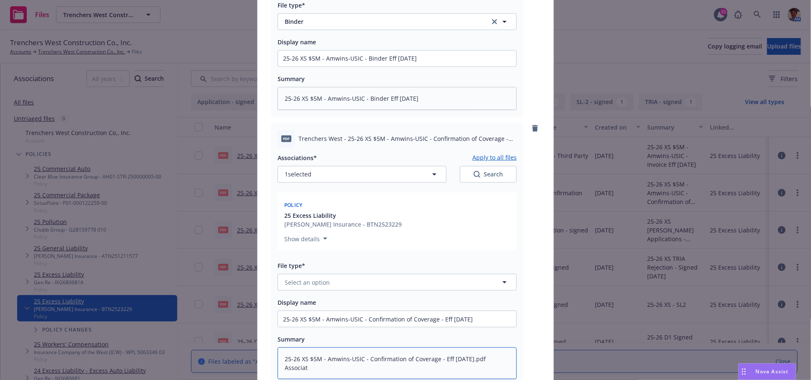
type textarea "25-26 XS $5M - Amwins-USIC - Confirmation of Coverage - Eff 09-05-2025.pdf Asso…"
type textarea "x"
type textarea "25-26 XS $5M - Amwins-USIC - Confirmation of Coverage - Eff 09-05-2025.pdf Asso…"
type textarea "x"
type textarea "25-26 XS $5M - Amwins-USIC - Confirmation of Coverage - Eff 09-05-2025.pdf Assoc"
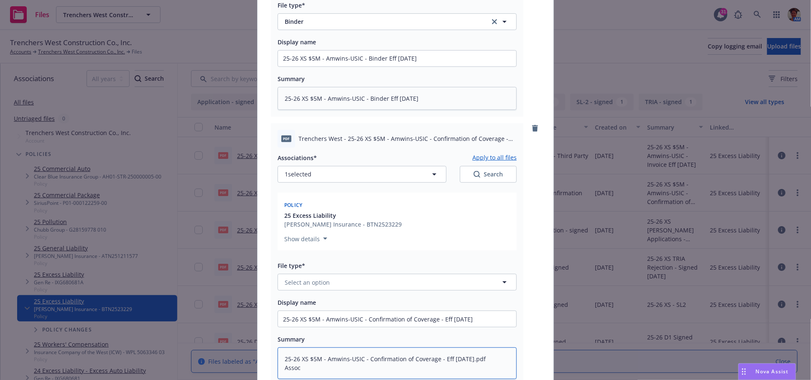
type textarea "x"
type textarea "25-26 XS $5M - Amwins-USIC - Confirmation of Coverage - Eff 09-05-2025.pdf Asso"
type textarea "x"
type textarea "25-26 XS $5M - Amwins-USIC - Confirmation of Coverage - Eff 09-05-2025.pdf Ass"
type textarea "x"
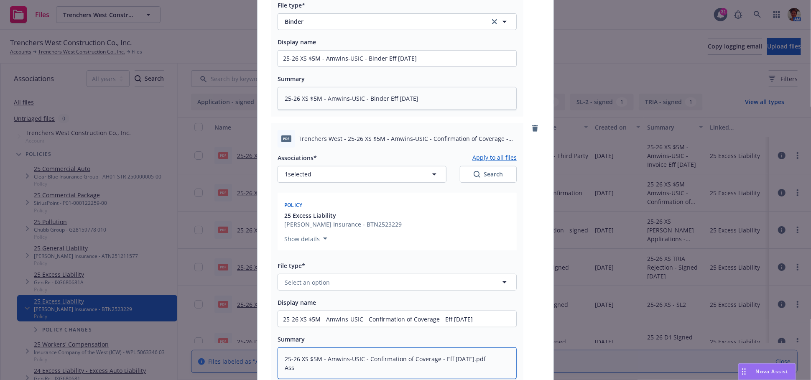
type textarea "25-26 XS $5M - Amwins-USIC - Confirmation of Coverage - Eff 09-05-2025.pdf As"
type textarea "x"
type textarea "25-26 XS $5M - Amwins-USIC - Confirmation of Coverage - Eff 09-05-2025.pdf A"
type textarea "x"
type textarea "25-26 XS $5M - Amwins-USIC - Confirmation of Coverage - Eff 09-05-2025.pdf"
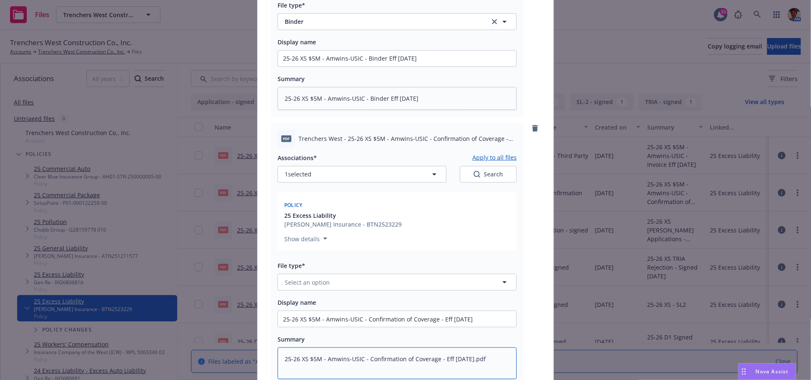
type textarea "x"
type textarea "25-26 XS $5M - Amwins-USIC - Confirmation of Coverage - Eff 09-05-2025.pdf"
type textarea "x"
type textarea "25-26 XS $5M - Amwins-USIC - Confirmation of Coverage - Eff 09-05-2025.pd"
type textarea "x"
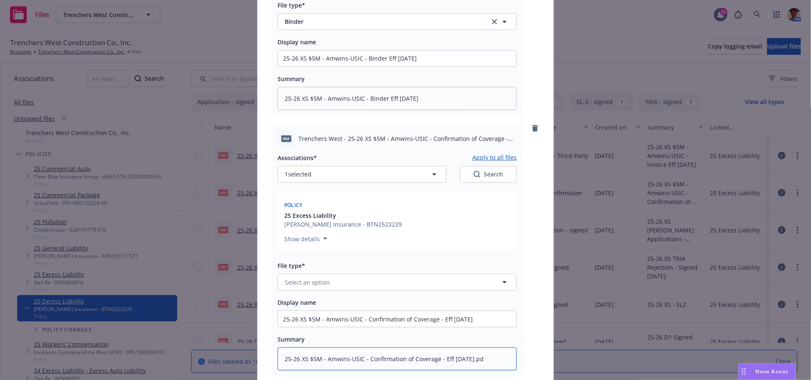
type textarea "25-26 XS $5M - Amwins-USIC - Confirmation of Coverage - Eff 09-05-2025.p"
type textarea "x"
type textarea "25-26 XS $5M - Amwins-USIC - Confirmation of Coverage - Eff 09-05-2025."
type textarea "x"
type textarea "25-26 XS $5M - Amwins-USIC - Confirmation of Coverage - Eff 09-05-2025"
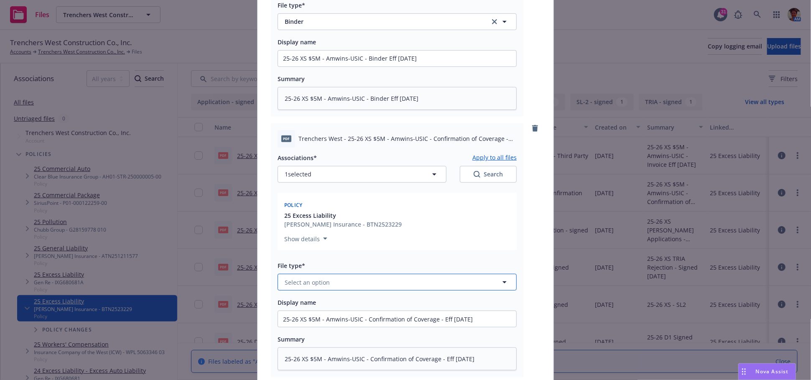
click at [383, 283] on button "Select an option" at bounding box center [397, 282] width 239 height 17
type input "bind"
click at [360, 233] on div "Bind confirmation" at bounding box center [397, 237] width 228 height 12
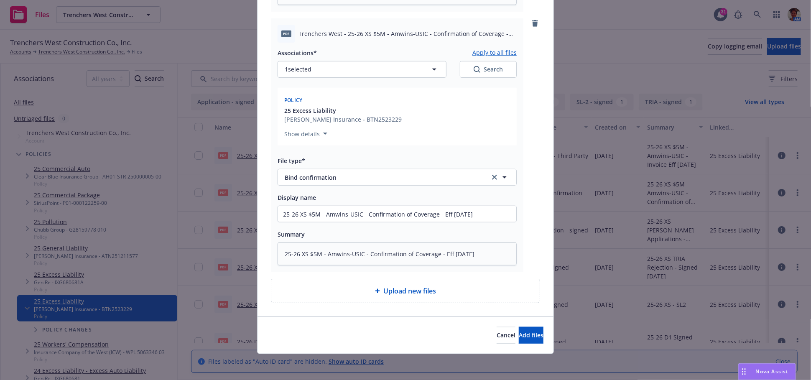
scroll to position [341, 0]
click at [519, 334] on span "Add files" at bounding box center [531, 334] width 25 height 8
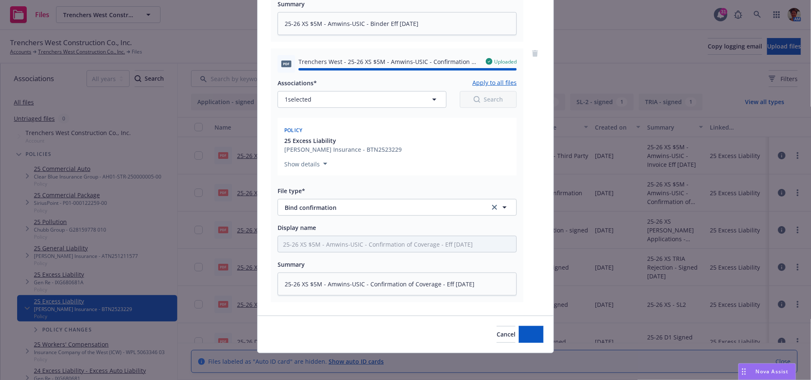
type textarea "x"
